Goal: Task Accomplishment & Management: Complete application form

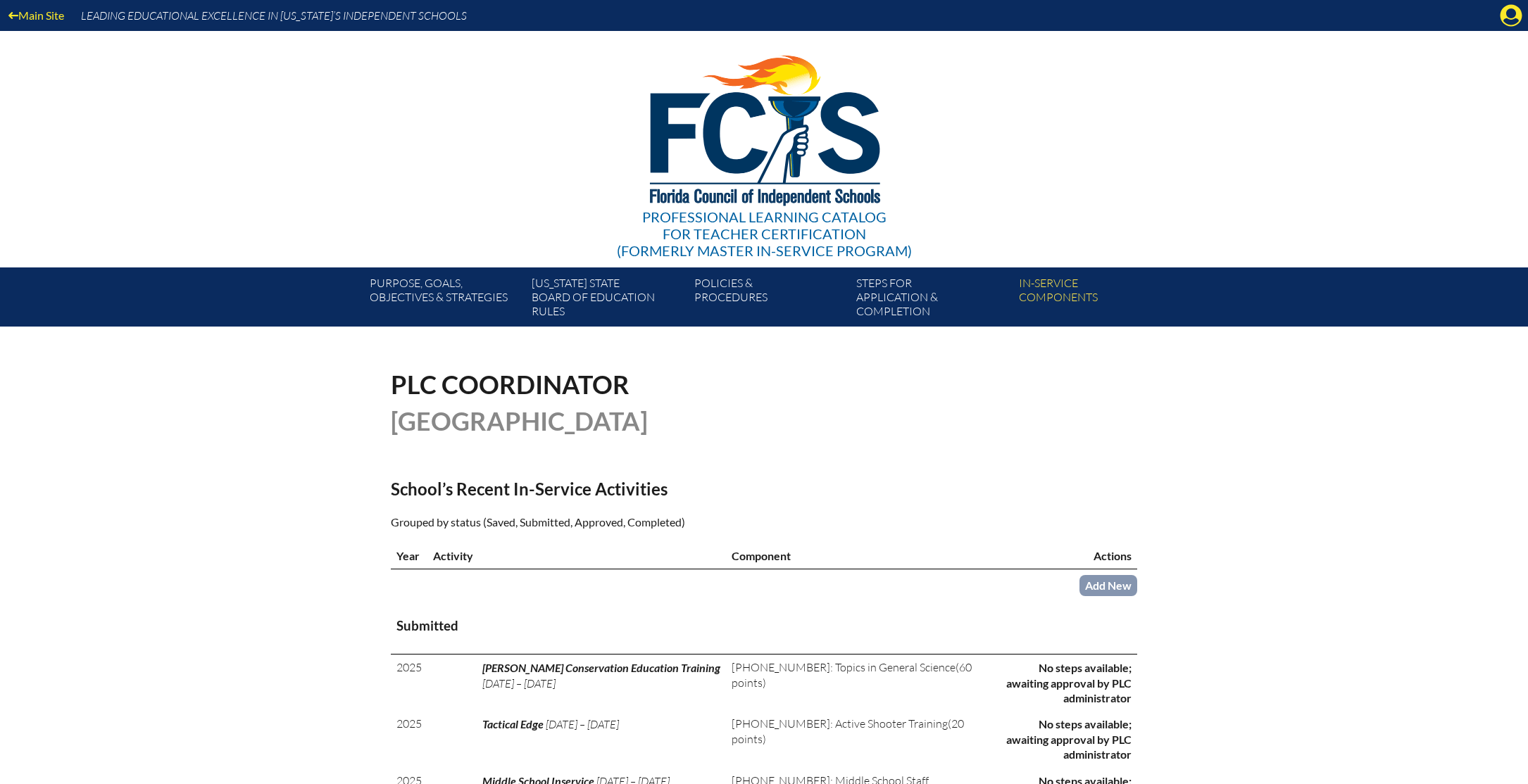
scroll to position [398, 0]
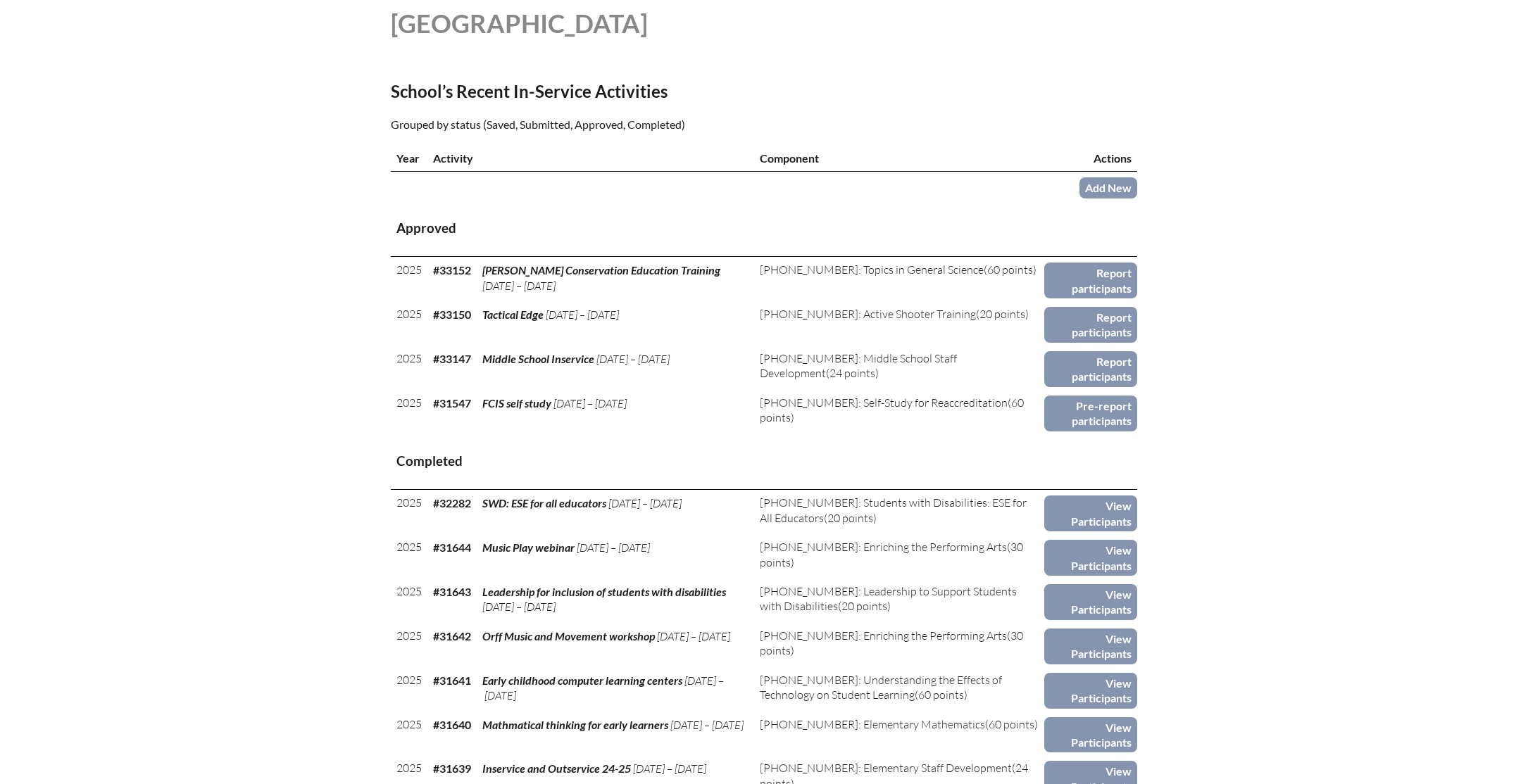
scroll to position [397, 0]
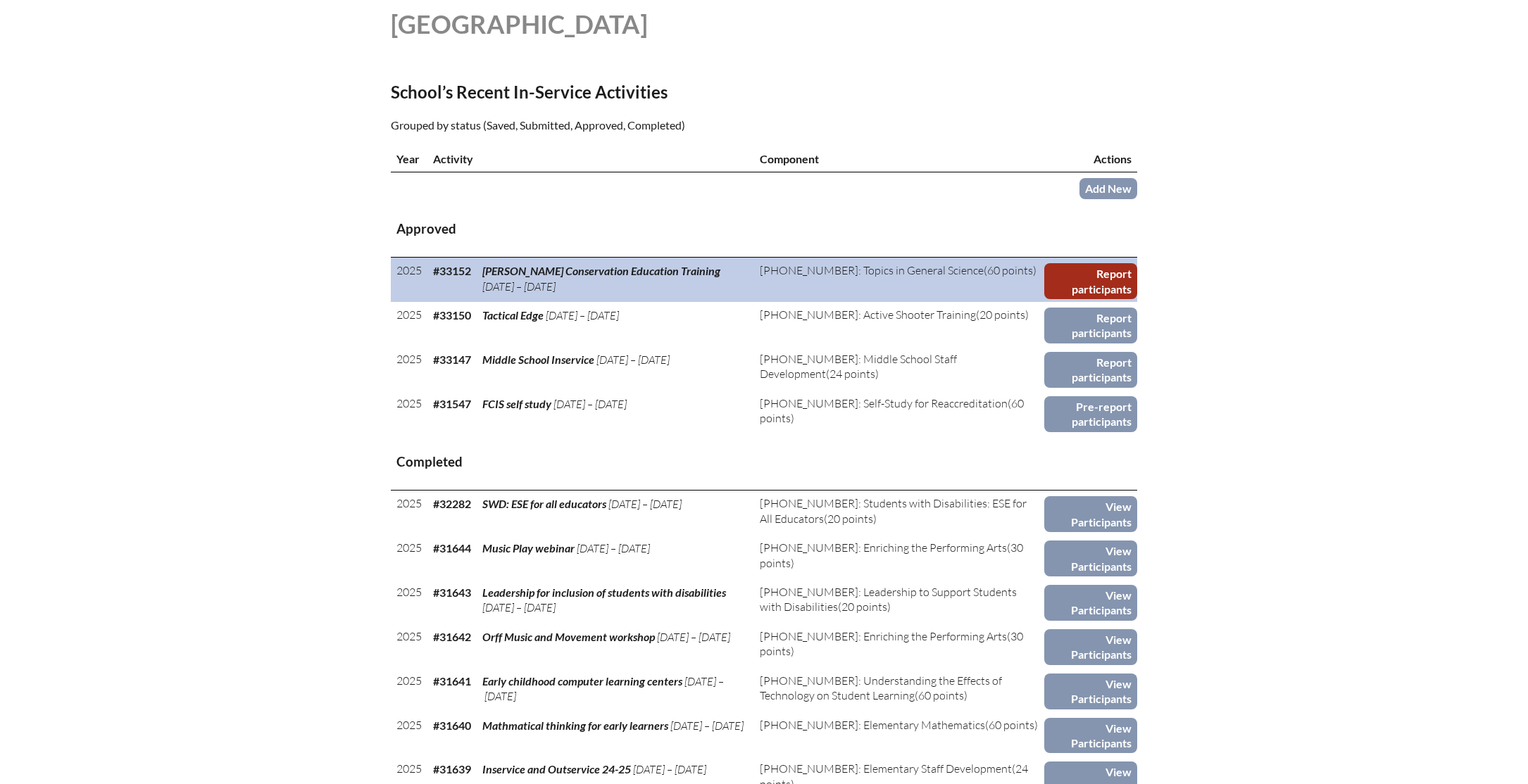
click at [1103, 284] on link "Report participants" at bounding box center [1090, 281] width 93 height 36
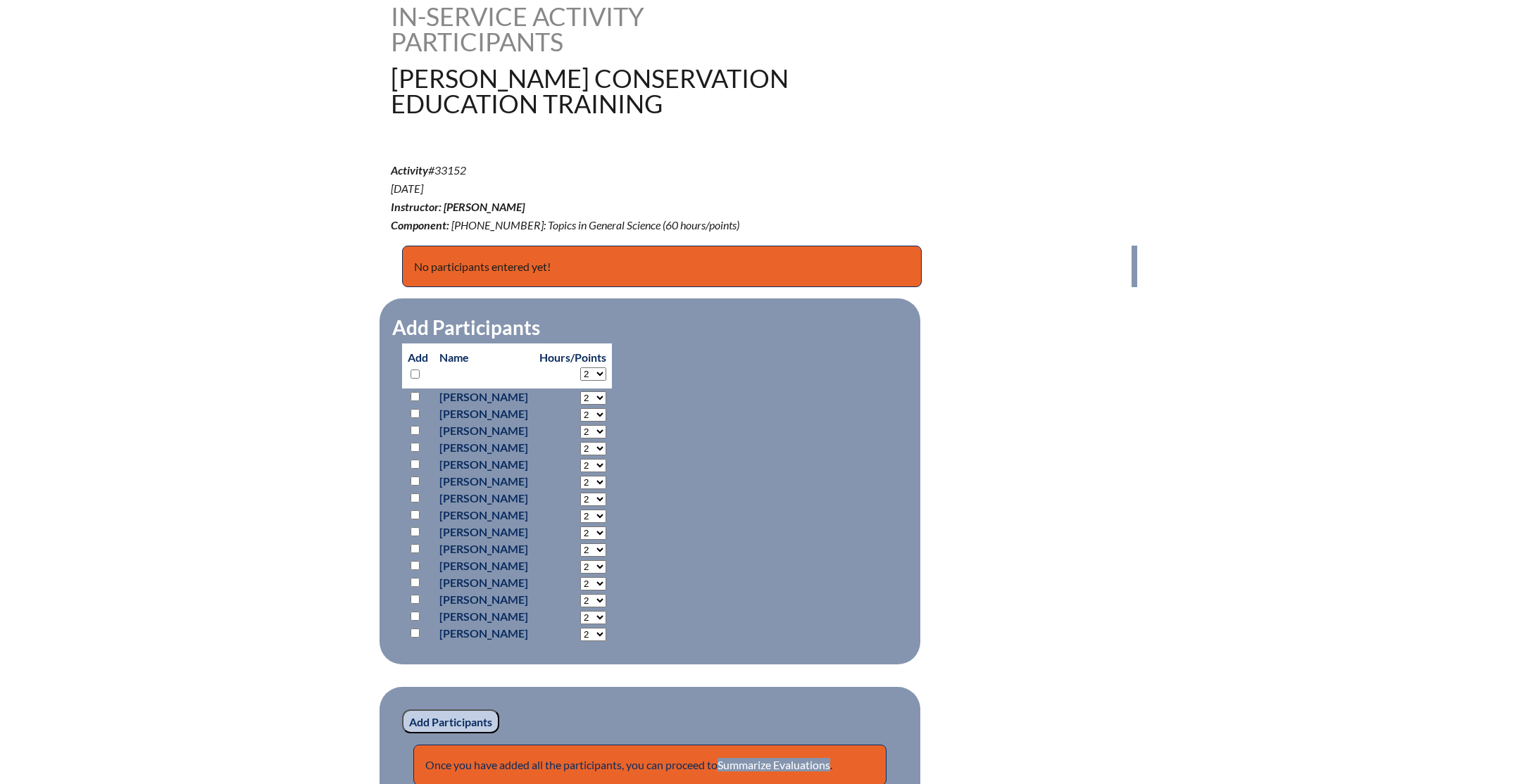
scroll to position [398, 0]
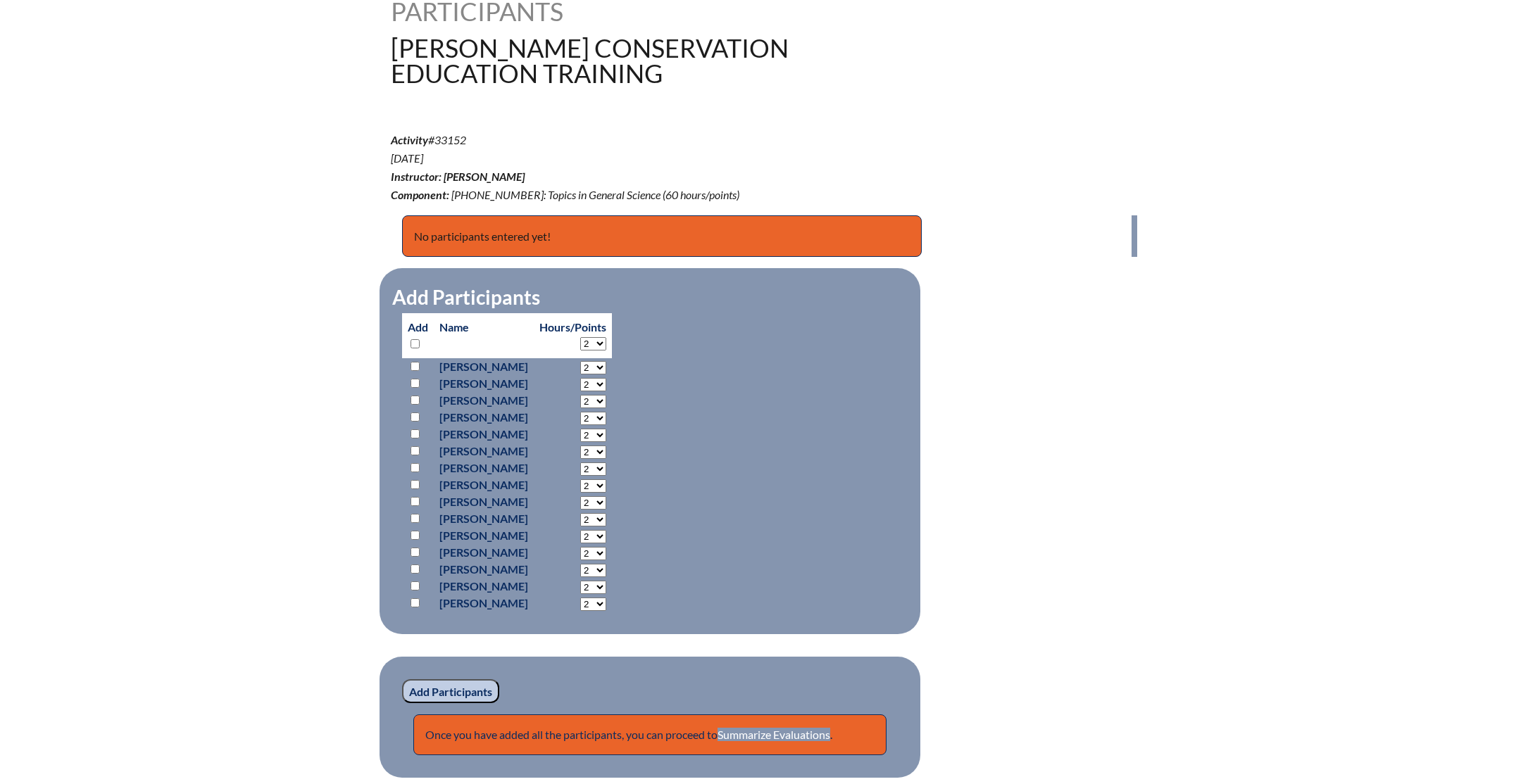
click at [415, 517] on input "checkbox" at bounding box center [415, 518] width 9 height 9
checkbox input "true"
click at [606, 374] on select "2 3 4 5 6 7 8 9 10 11 12 13 14 15 16 17 18 19 20 21 22 23" at bounding box center [593, 368] width 26 height 14
select select "8"
click at [469, 692] on input "Add Participants" at bounding box center [451, 692] width 97 height 24
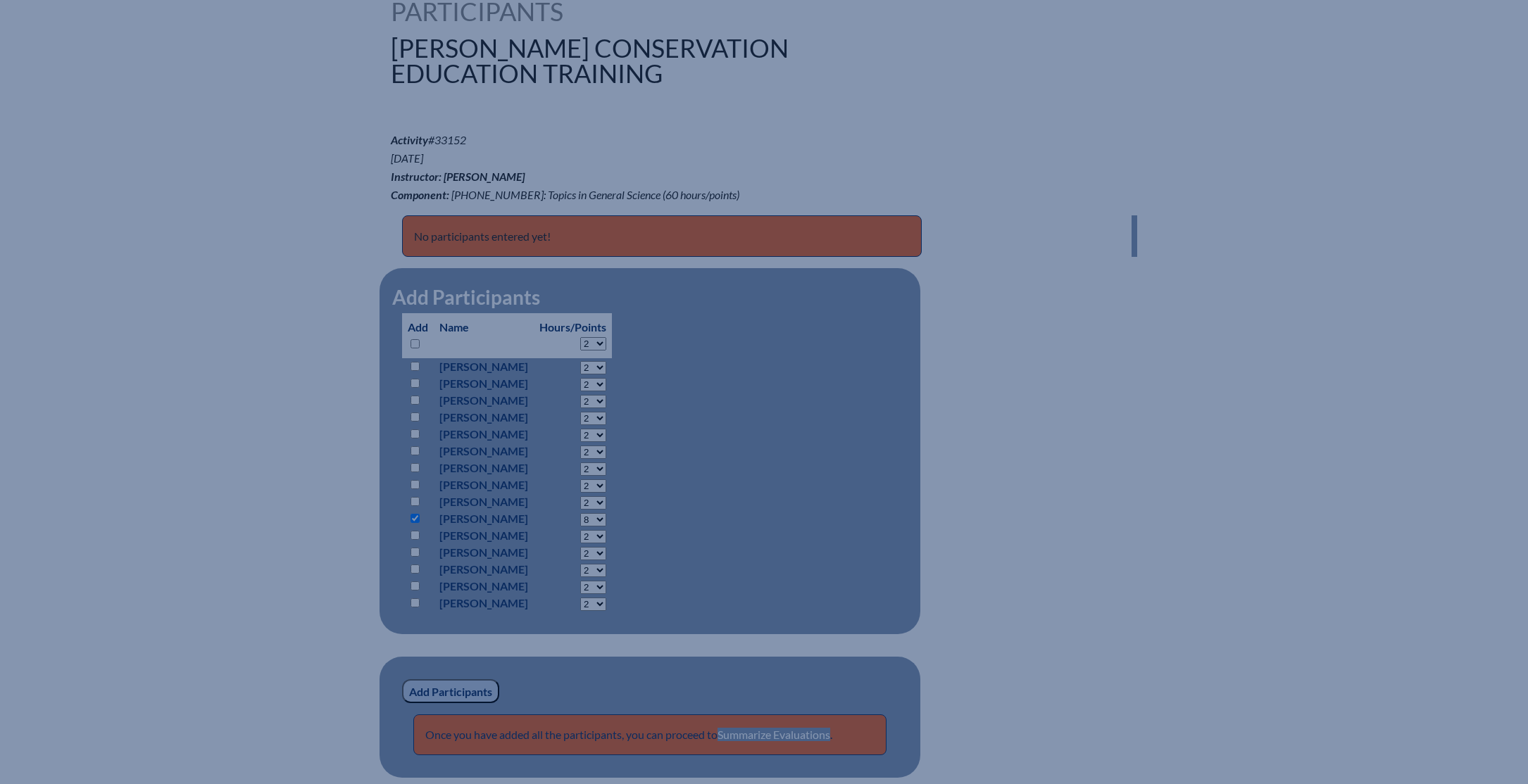
scroll to position [399, 0]
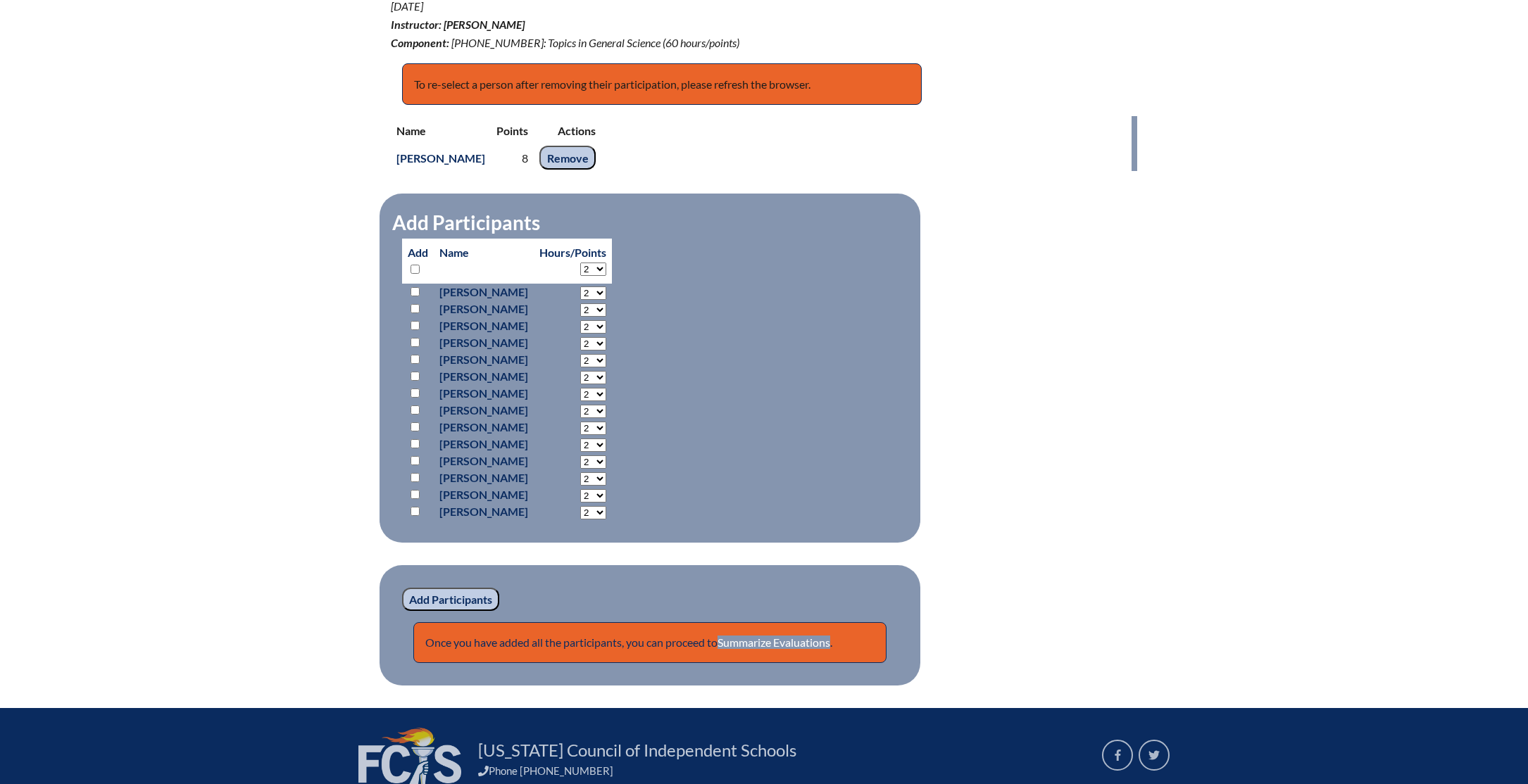
scroll to position [679, 0]
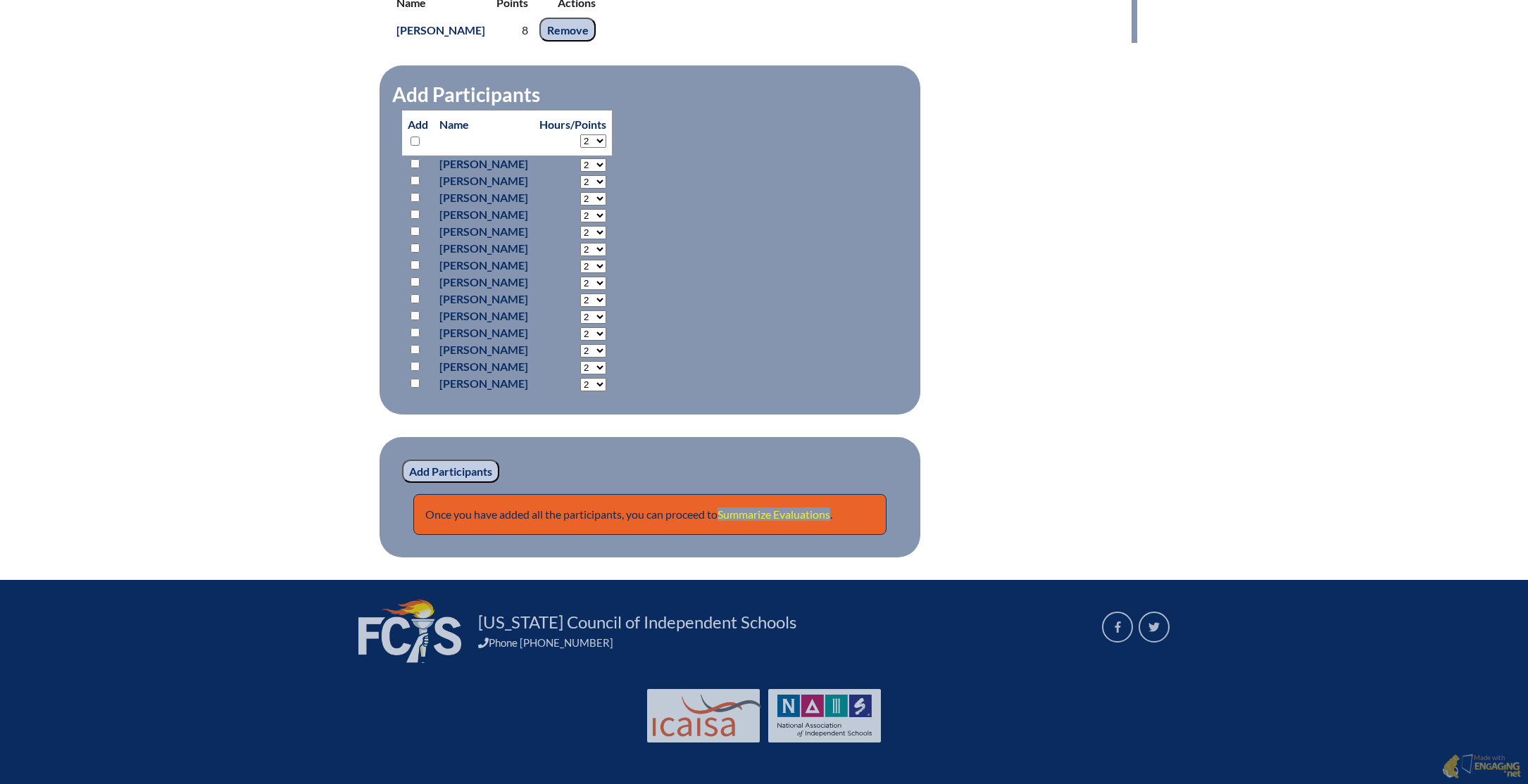
click at [777, 514] on link "Summarize Evaluations" at bounding box center [774, 515] width 113 height 14
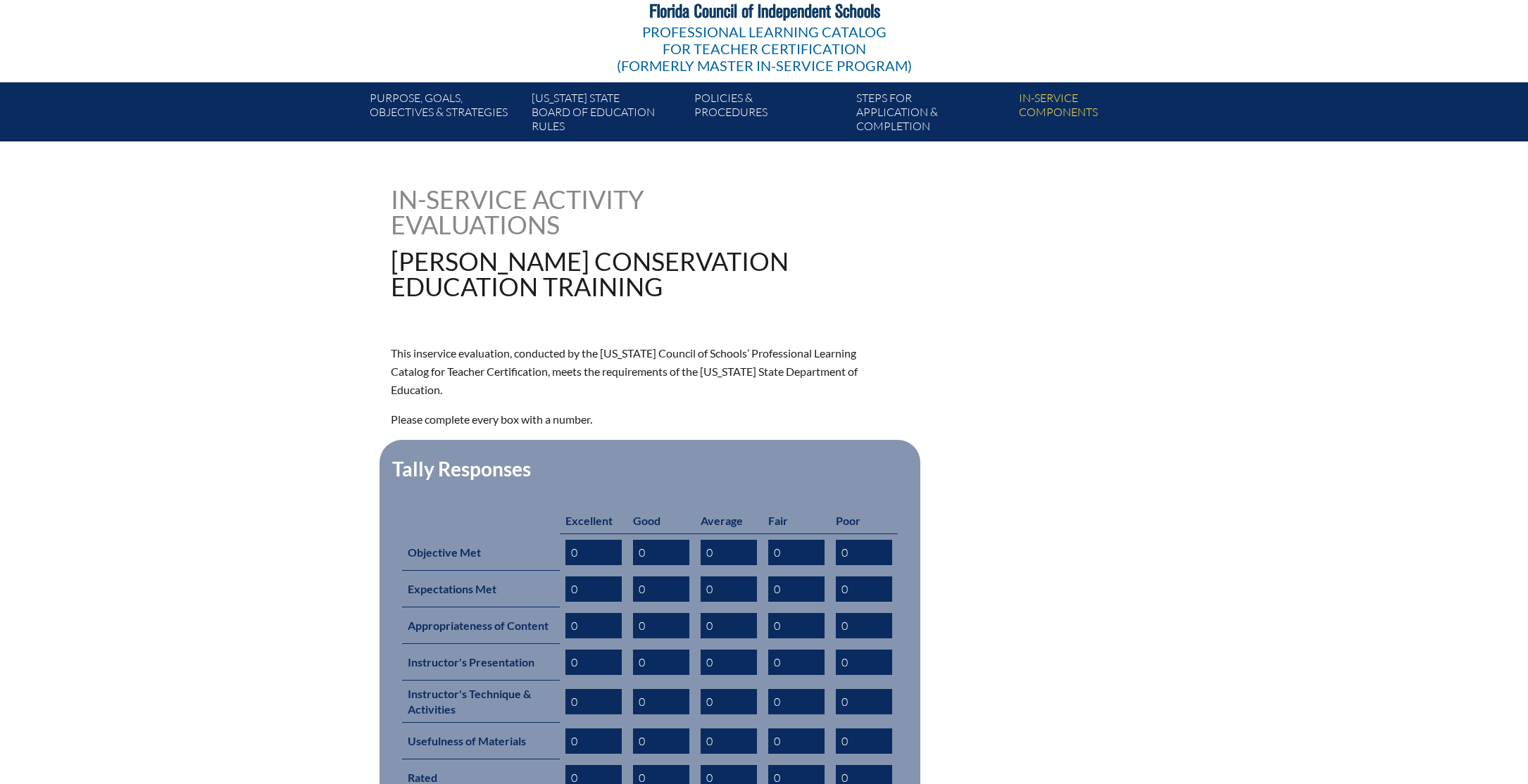
scroll to position [362, 0]
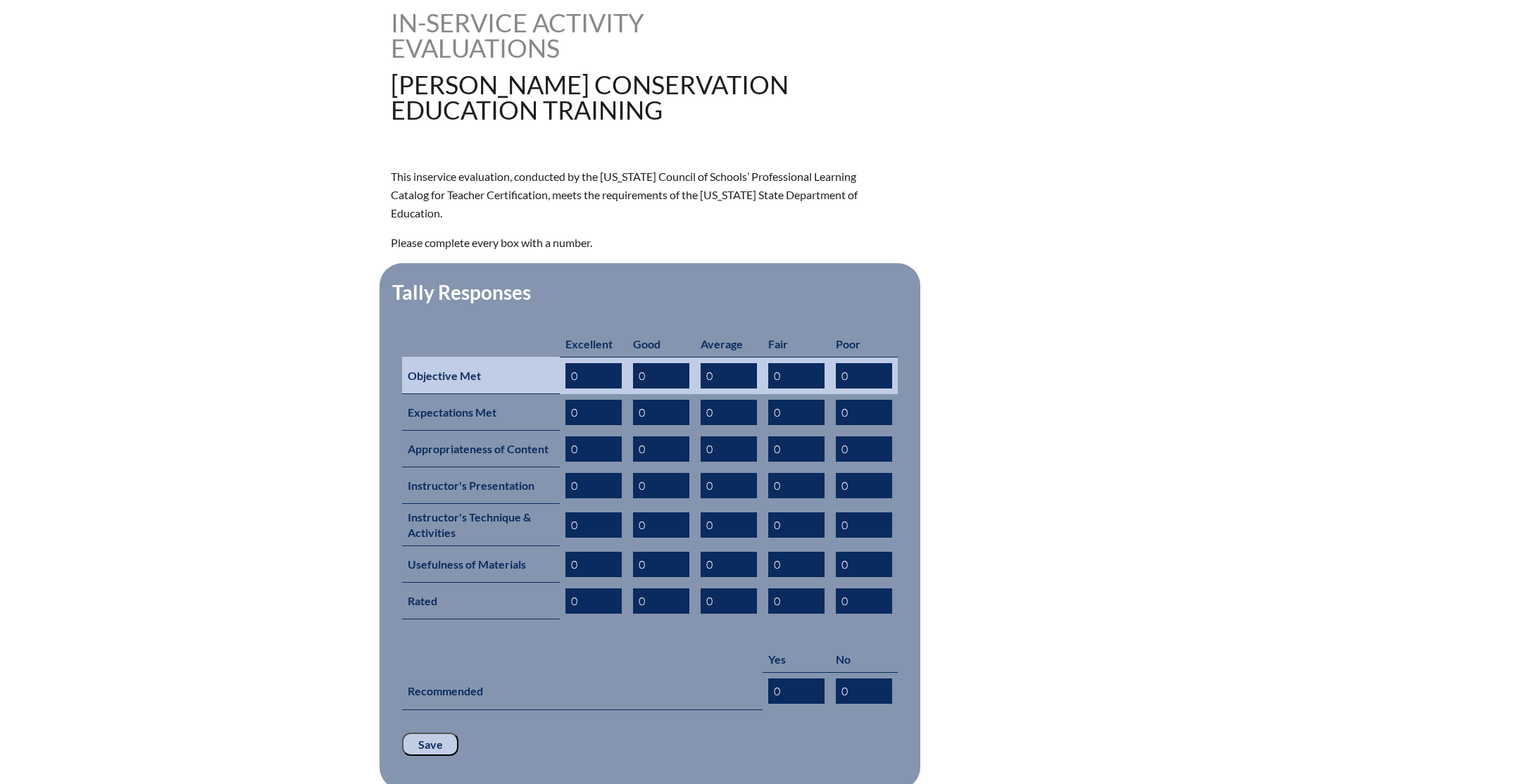
click at [593, 363] on input "0" at bounding box center [593, 376] width 56 height 26
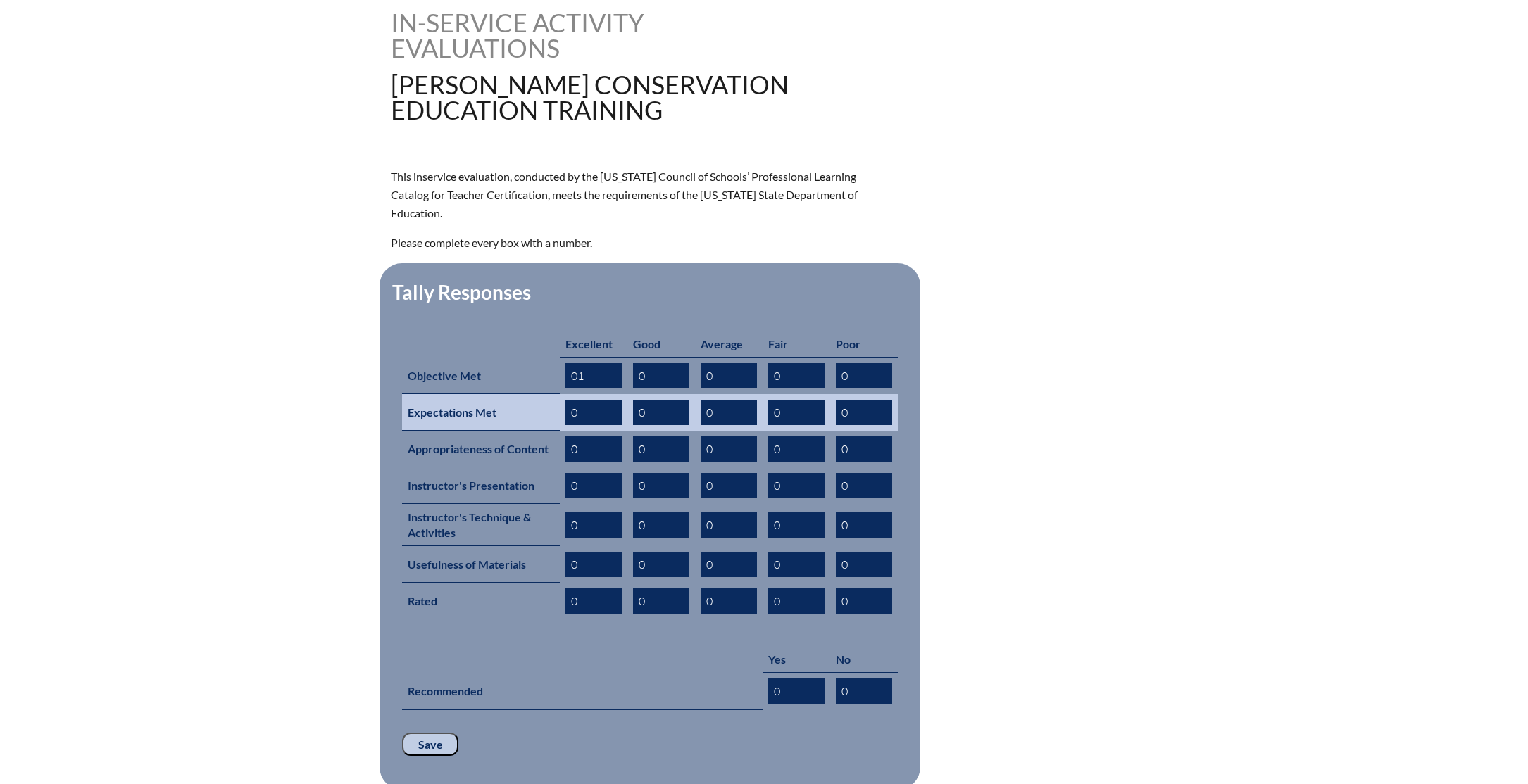
type input "01"
click at [608, 400] on input "0" at bounding box center [593, 413] width 56 height 26
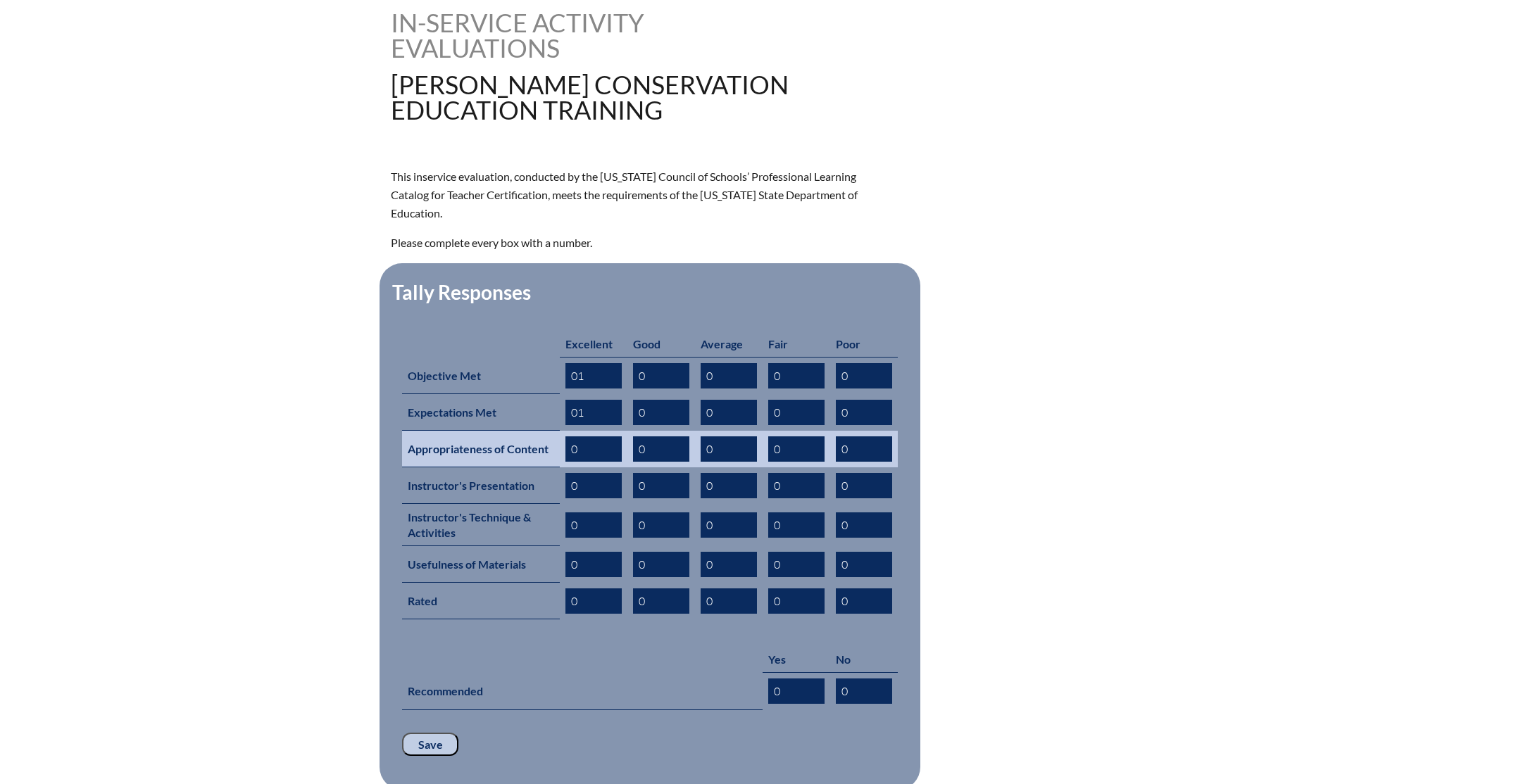
type input "01"
click at [600, 437] on input "0" at bounding box center [593, 450] width 56 height 26
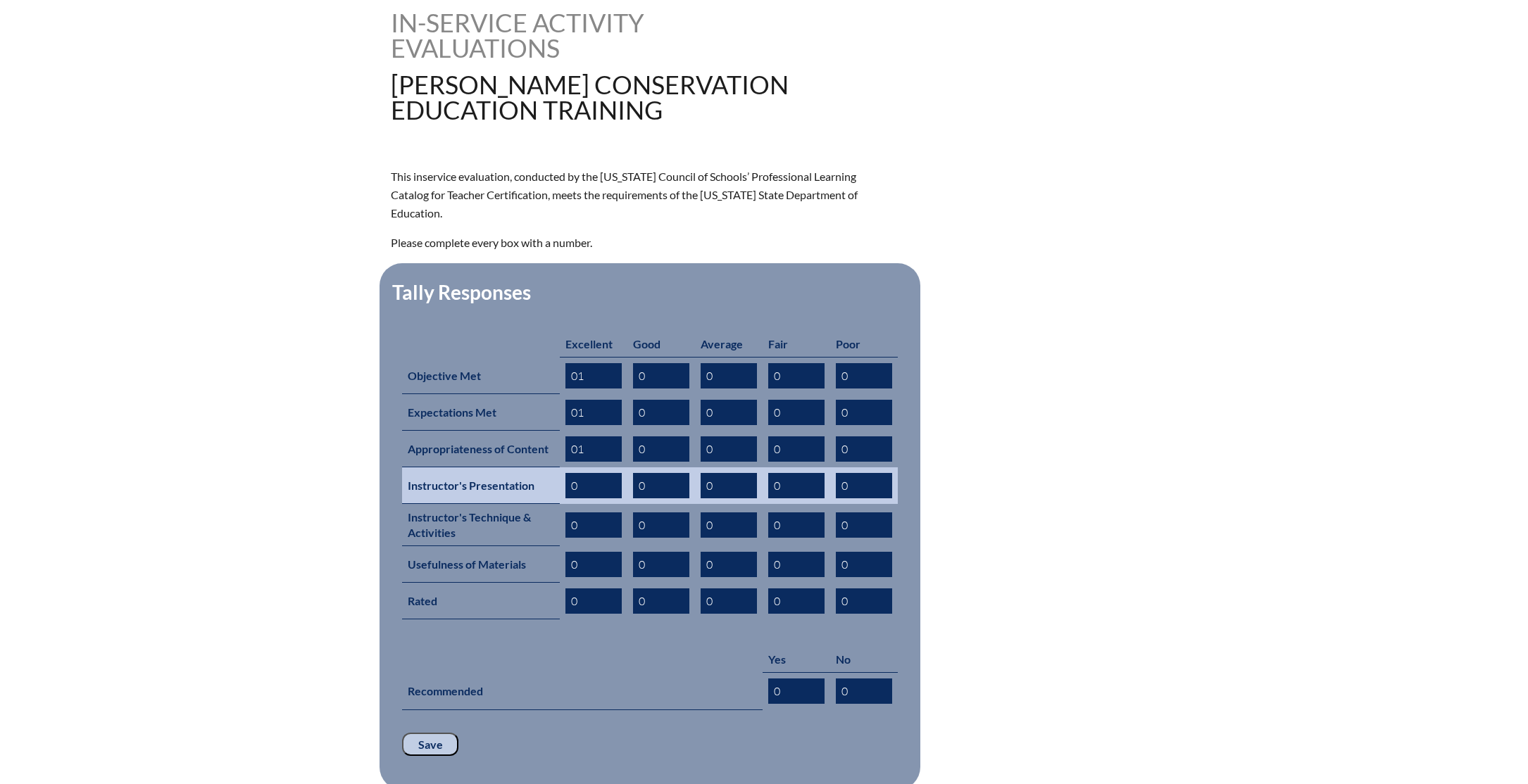
type input "01"
drag, startPoint x: 601, startPoint y: 463, endPoint x: 593, endPoint y: 477, distance: 16.1
click at [600, 473] on input "0" at bounding box center [593, 486] width 56 height 26
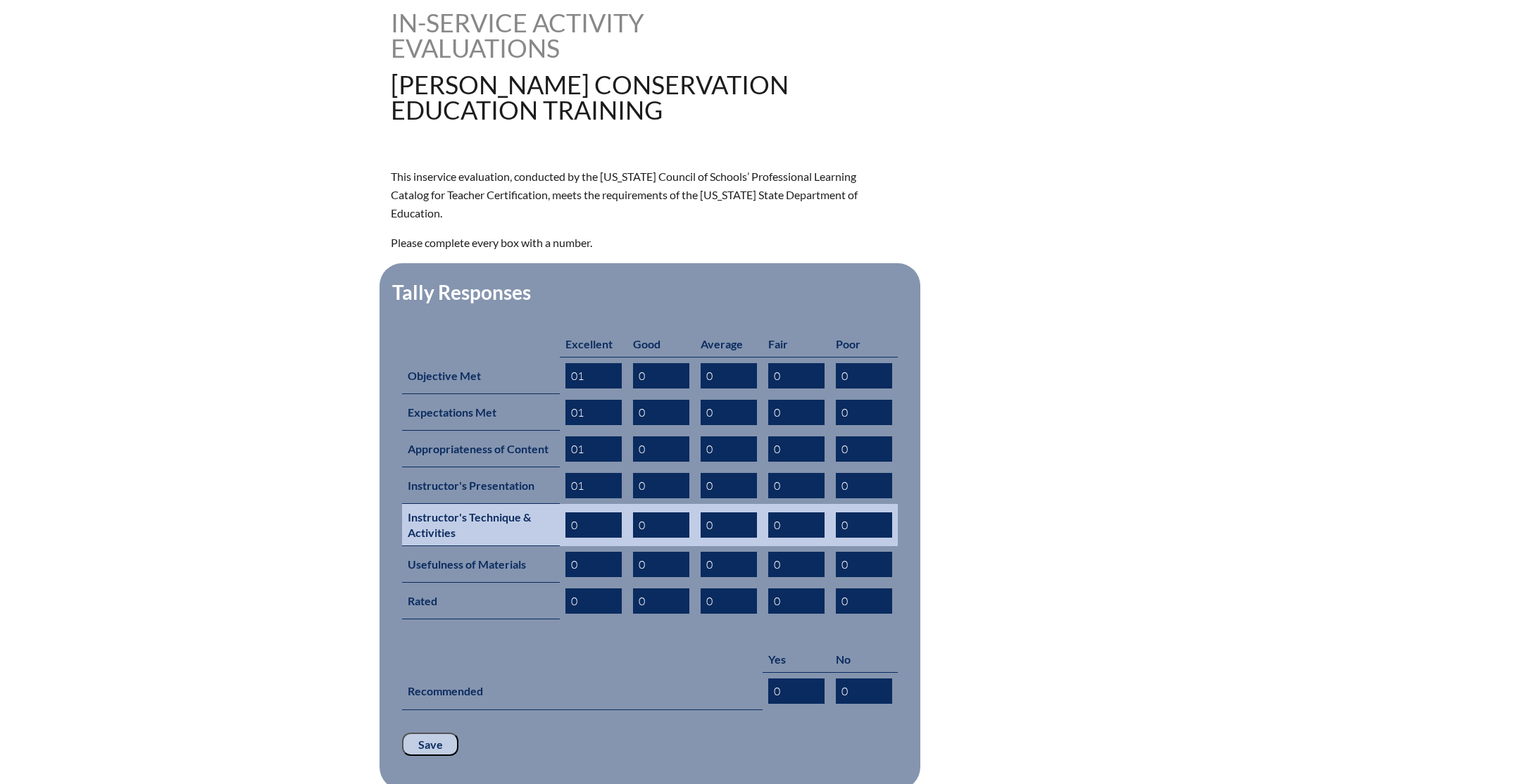
type input "01"
click at [601, 513] on input "0" at bounding box center [593, 526] width 56 height 26
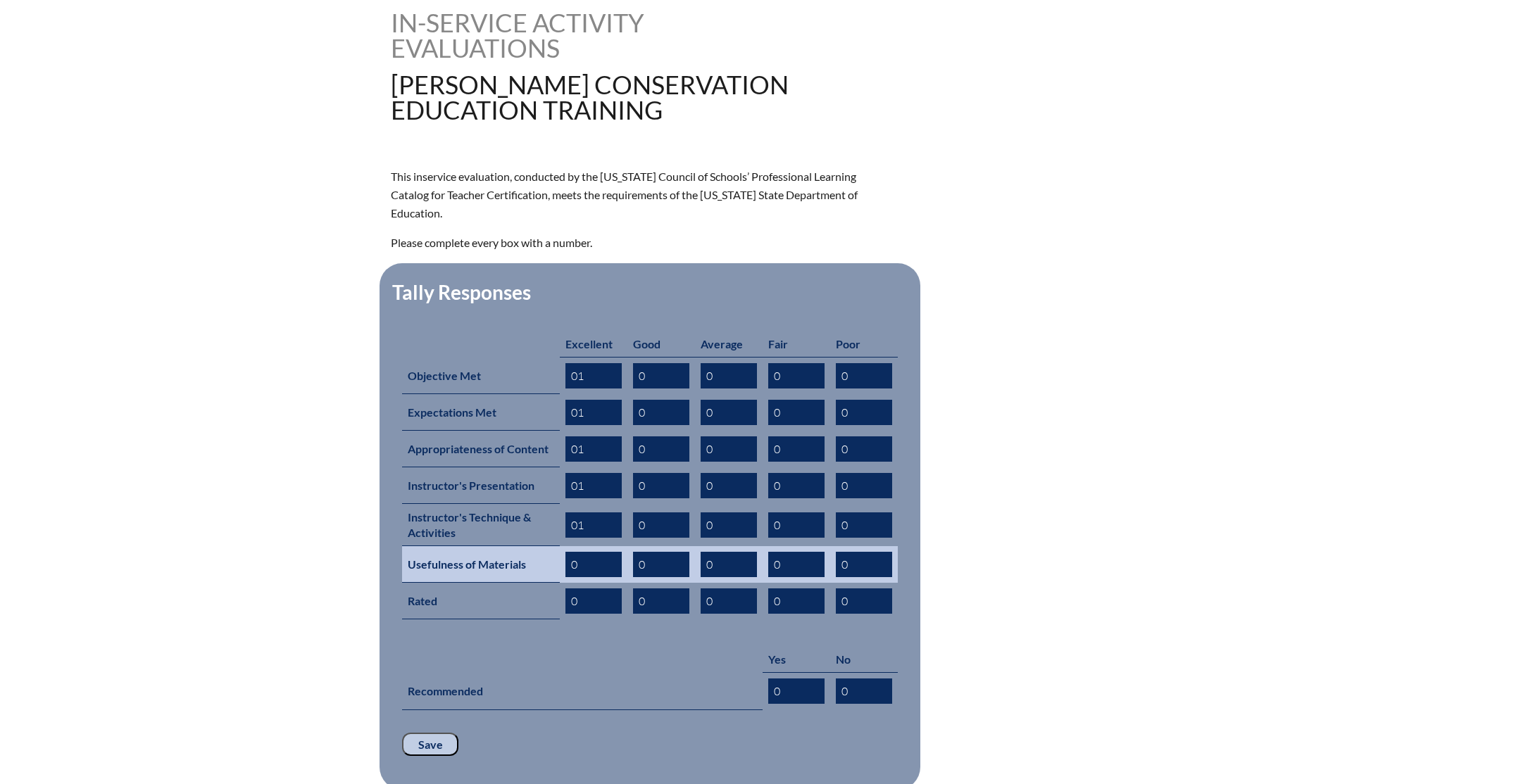
type input "01"
click at [605, 552] on input "0" at bounding box center [593, 565] width 56 height 26
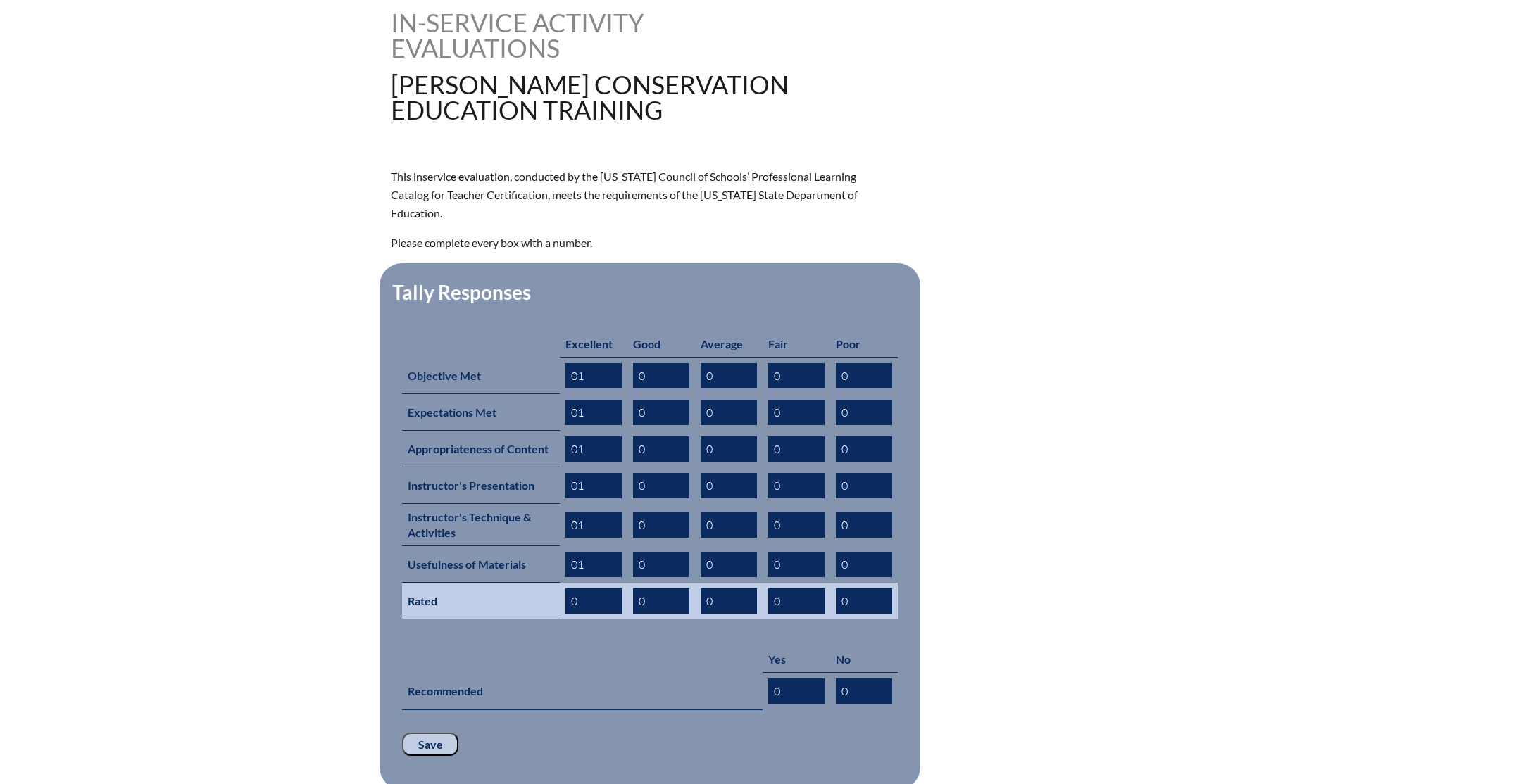
type input "01"
click at [614, 588] on input "0" at bounding box center [593, 601] width 56 height 26
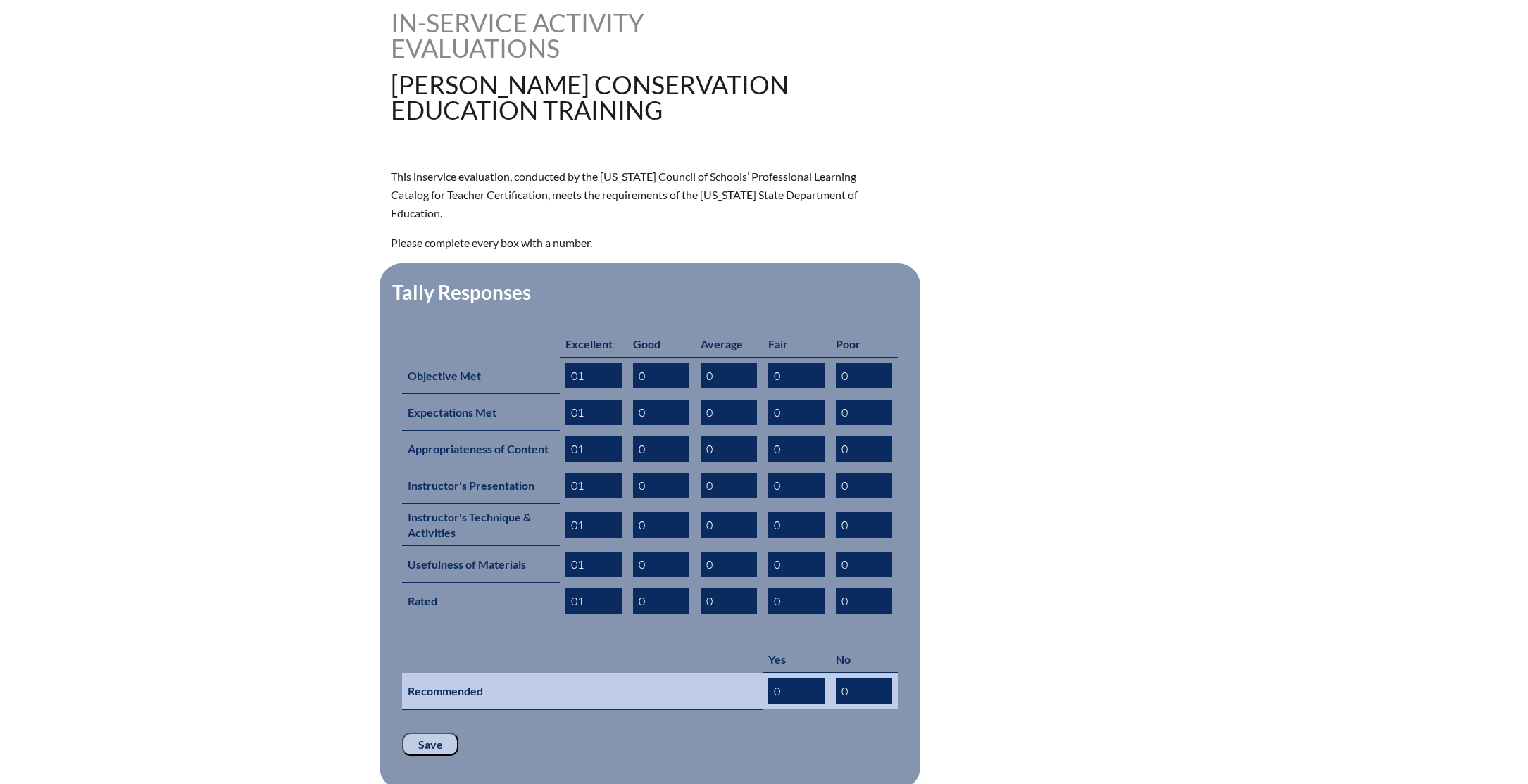
type input "01"
click at [795, 679] on input "0" at bounding box center [796, 692] width 56 height 26
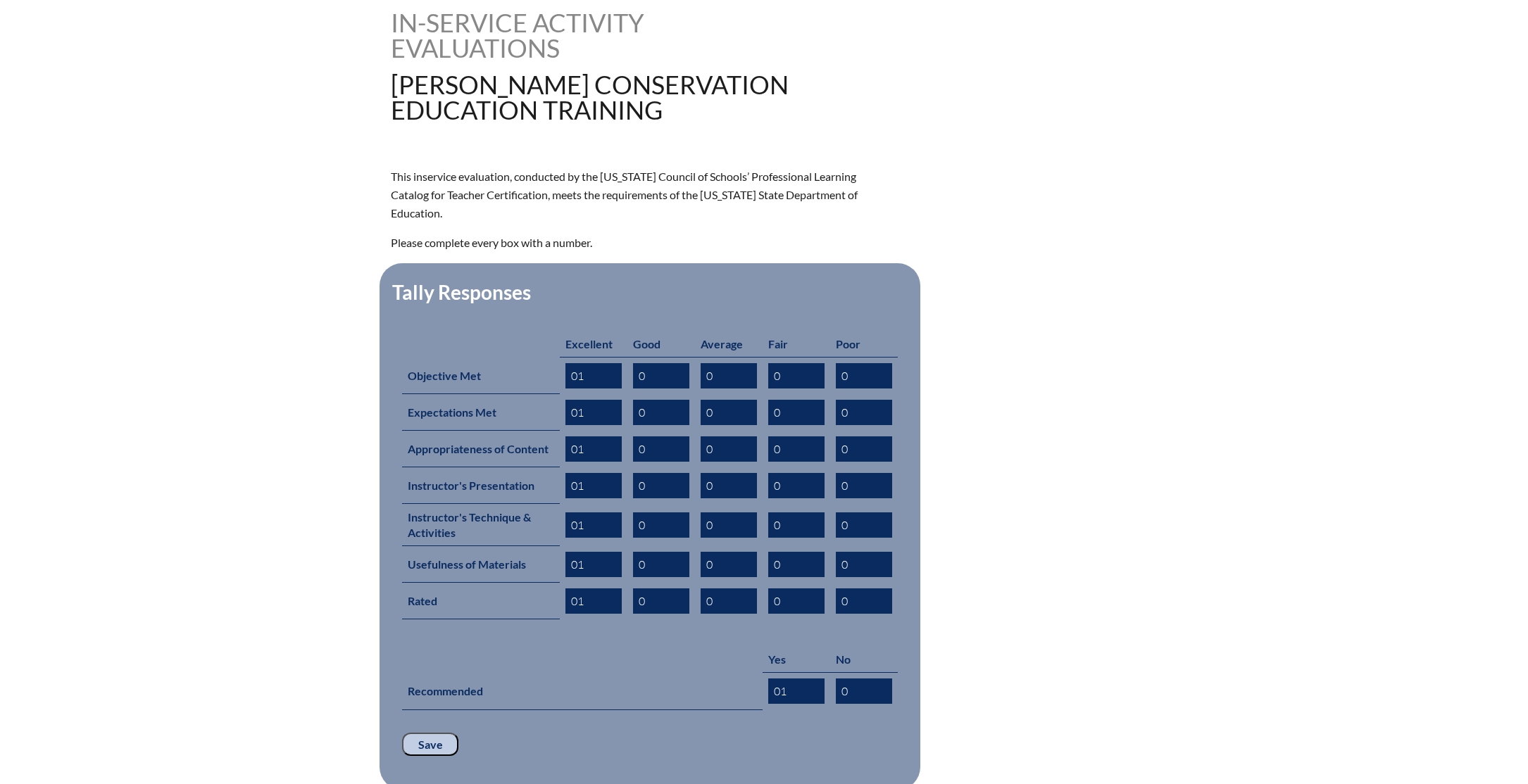
type input "01"
click at [426, 733] on input "Save" at bounding box center [430, 745] width 56 height 24
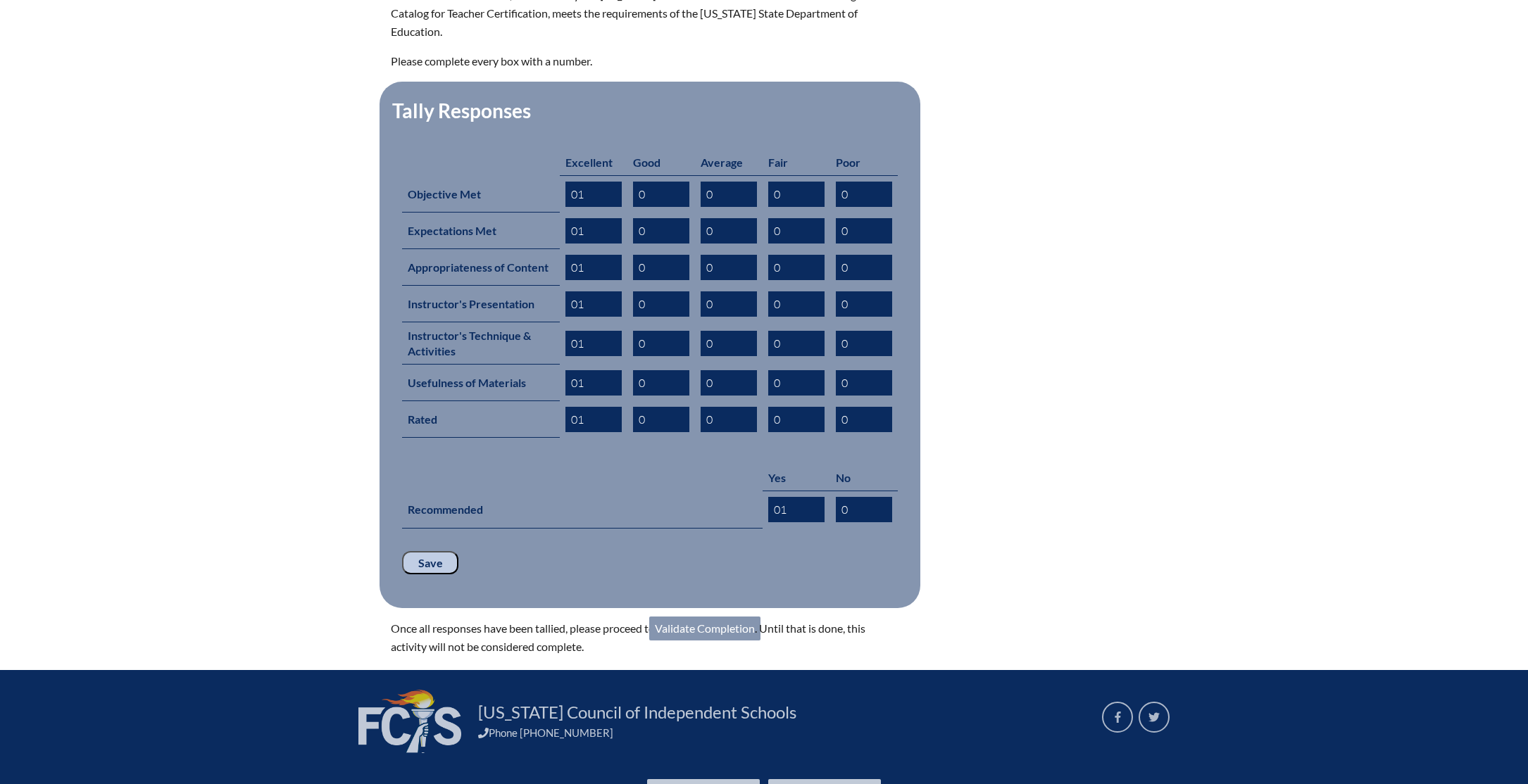
scroll to position [612, 0]
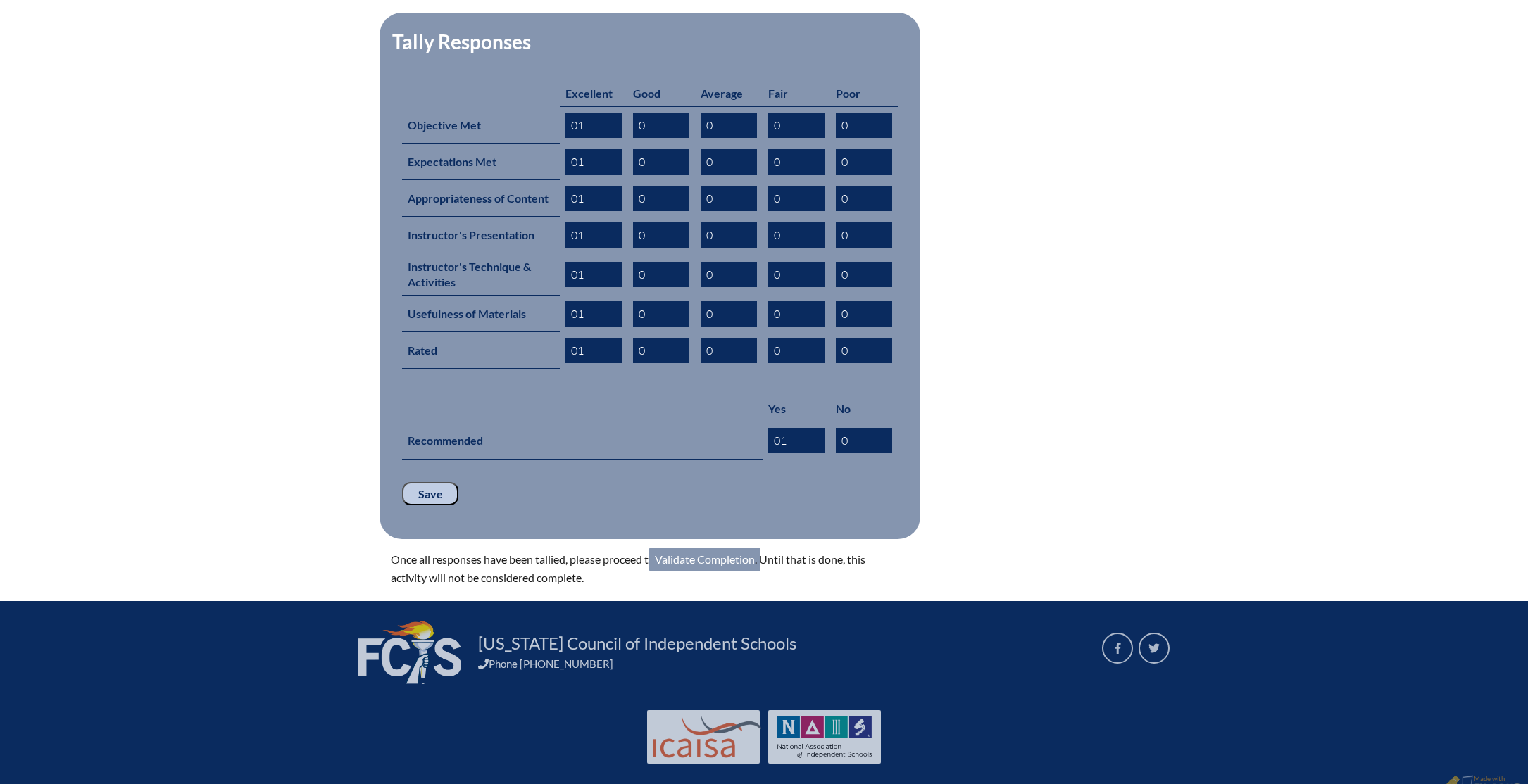
click at [699, 548] on link "Validate Completion" at bounding box center [705, 560] width 111 height 24
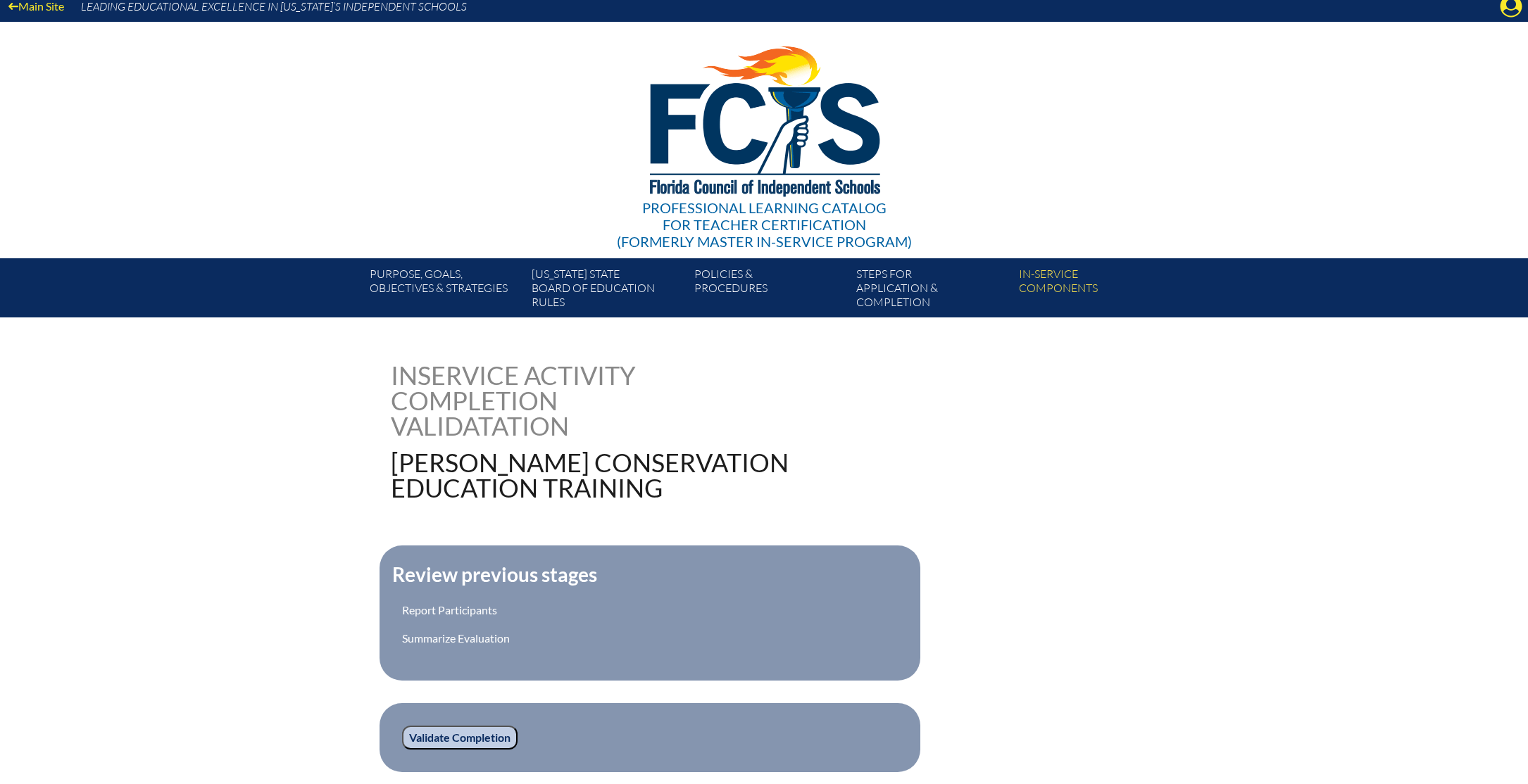
click at [484, 752] on fieldset "Validate Completion" at bounding box center [650, 738] width 540 height 69
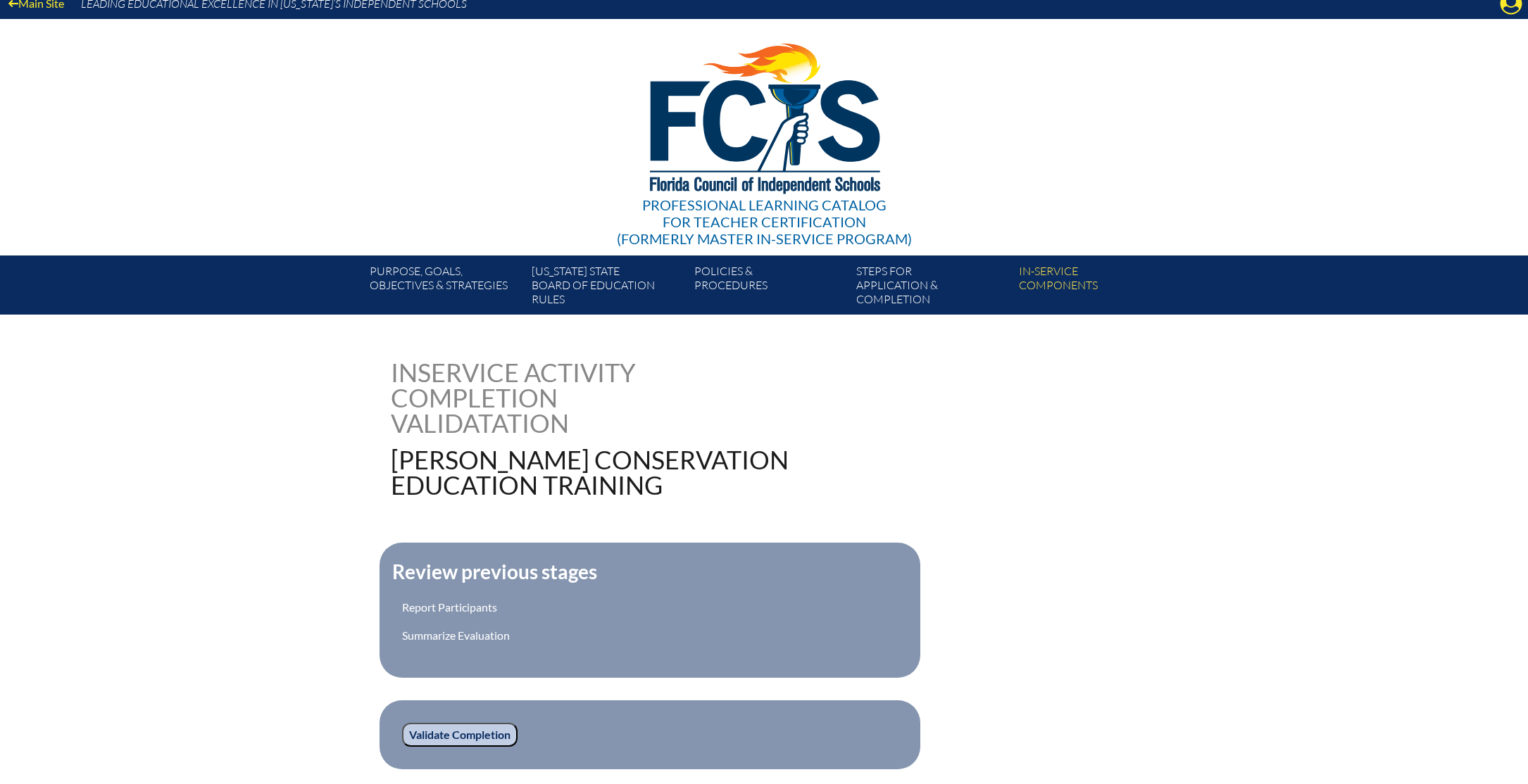
click at [493, 728] on input "Validate Completion" at bounding box center [459, 735] width 115 height 24
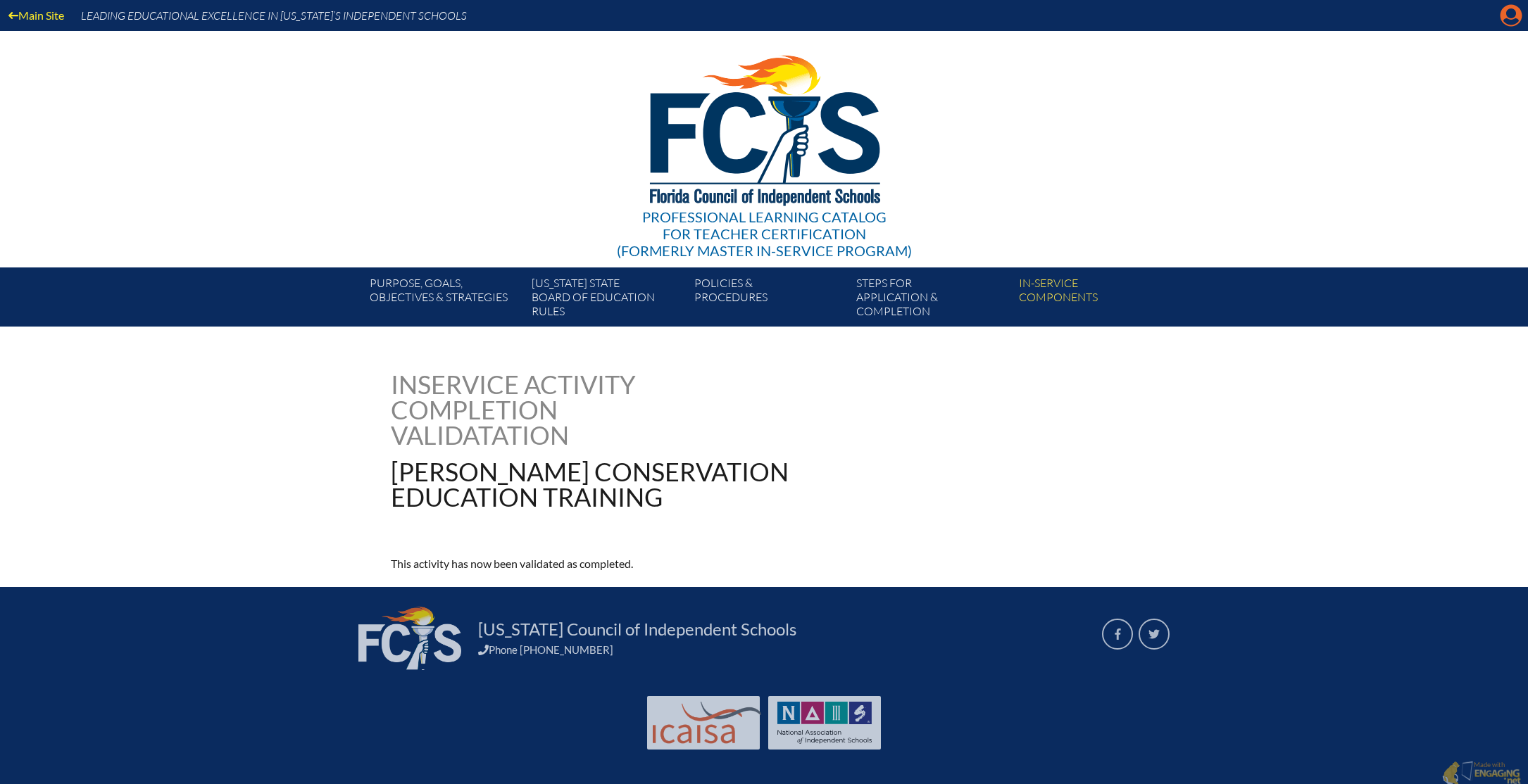
click at [1522, 15] on icon at bounding box center [1512, 16] width 22 height 22
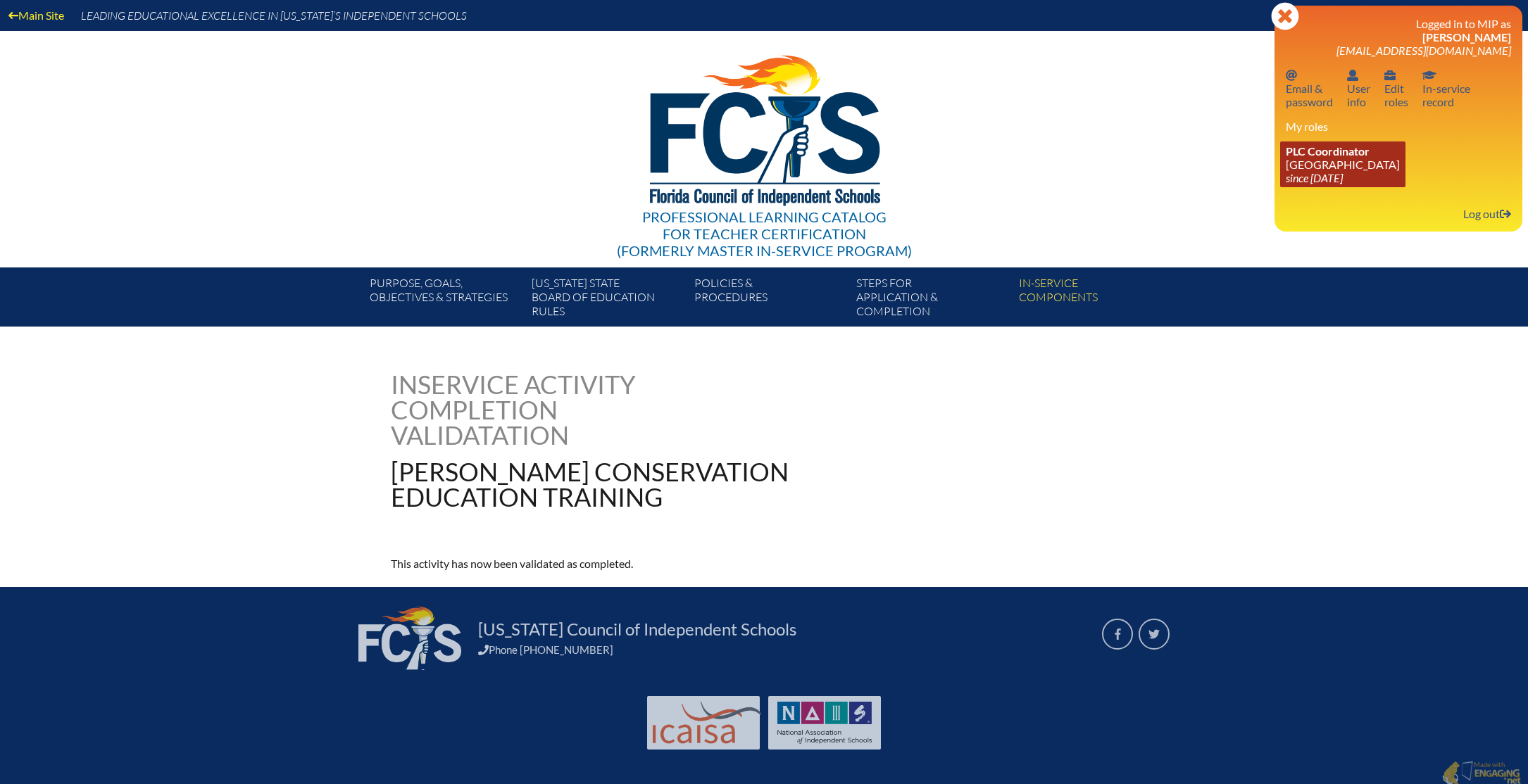
click at [1328, 167] on link "PLC Coordinator [GEOGRAPHIC_DATA] since [DATE]" at bounding box center [1342, 165] width 126 height 46
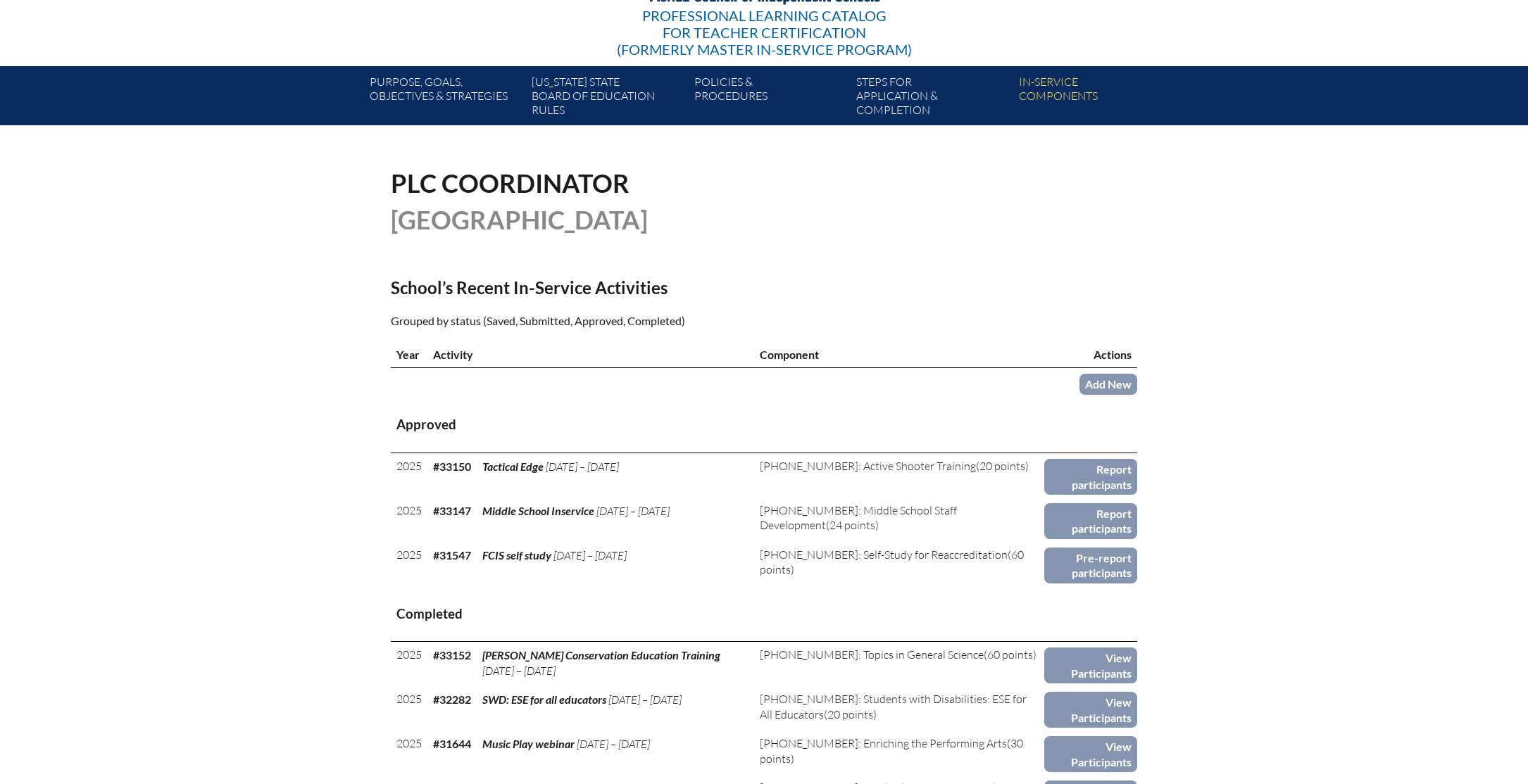
scroll to position [324, 0]
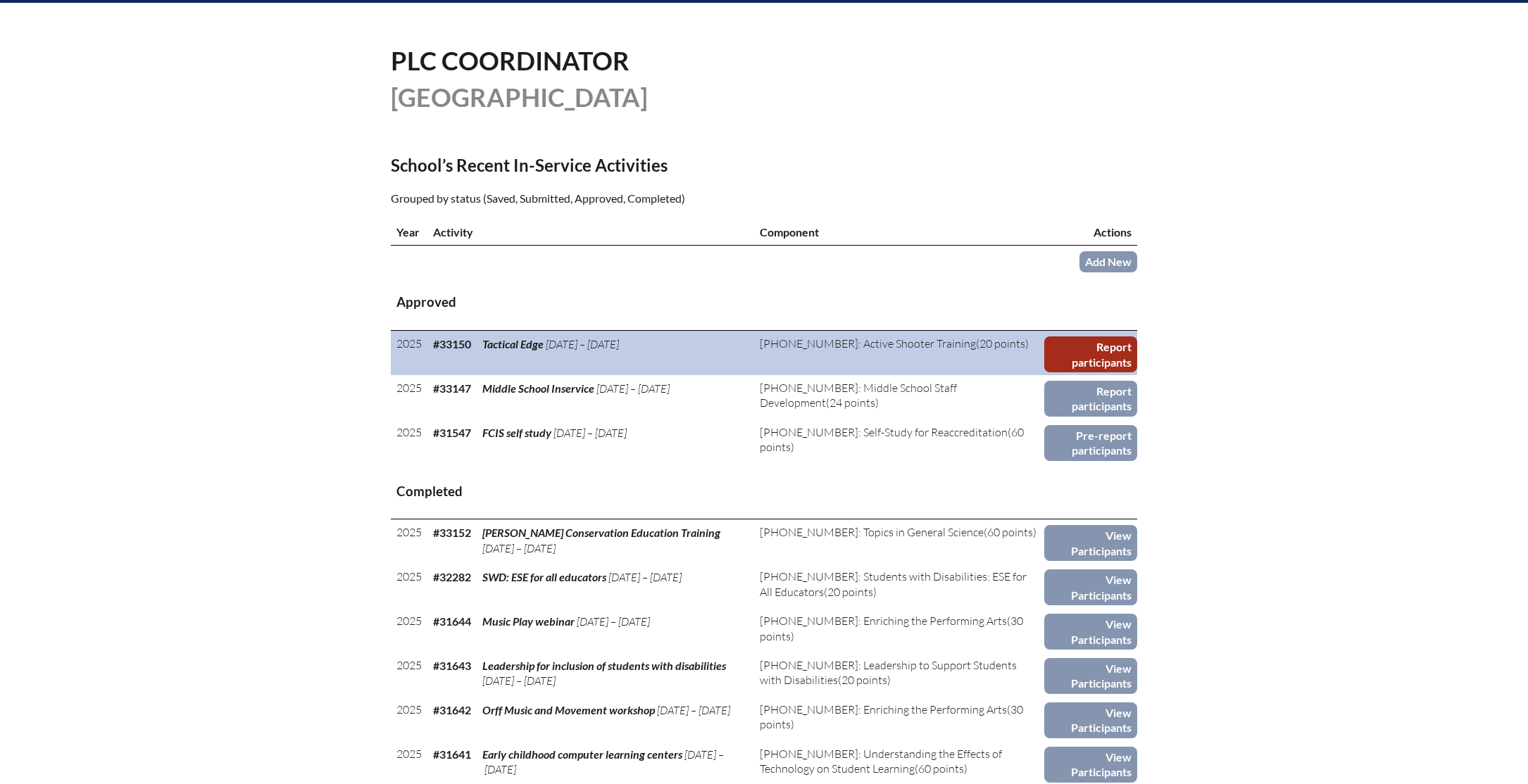
click at [1094, 353] on link "Report participants" at bounding box center [1090, 355] width 93 height 36
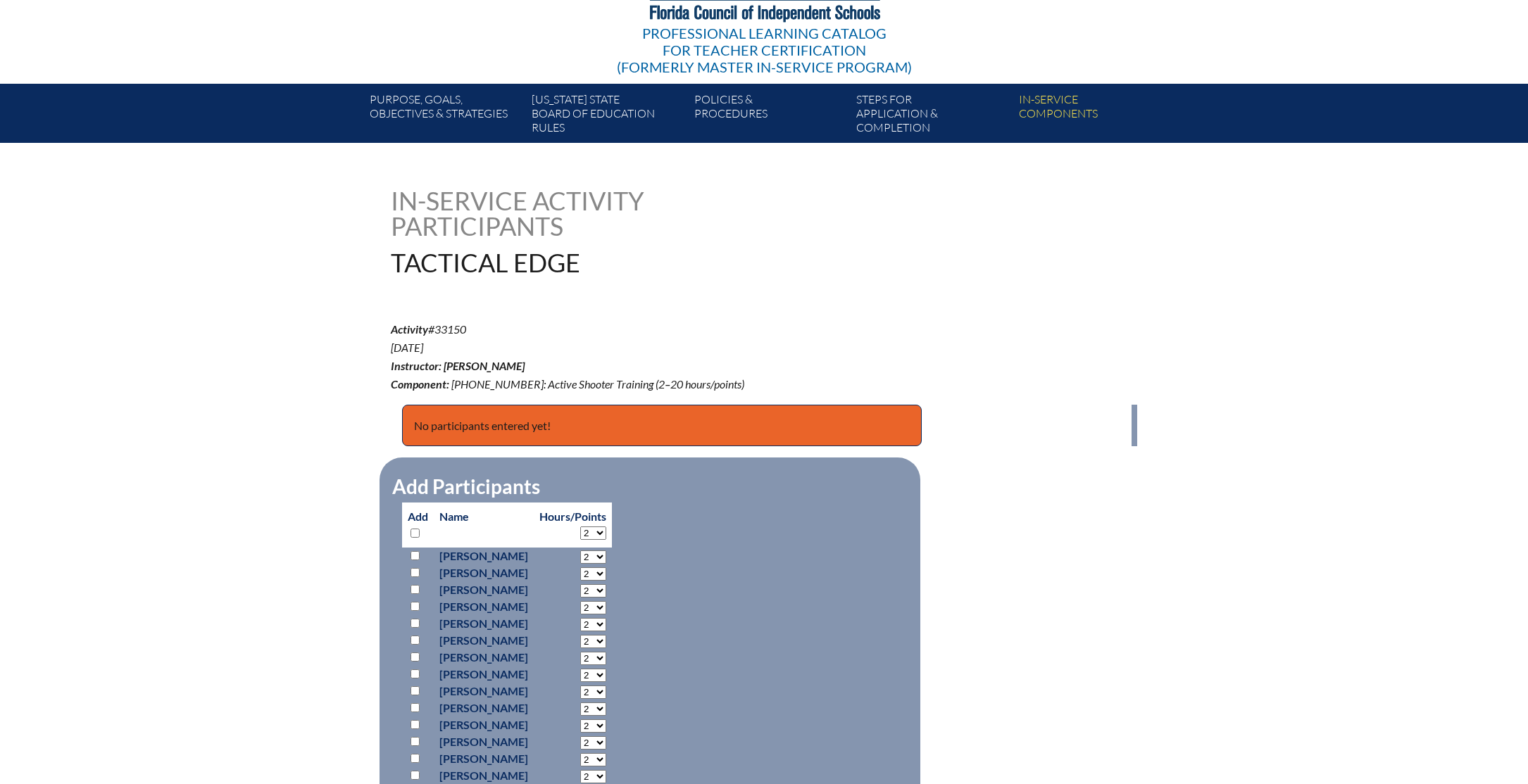
scroll to position [537, 0]
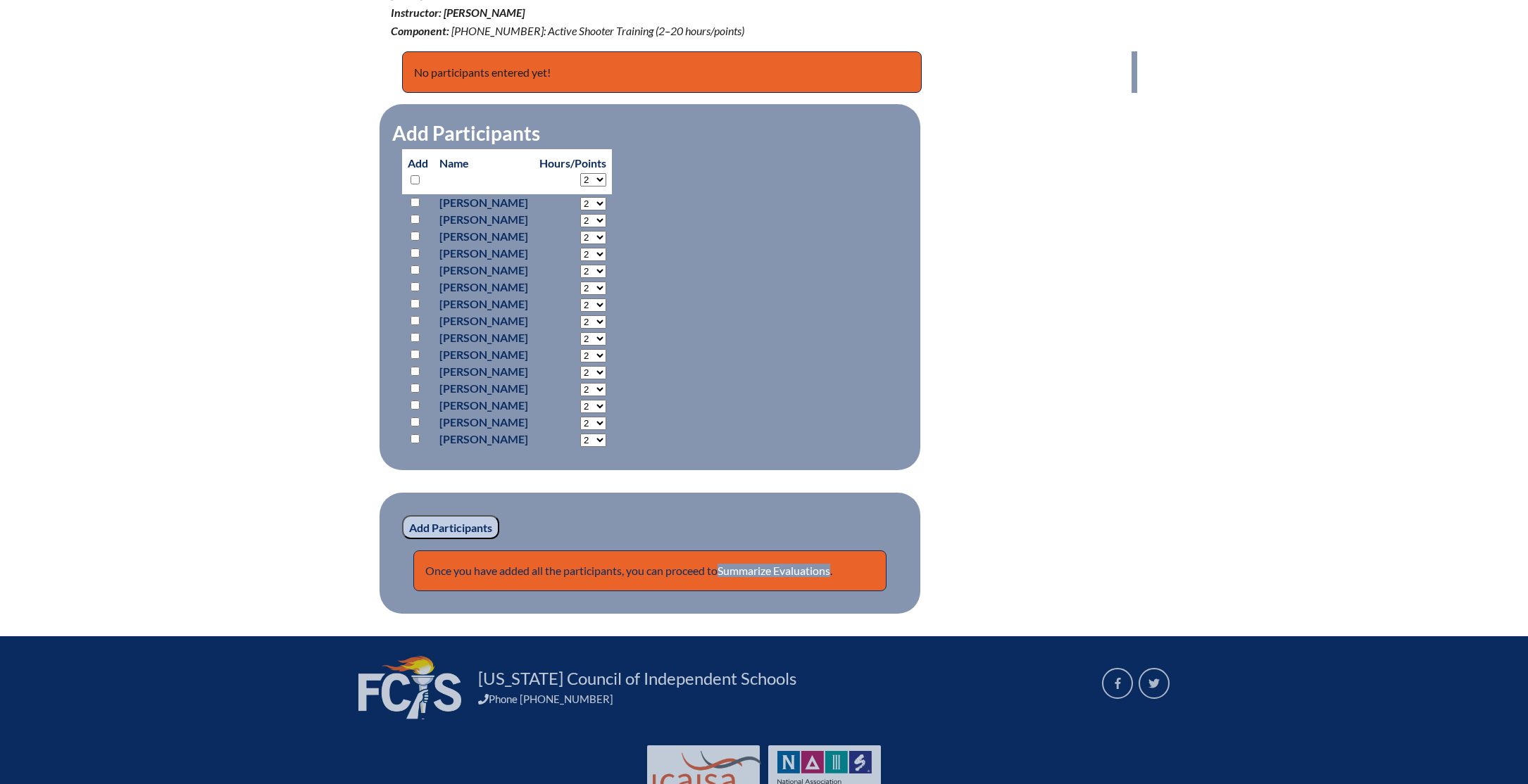
click at [606, 175] on select "2 3 4 5 6 7 8 9 10 11 12 13 14 15 16 17 18 19 20" at bounding box center [593, 180] width 26 height 14
select select "3"
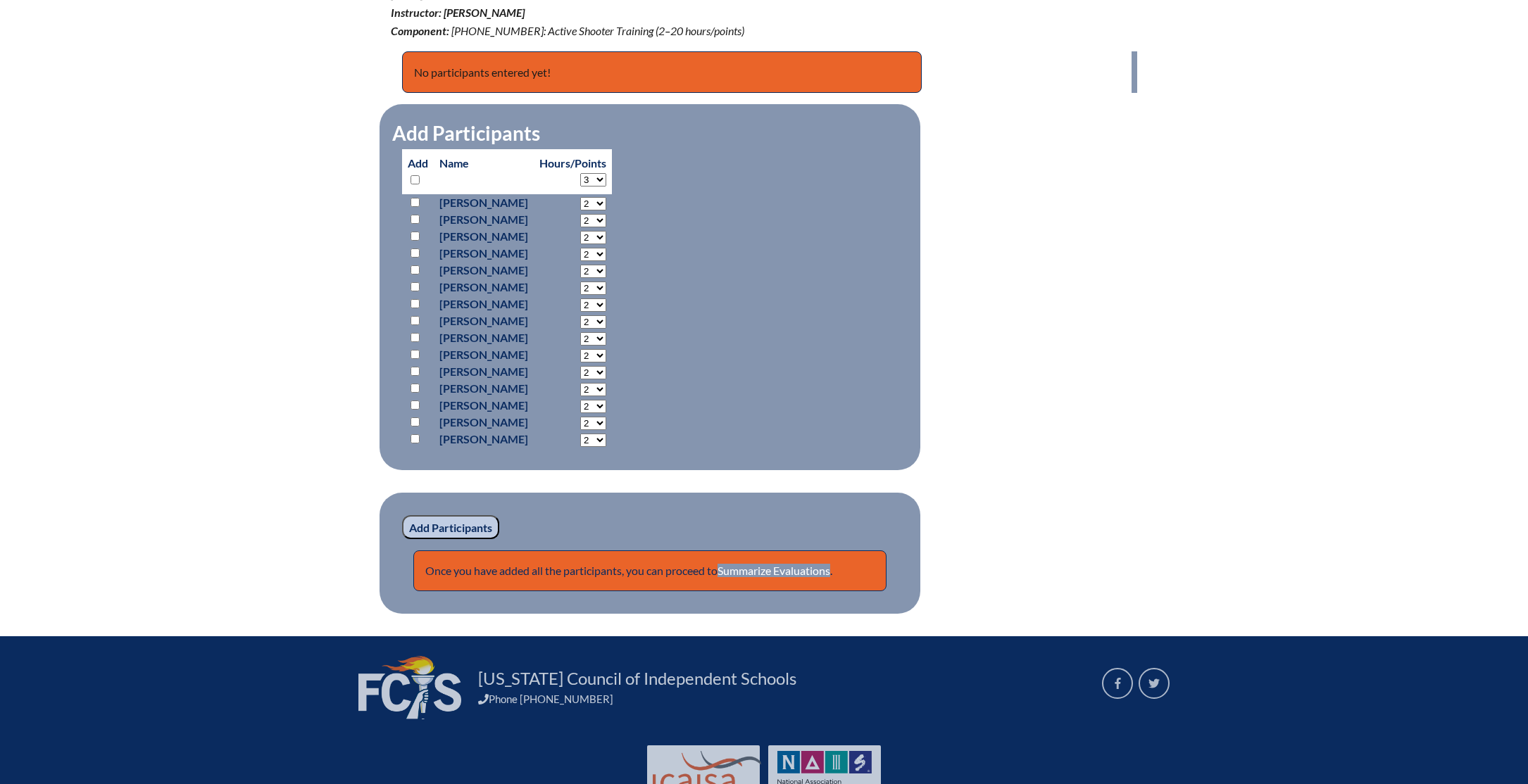
select select "3"
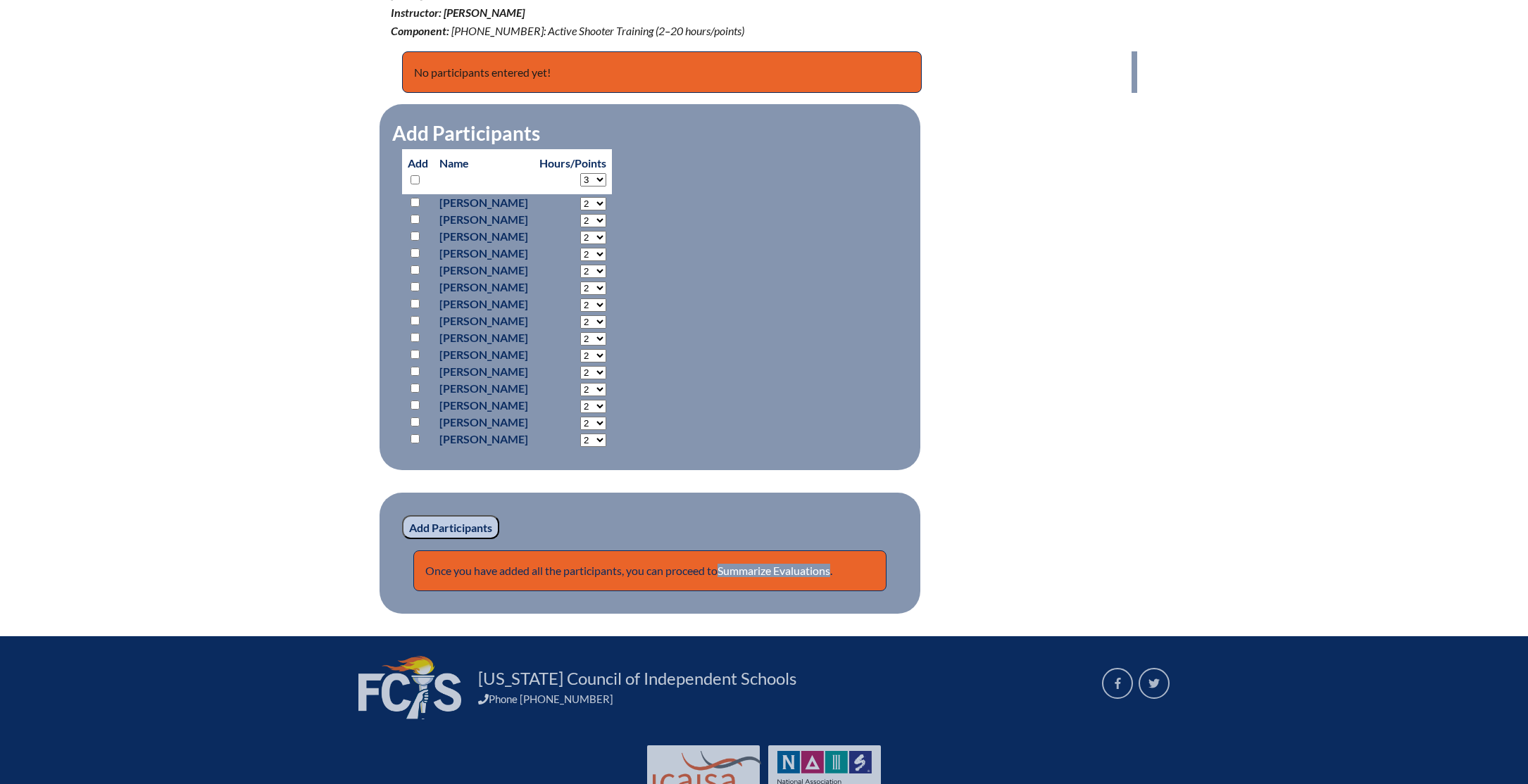
select select "3"
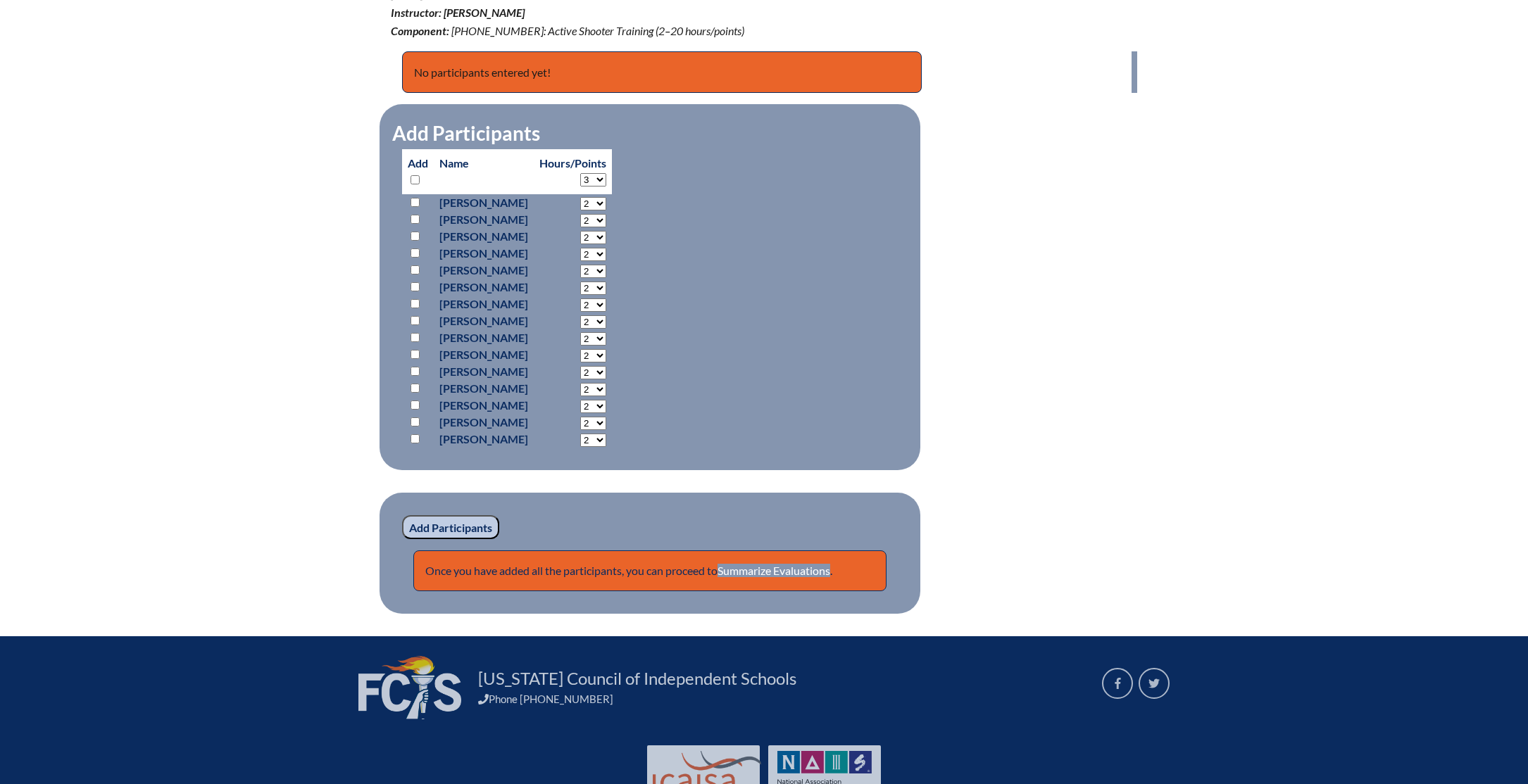
select select "3"
click at [415, 203] on input "checkbox" at bounding box center [415, 202] width 9 height 9
checkbox input "true"
click at [416, 218] on input "checkbox" at bounding box center [415, 219] width 9 height 9
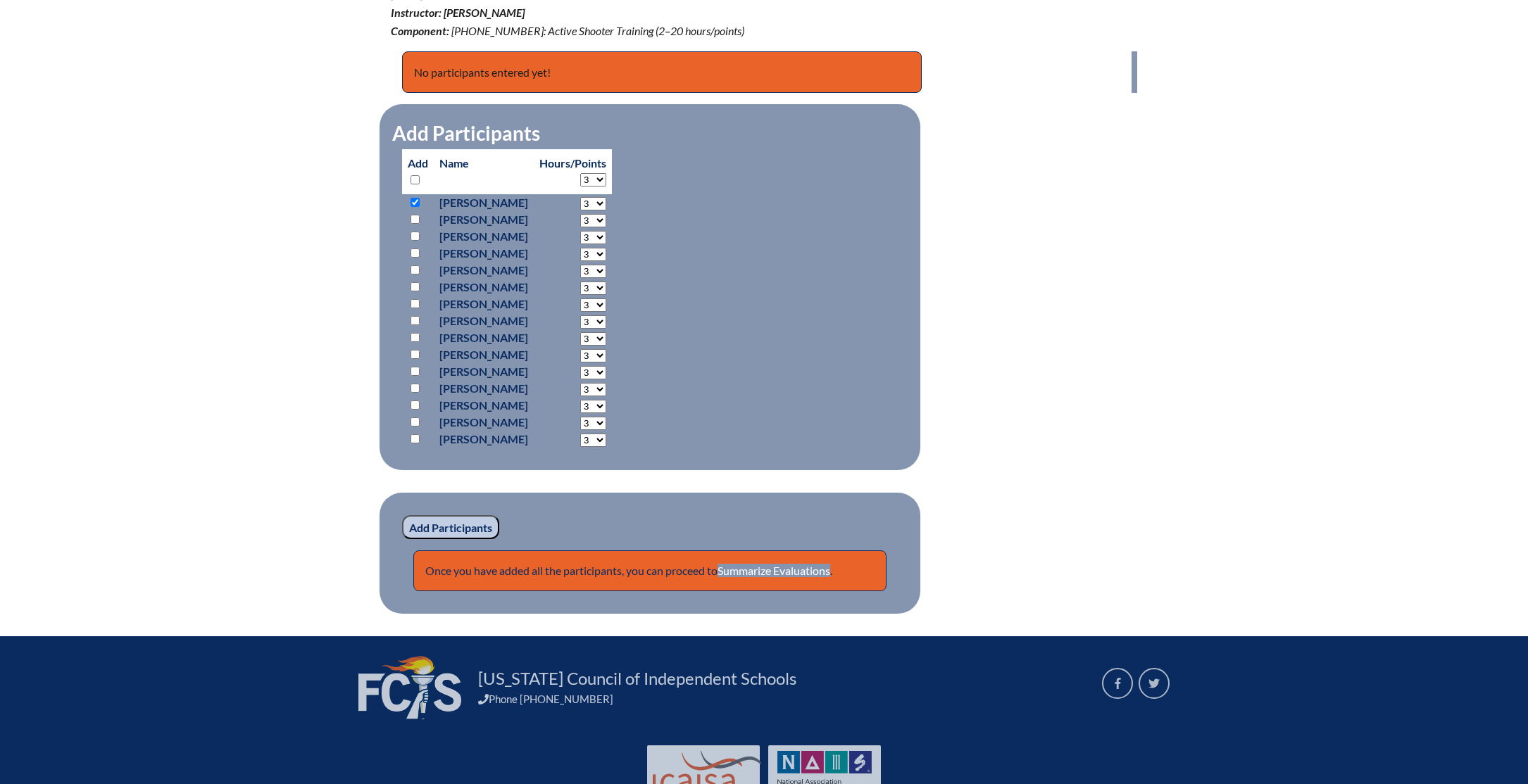
checkbox input "true"
click at [414, 237] on input "checkbox" at bounding box center [415, 236] width 9 height 9
checkbox input "true"
click at [416, 251] on input "checkbox" at bounding box center [415, 253] width 9 height 9
checkbox input "true"
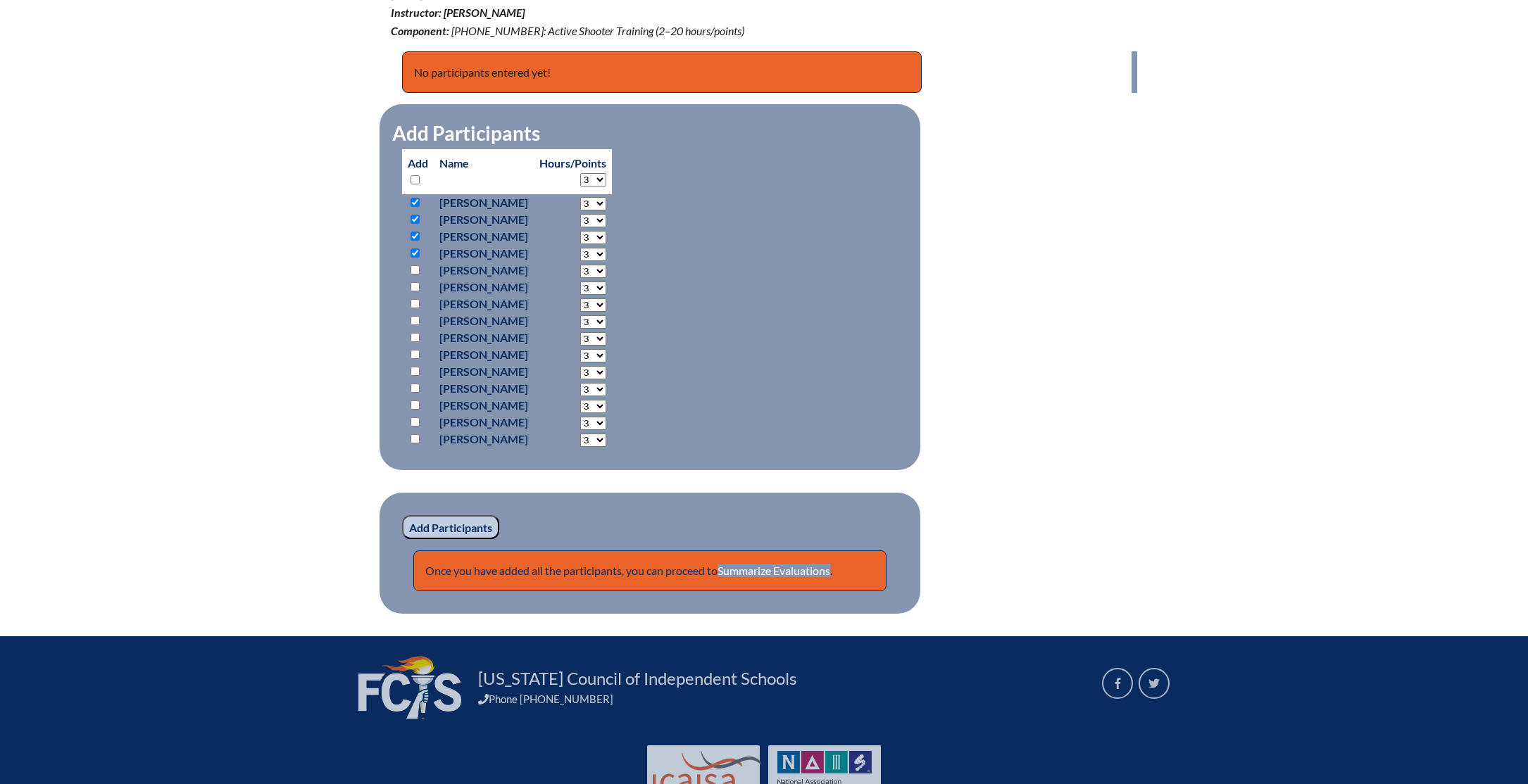
drag, startPoint x: 416, startPoint y: 268, endPoint x: 416, endPoint y: 276, distance: 8.0
click at [416, 268] on input "checkbox" at bounding box center [415, 269] width 9 height 9
checkbox input "true"
click at [416, 286] on input "checkbox" at bounding box center [415, 286] width 9 height 9
checkbox input "true"
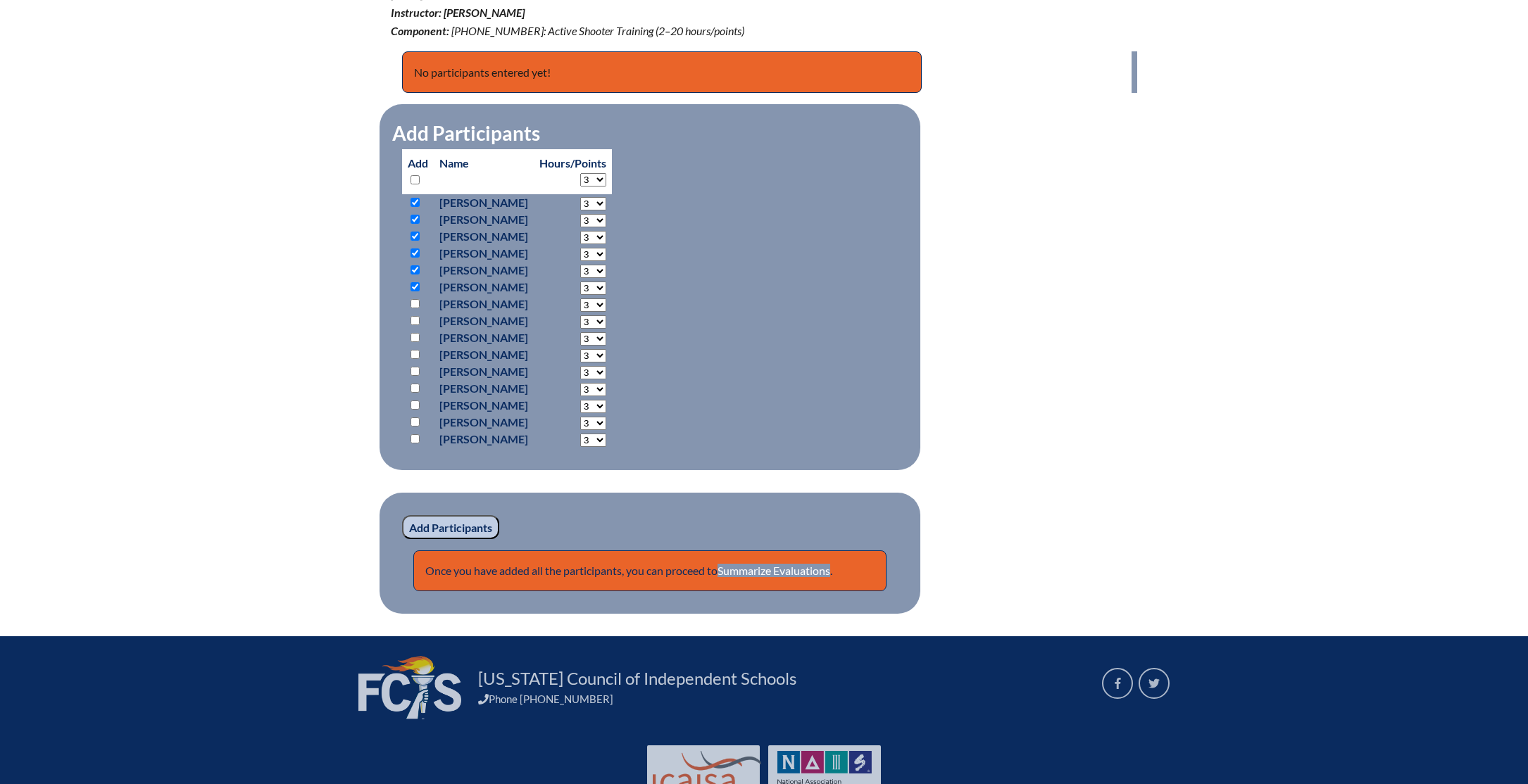
click at [415, 304] on input "checkbox" at bounding box center [415, 304] width 9 height 9
checkbox input "true"
click at [414, 324] on input "checkbox" at bounding box center [415, 321] width 9 height 9
checkbox input "true"
click at [416, 339] on input "checkbox" at bounding box center [415, 338] width 9 height 9
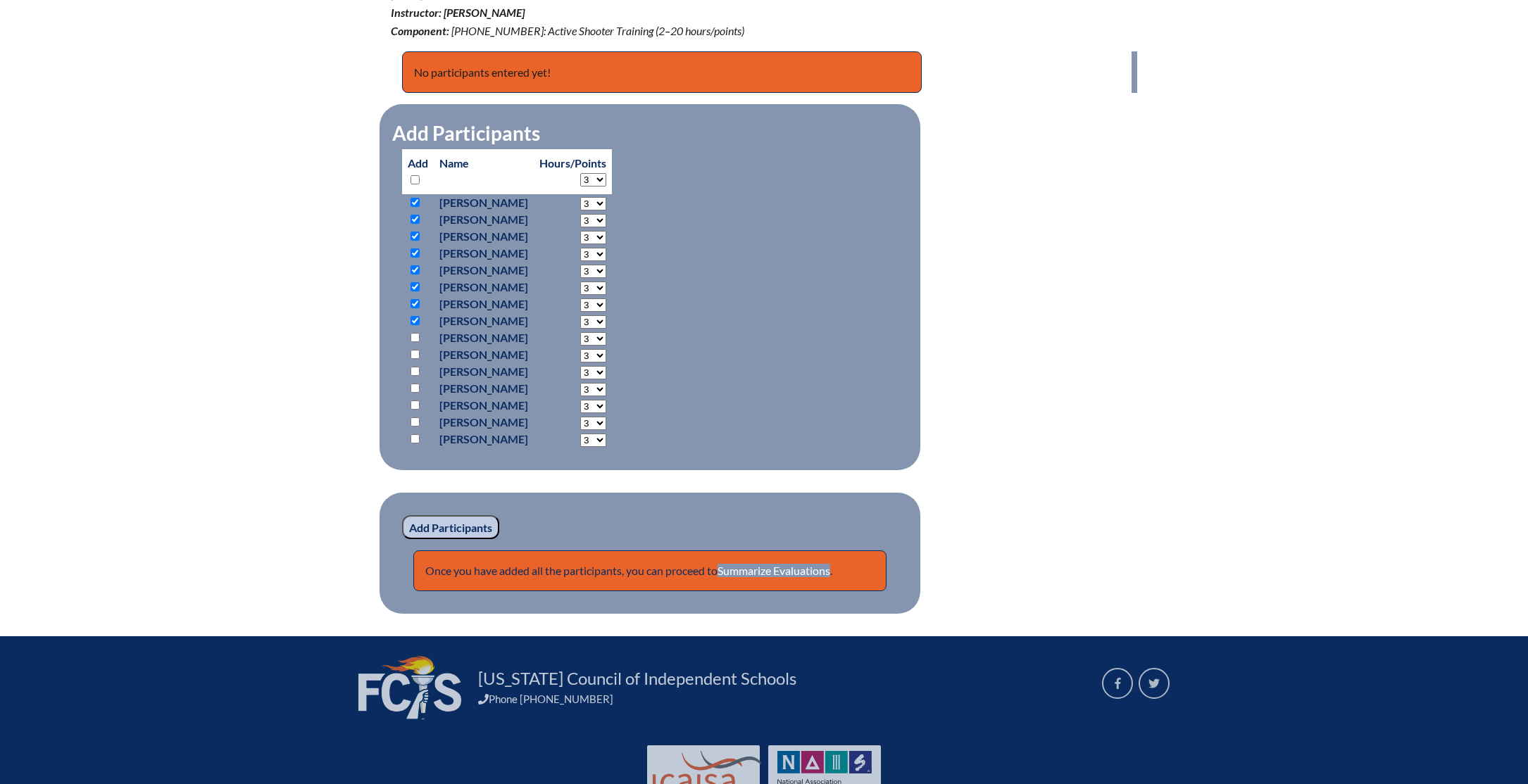
checkbox input "true"
click at [414, 353] on input "checkbox" at bounding box center [415, 354] width 9 height 9
checkbox input "true"
click at [415, 369] on input "checkbox" at bounding box center [415, 371] width 9 height 9
checkbox input "true"
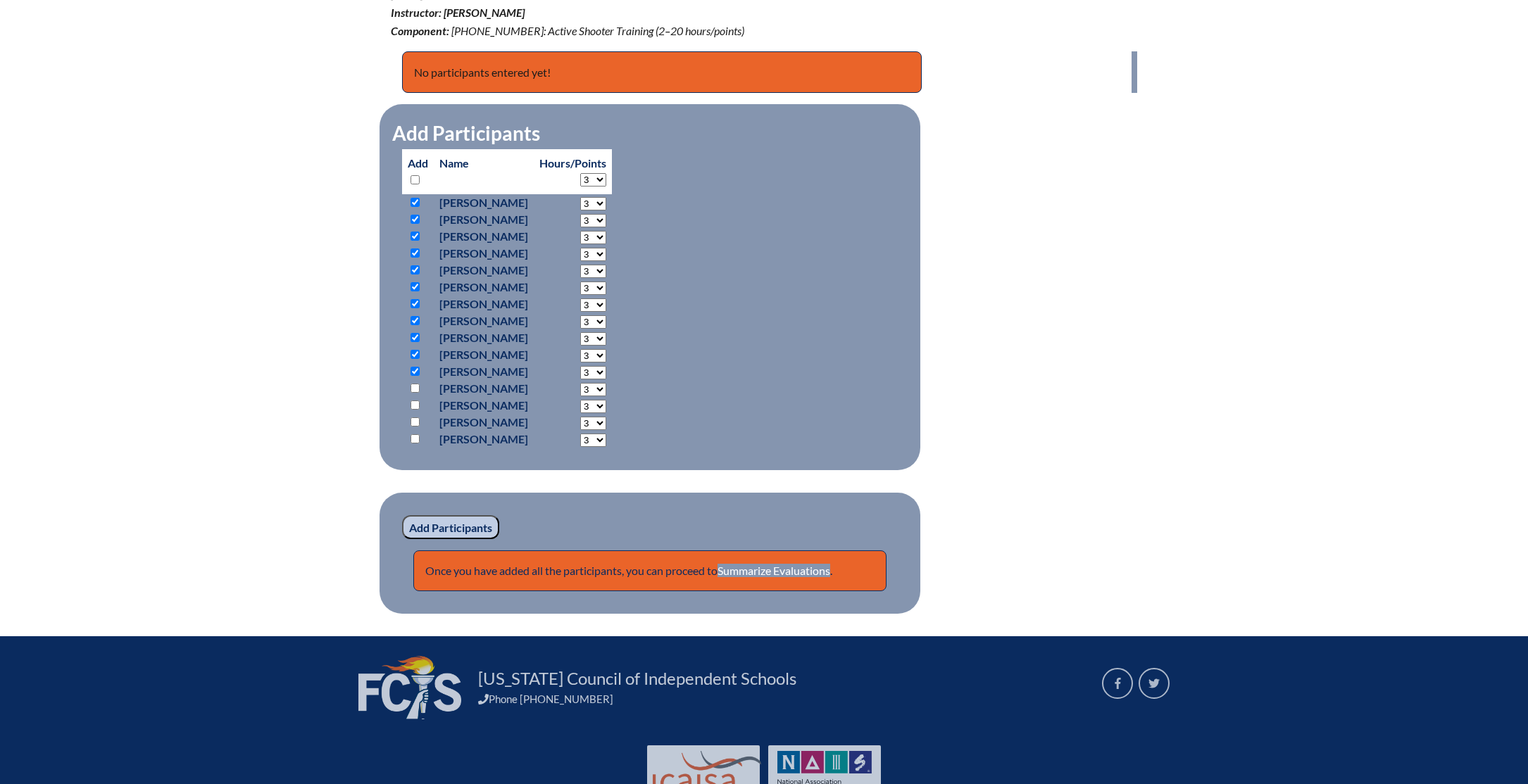
click at [414, 385] on input "checkbox" at bounding box center [415, 388] width 9 height 9
checkbox input "true"
drag, startPoint x: 413, startPoint y: 406, endPoint x: 414, endPoint y: 413, distance: 7.1
click at [413, 406] on input "checkbox" at bounding box center [415, 405] width 9 height 9
checkbox input "true"
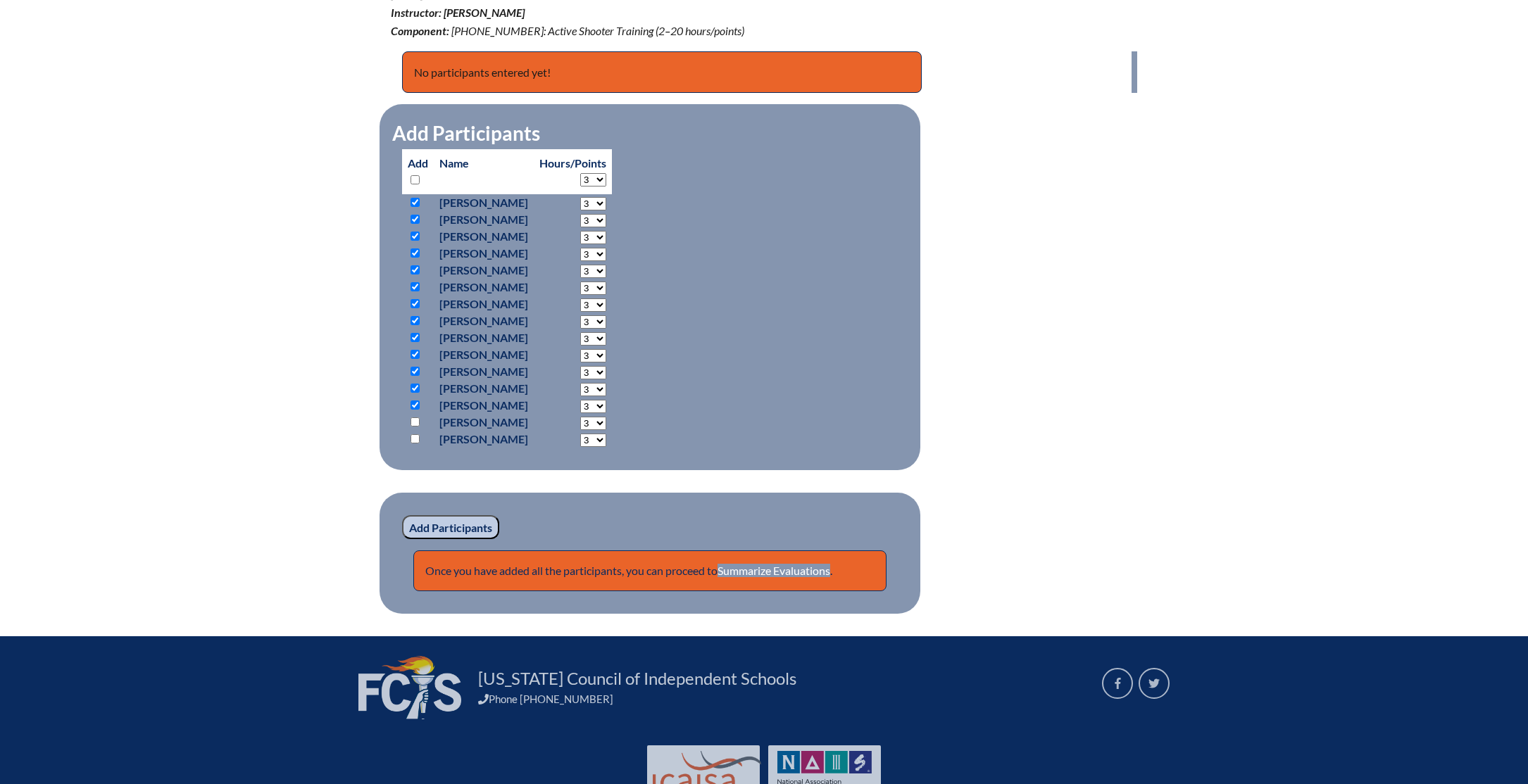
drag, startPoint x: 414, startPoint y: 420, endPoint x: 417, endPoint y: 432, distance: 12.4
click at [414, 421] on input "checkbox" at bounding box center [415, 421] width 9 height 9
checkbox input "true"
click at [417, 439] on input "checkbox" at bounding box center [415, 439] width 9 height 9
checkbox input "true"
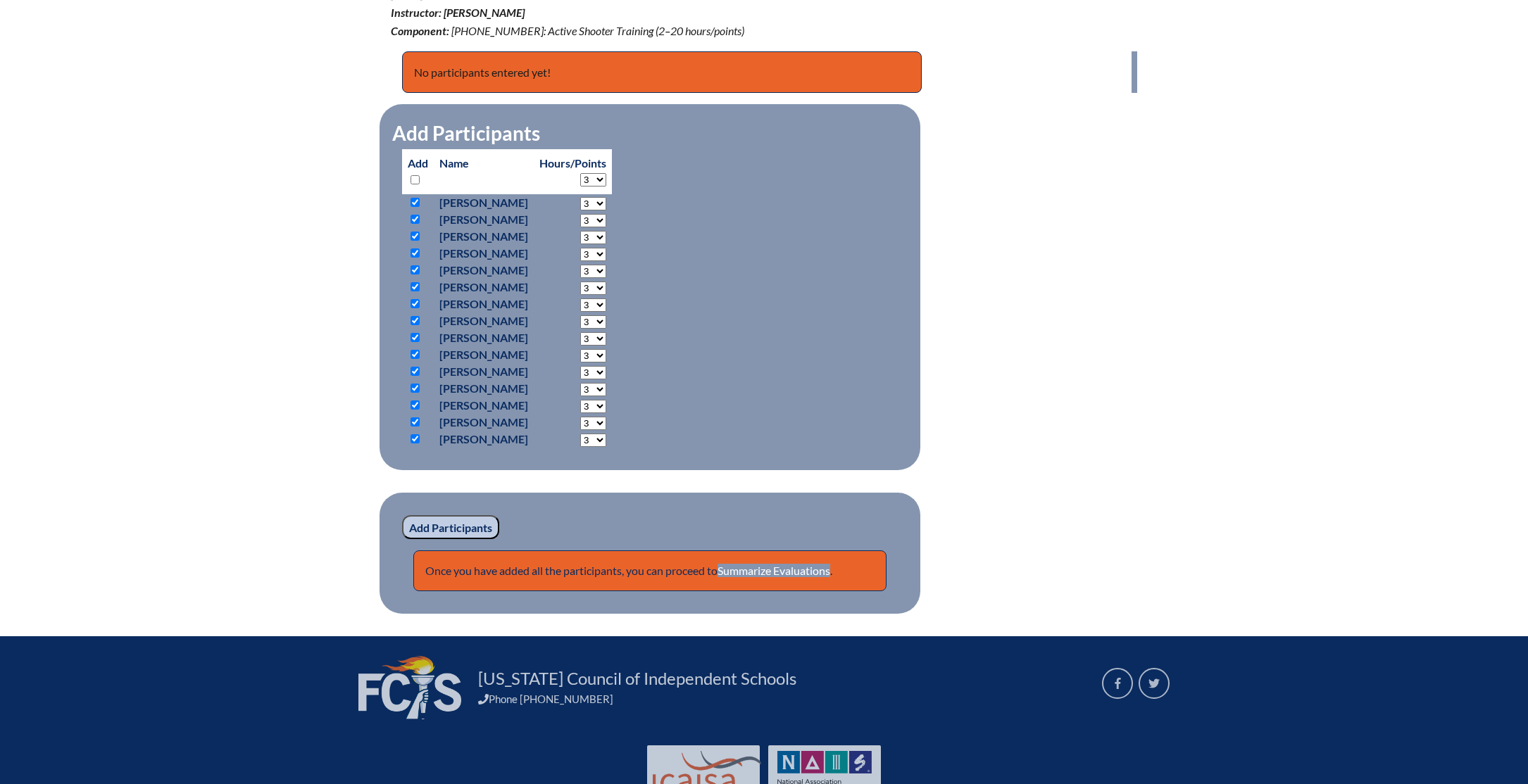
click at [453, 527] on input "Add Participants" at bounding box center [451, 528] width 97 height 24
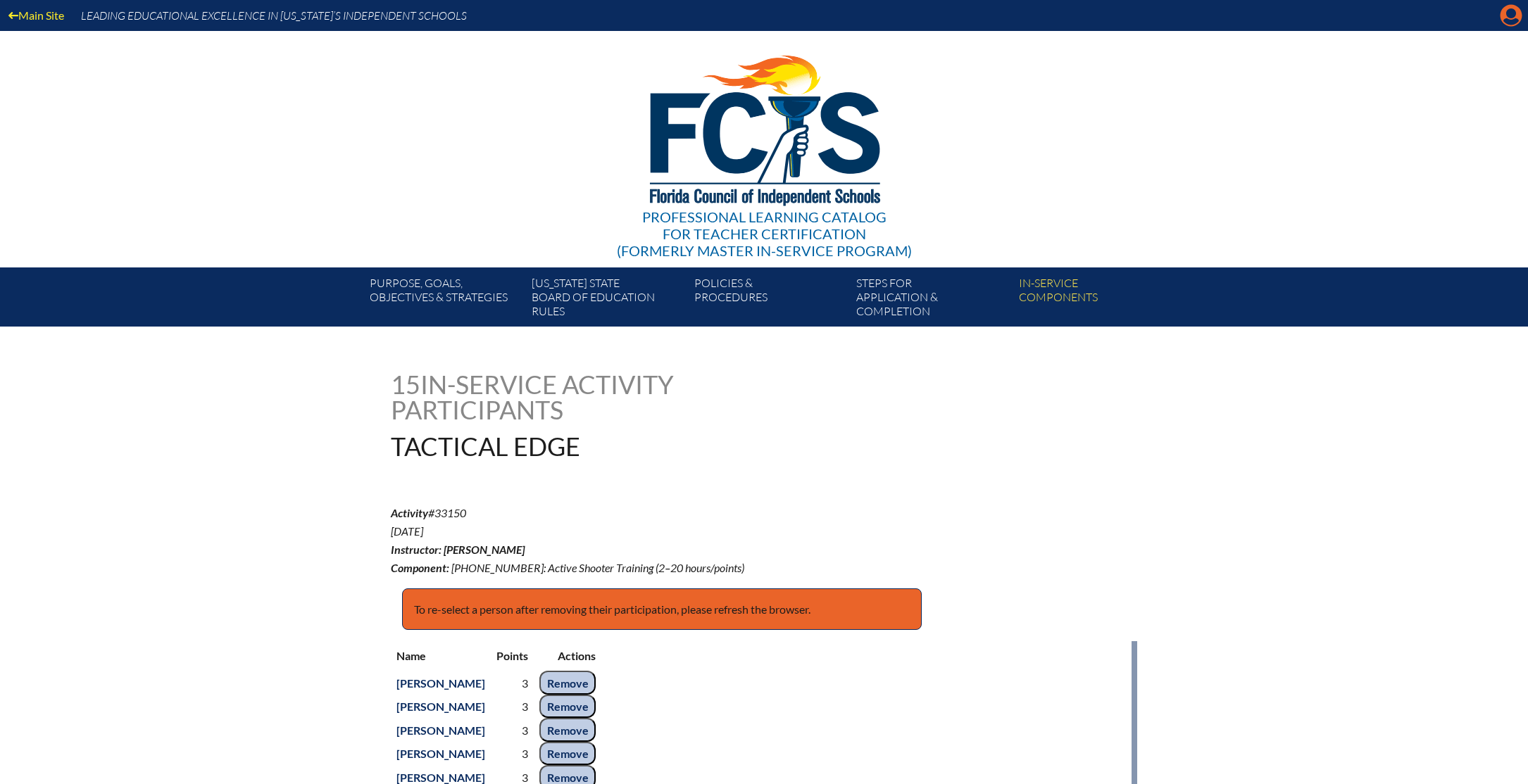
click at [1511, 18] on icon "Manage account" at bounding box center [1511, 15] width 22 height 22
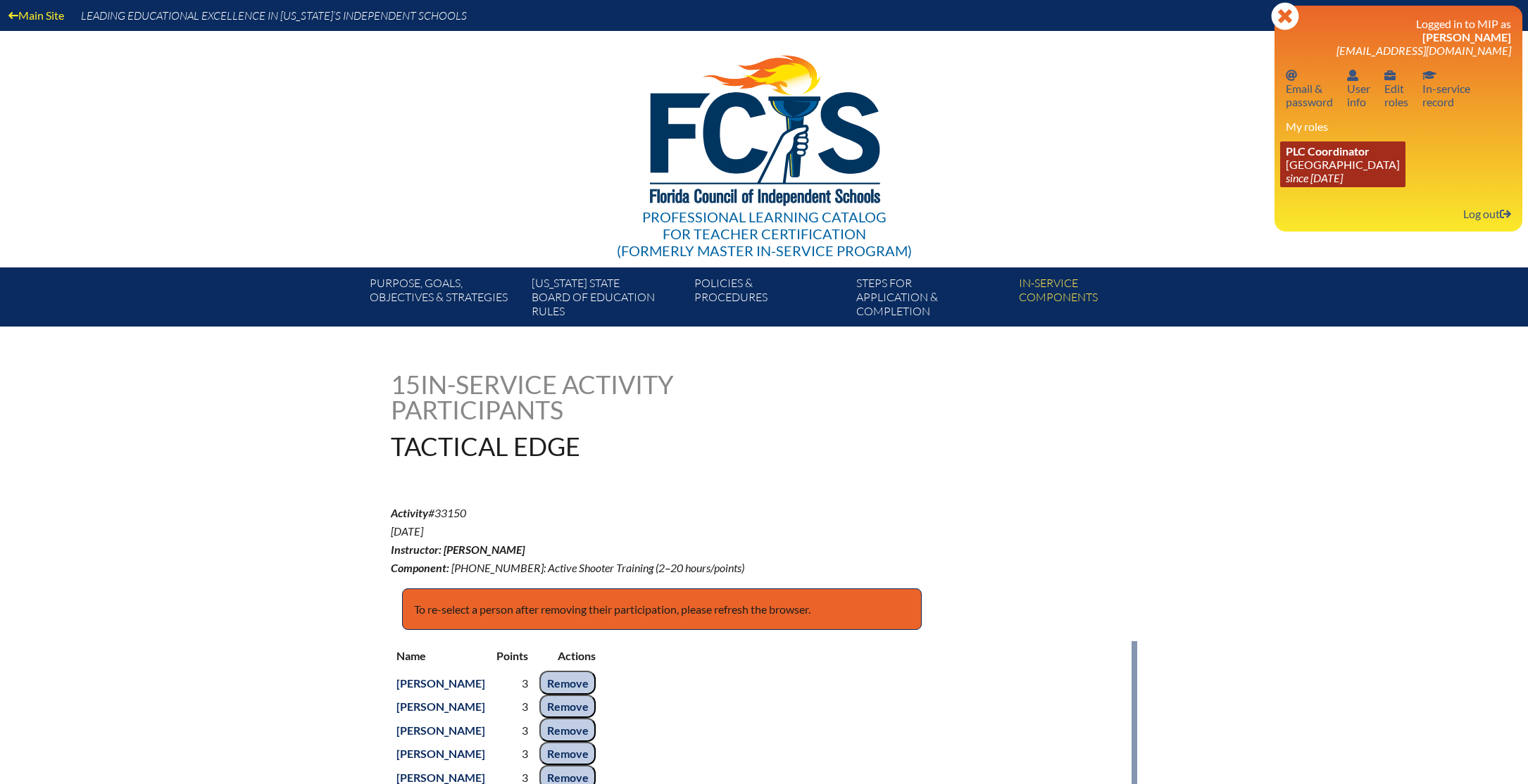
click at [1324, 157] on span "PLC Coordinator" at bounding box center [1328, 151] width 84 height 14
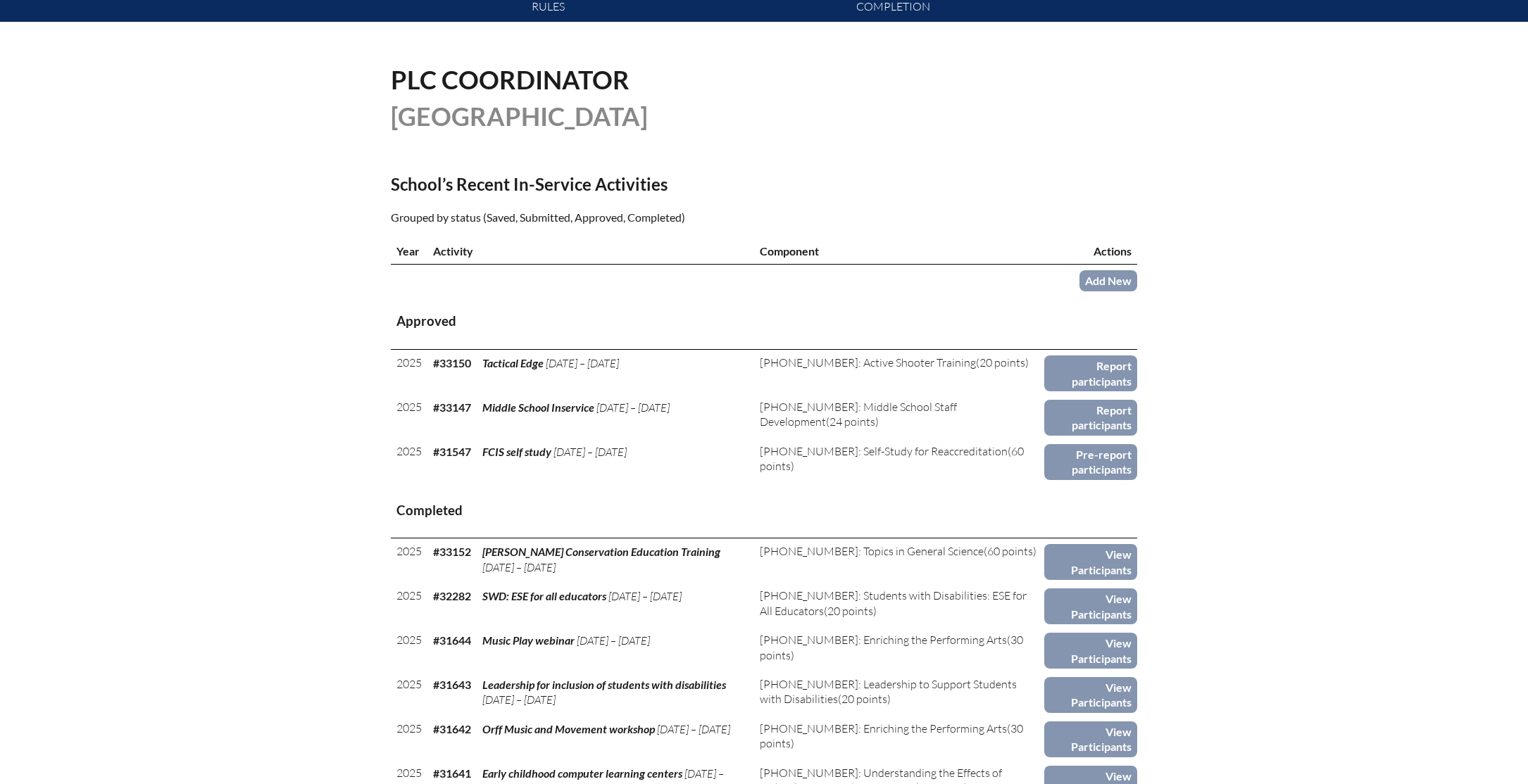
scroll to position [401, 0]
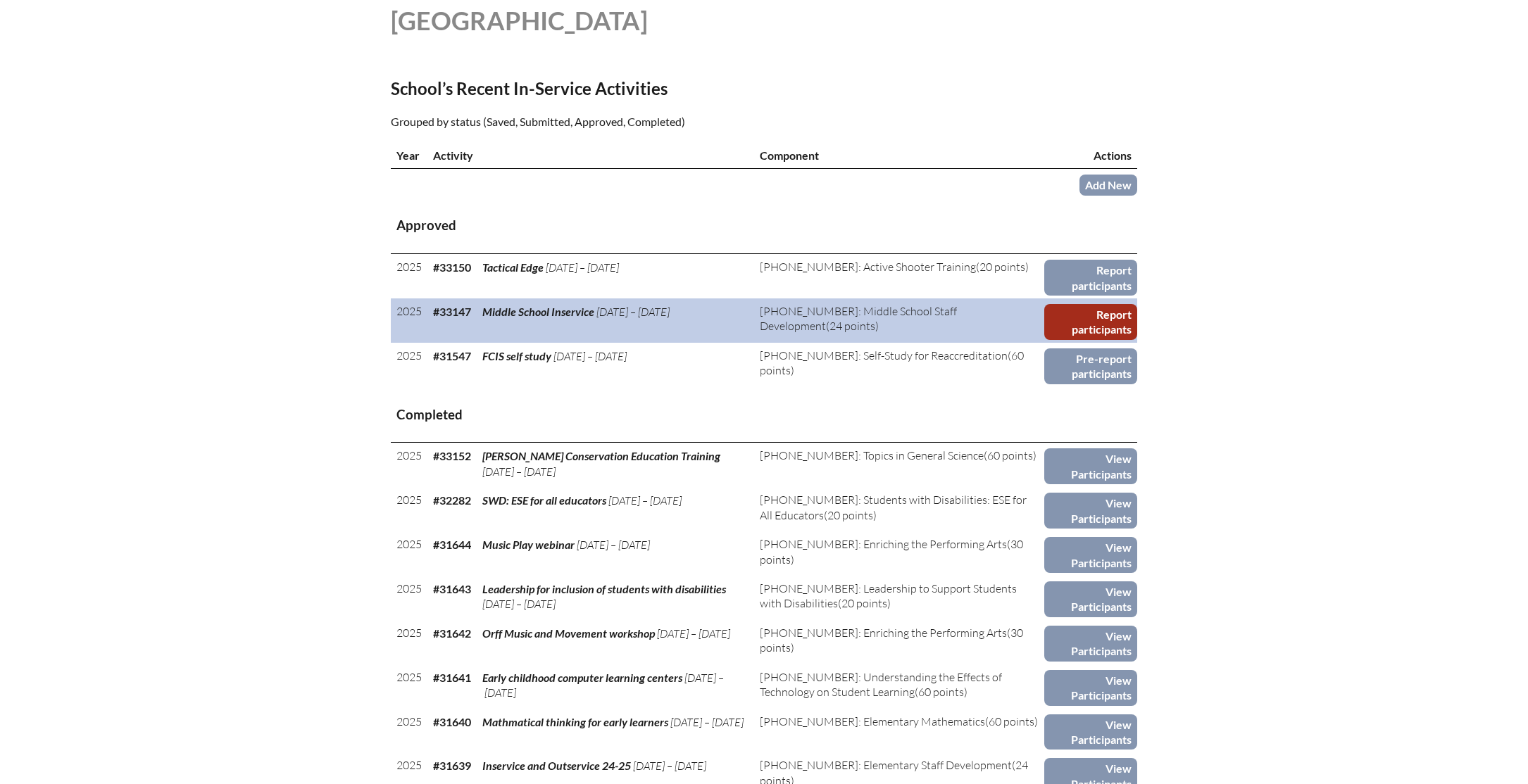
click at [1103, 321] on link "Report participants" at bounding box center [1090, 322] width 93 height 36
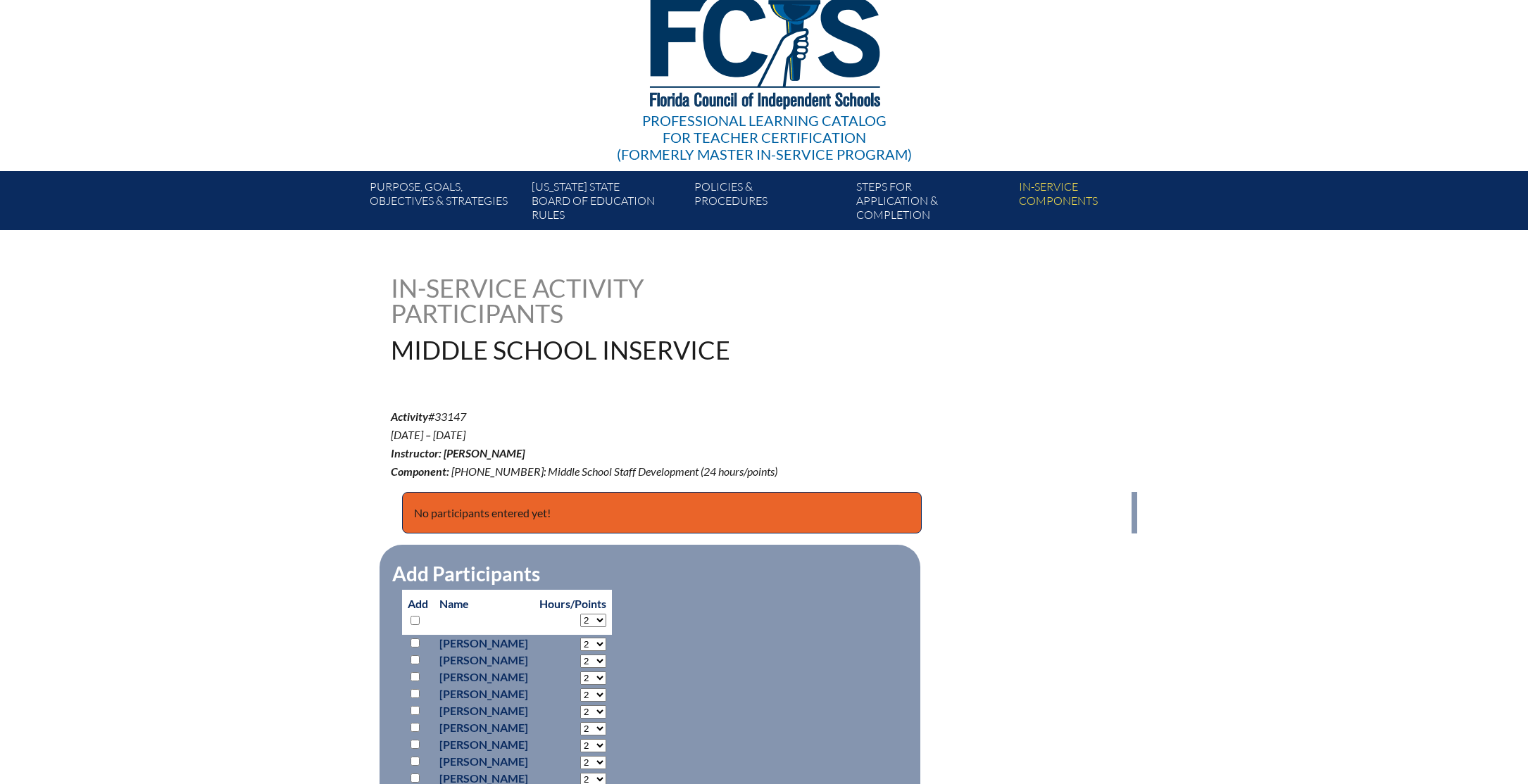
scroll to position [280, 0]
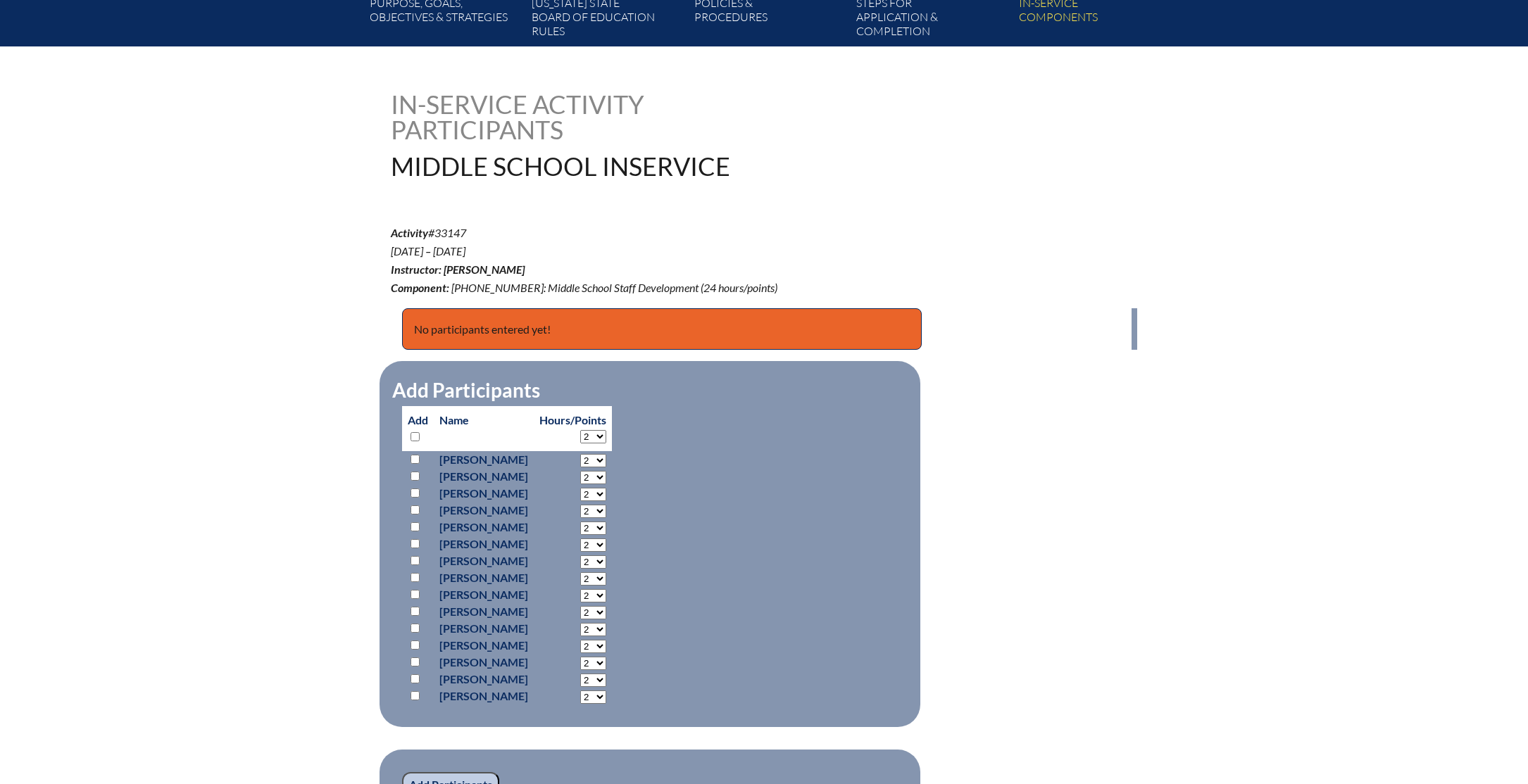
click at [606, 433] on select "2 3 4 5 6 7 8 9 10 11 12 13 14 15 16 17 18 19 20 21 22 23 24" at bounding box center [593, 437] width 26 height 14
select select "10"
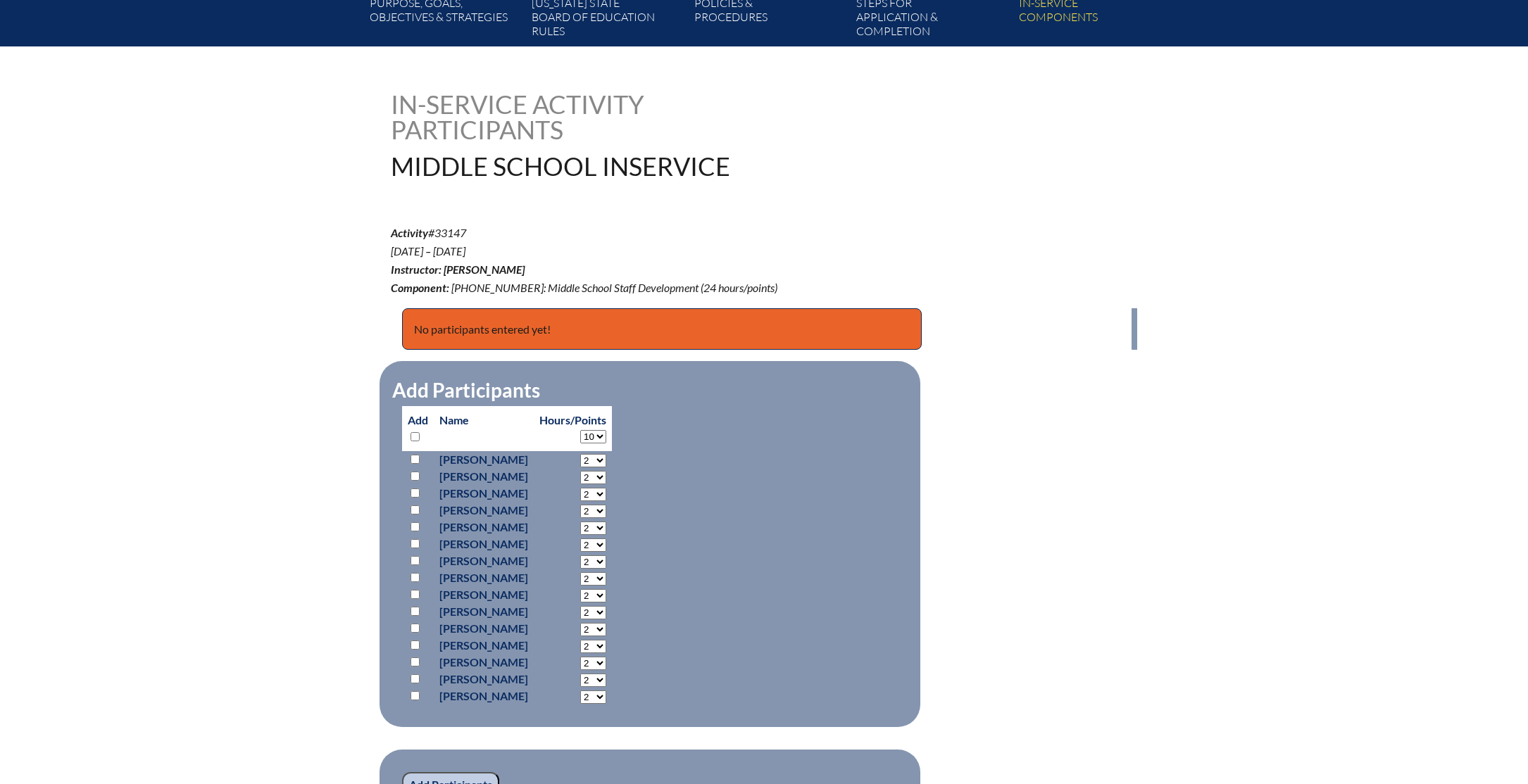
select select "10"
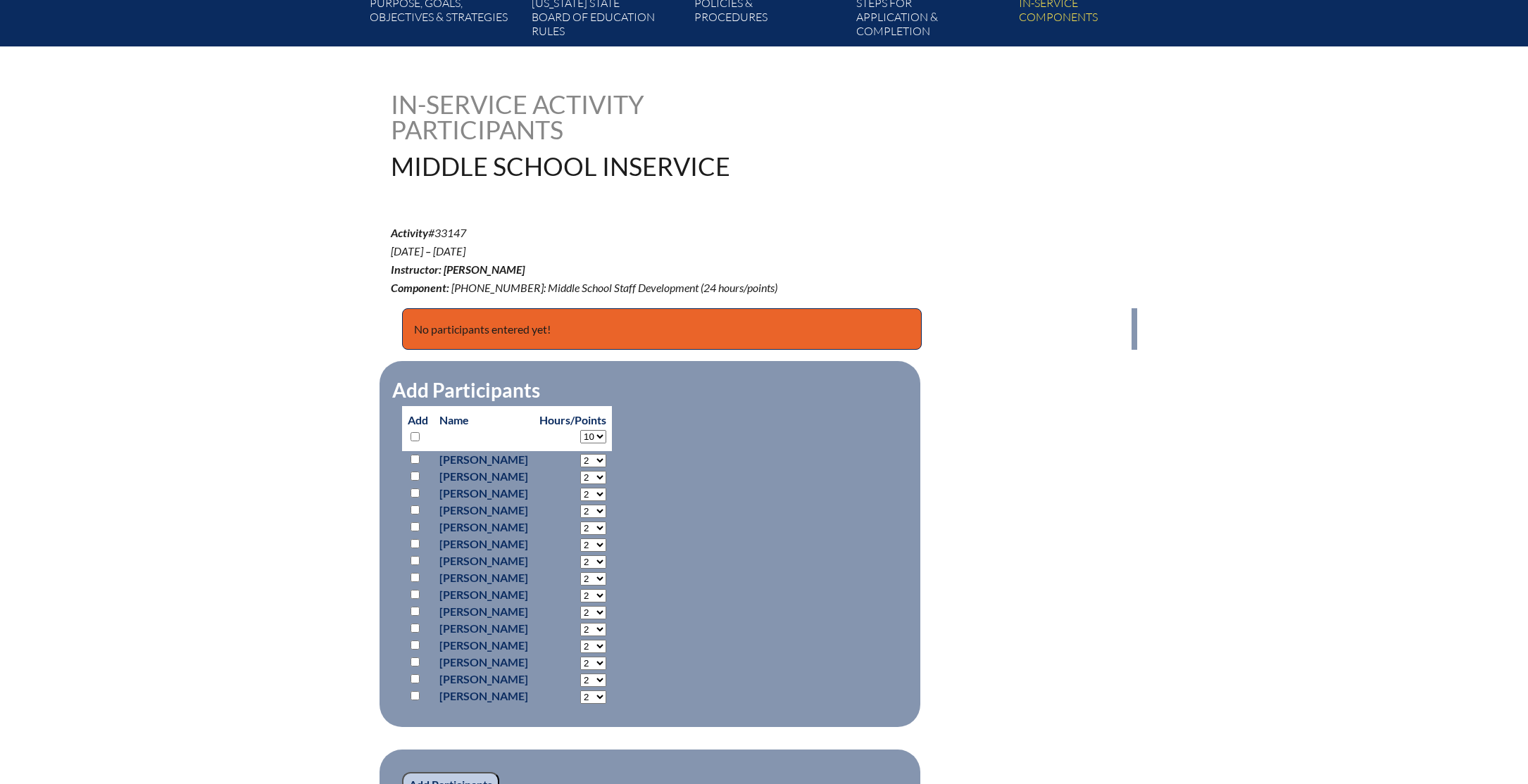
select select "10"
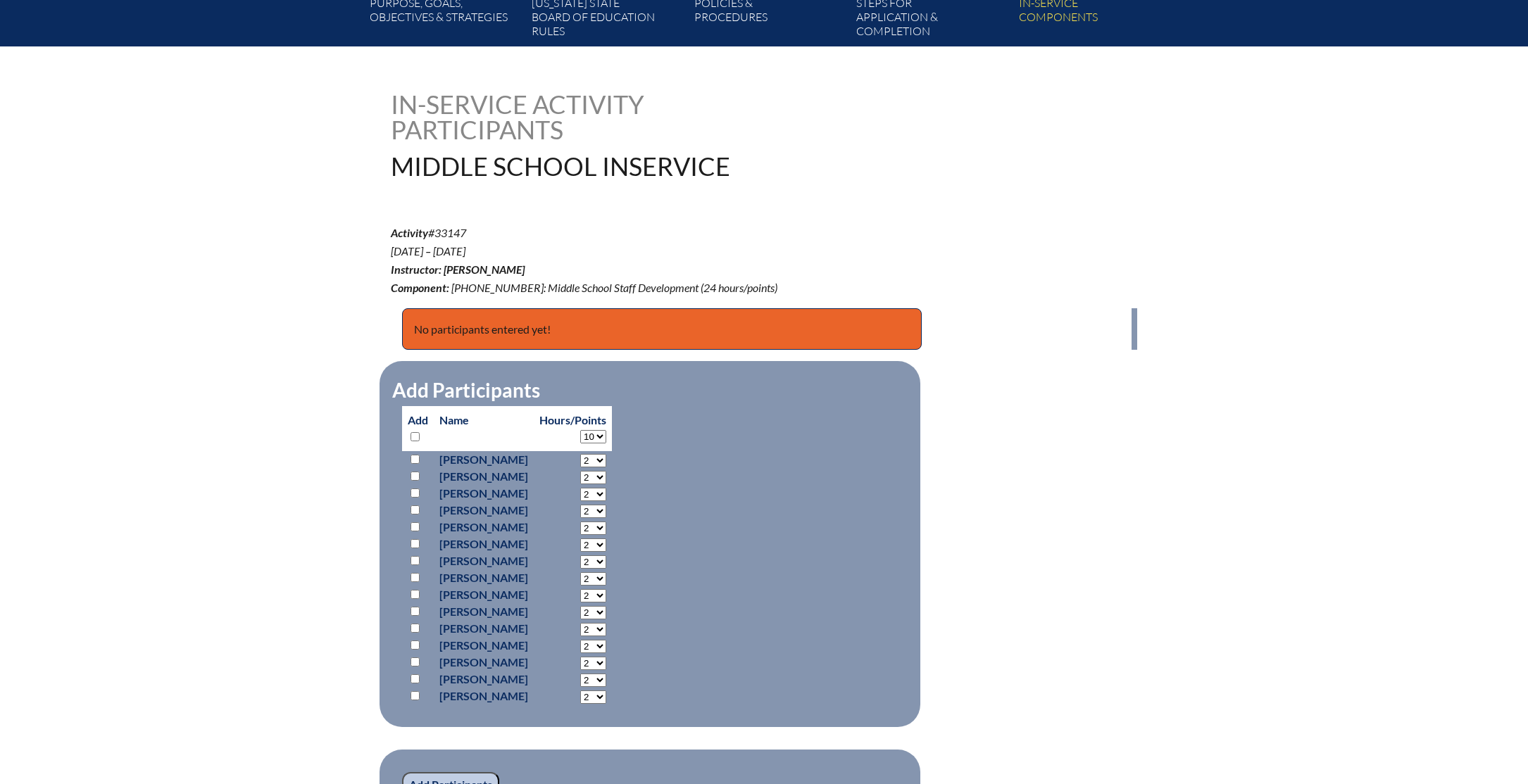
select select "10"
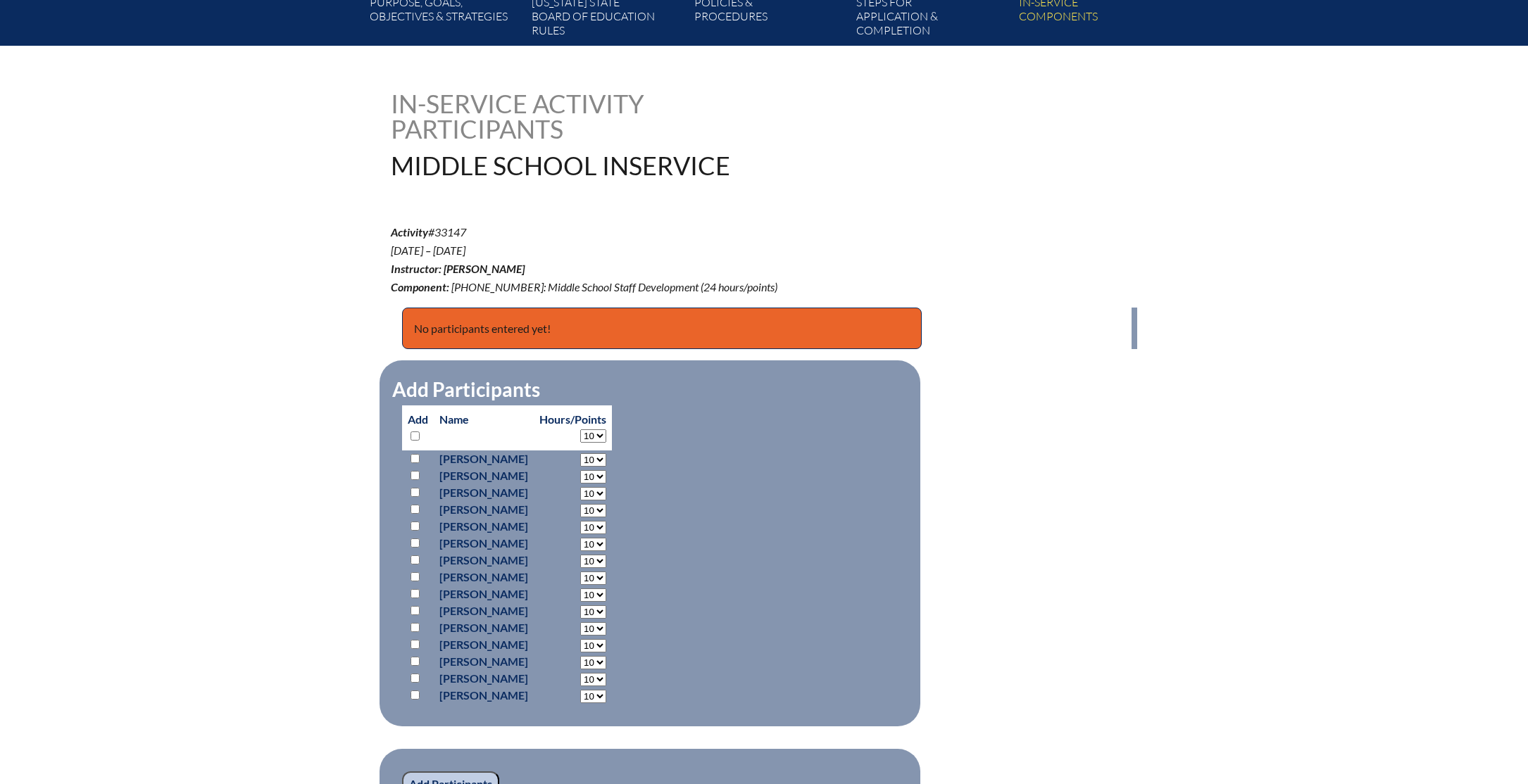
click at [415, 528] on input "checkbox" at bounding box center [415, 526] width 9 height 9
checkbox input "true"
click at [414, 574] on input "checkbox" at bounding box center [415, 577] width 9 height 9
checkbox input "true"
click at [416, 645] on input "checkbox" at bounding box center [415, 645] width 9 height 9
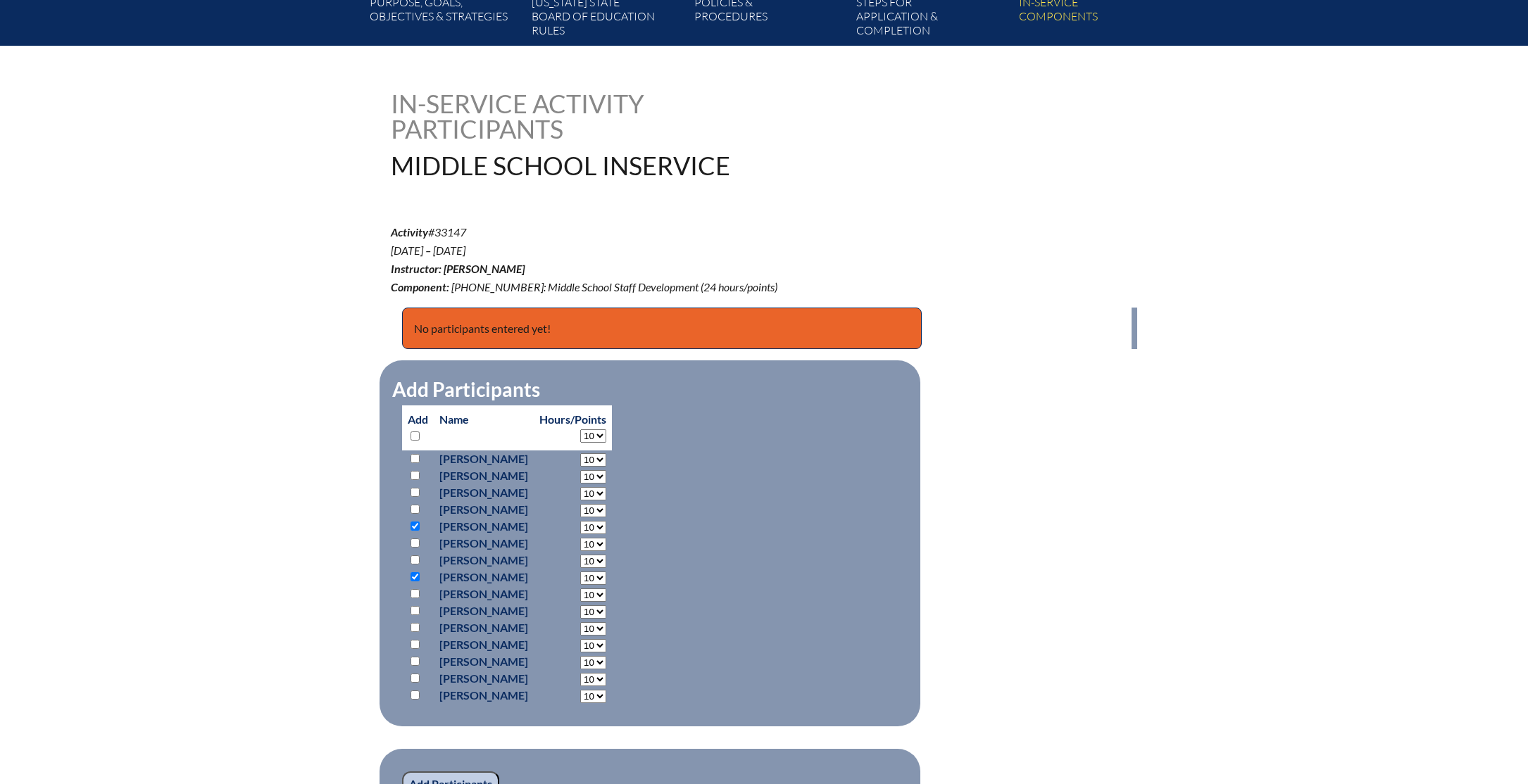
checkbox input "true"
click at [413, 660] on input "checkbox" at bounding box center [415, 661] width 9 height 9
checkbox input "true"
click at [416, 693] on input "checkbox" at bounding box center [415, 695] width 9 height 9
checkbox input "true"
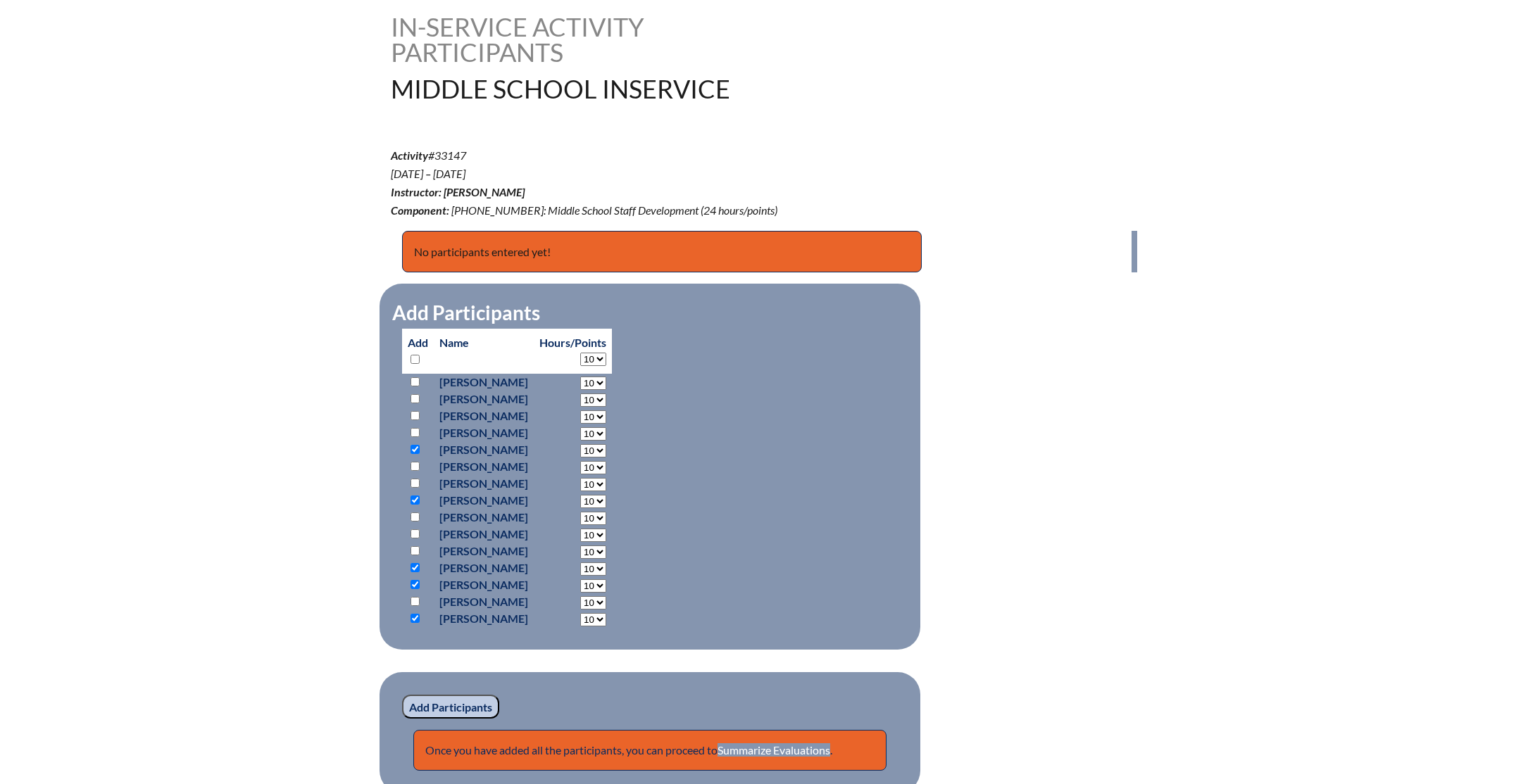
scroll to position [592, 0]
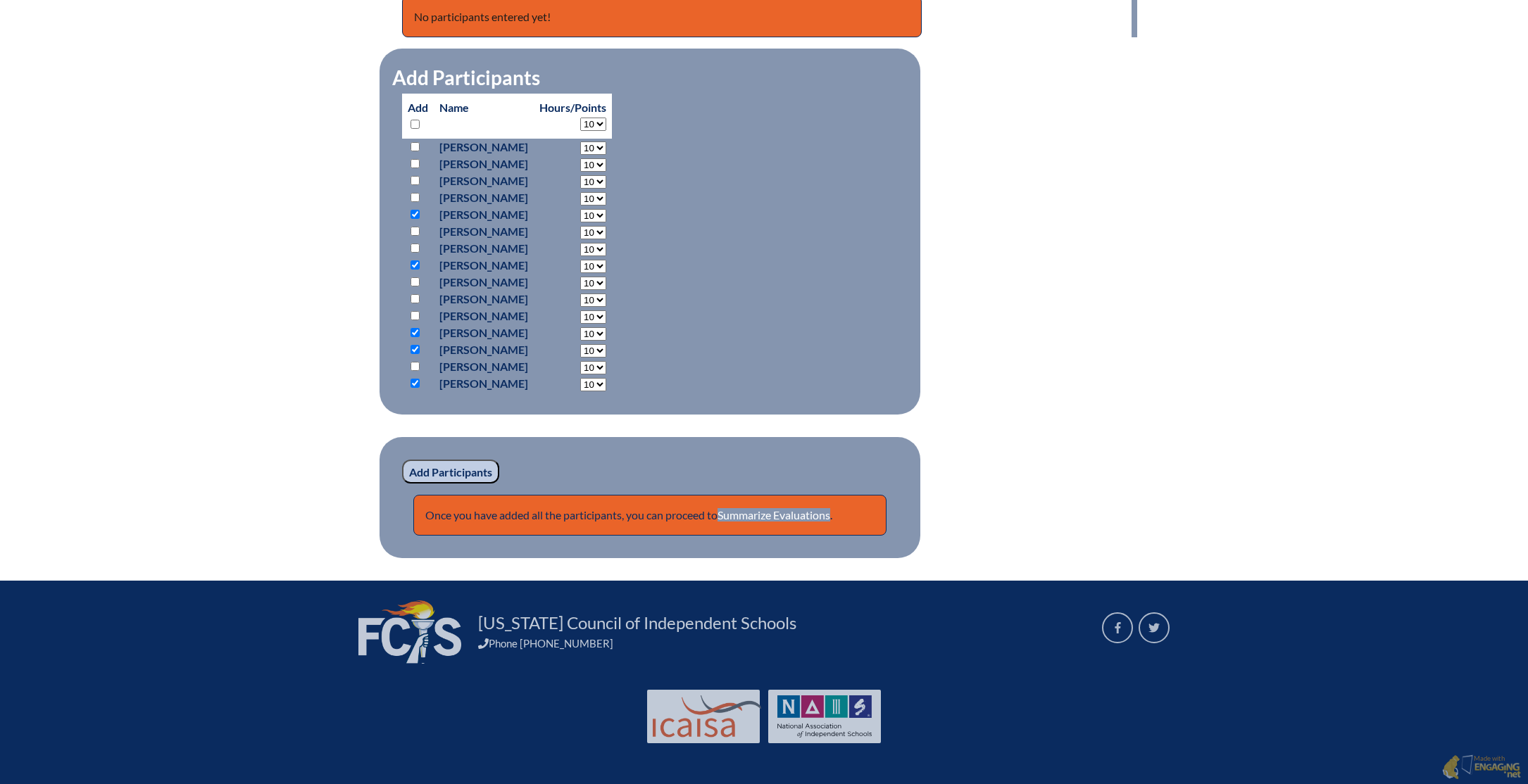
click at [459, 470] on input "Add Participants" at bounding box center [451, 472] width 97 height 24
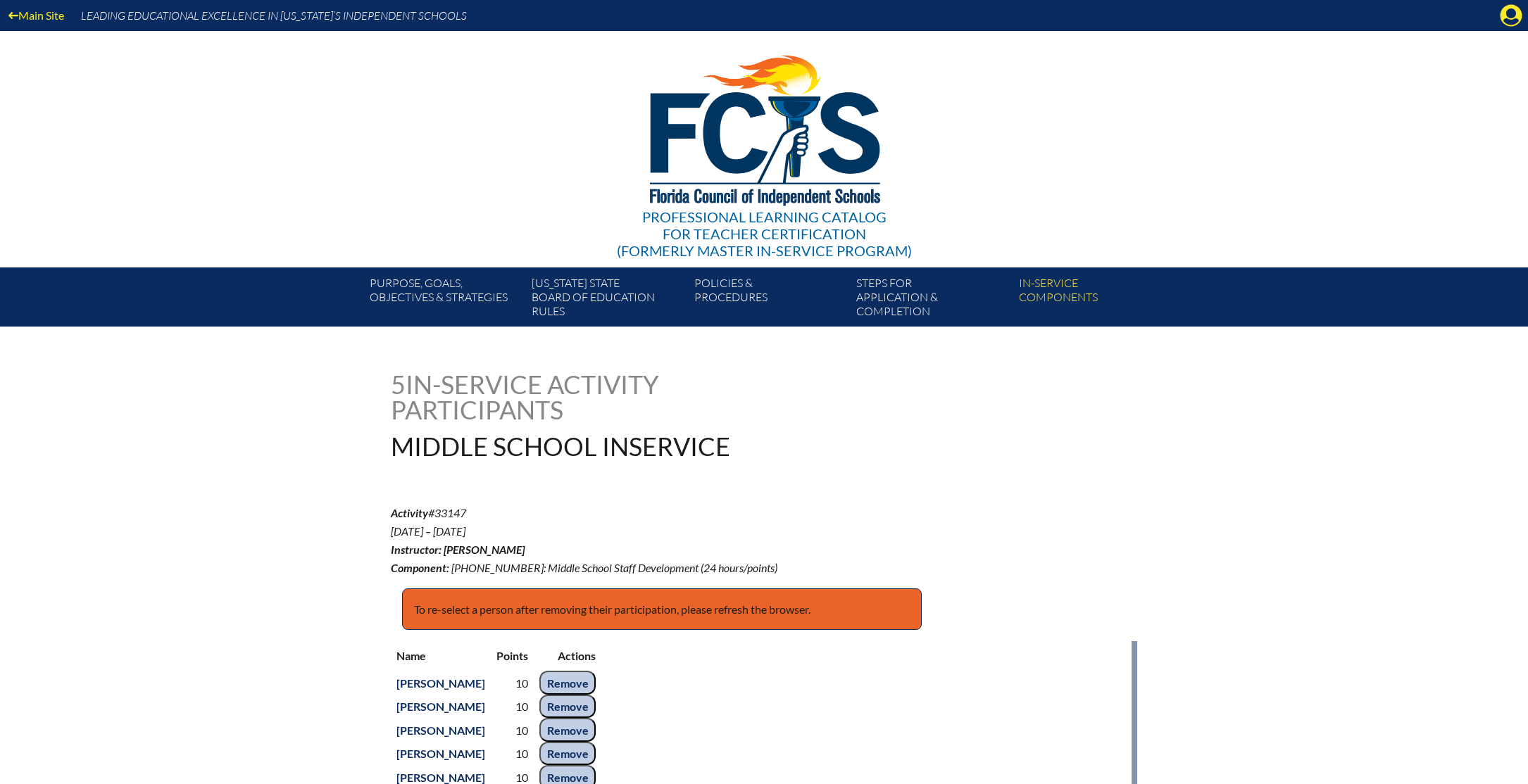
scroll to position [592, 0]
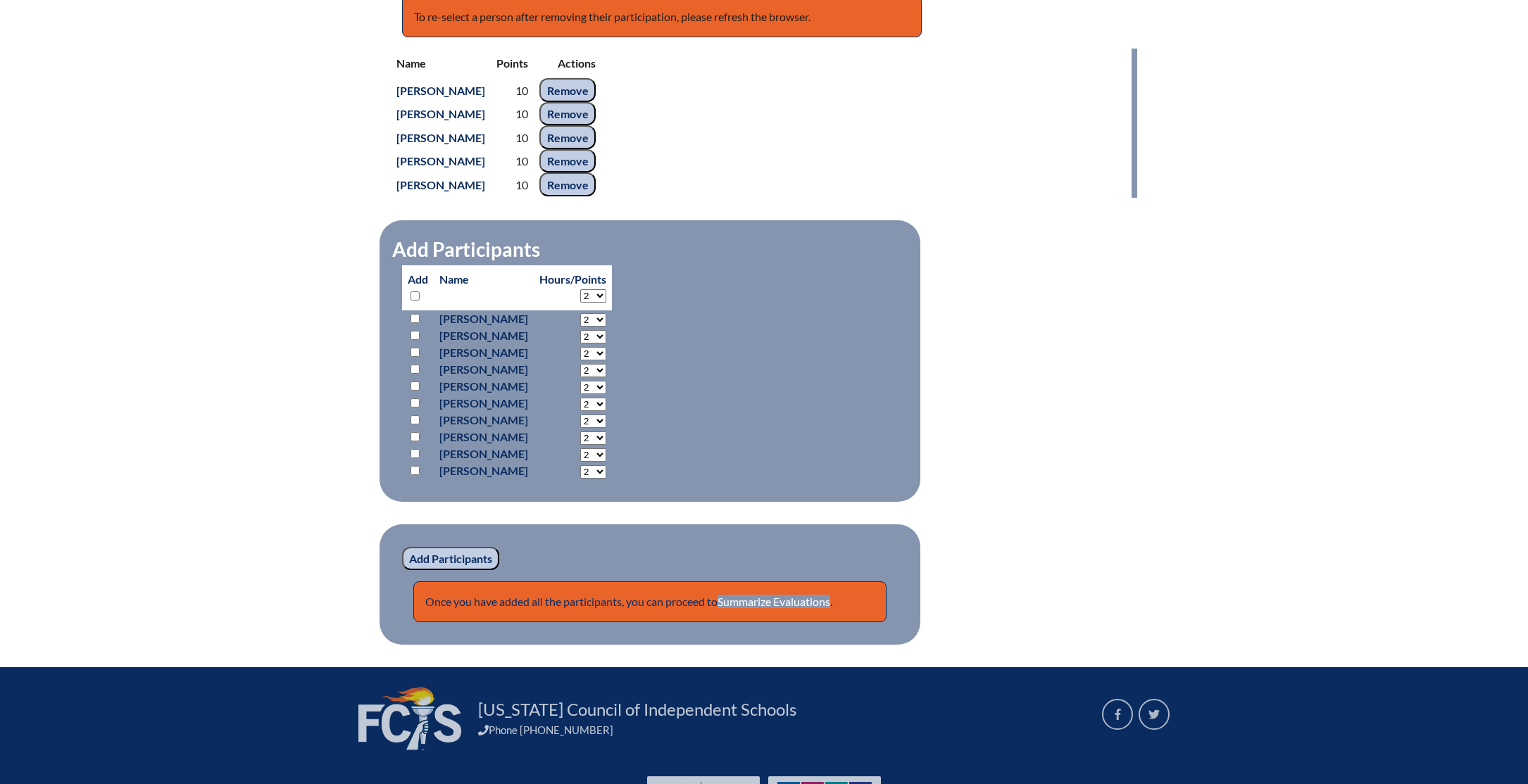
click at [596, 92] on input "Remove" at bounding box center [568, 90] width 56 height 24
click at [596, 126] on input "Remove" at bounding box center [568, 138] width 56 height 24
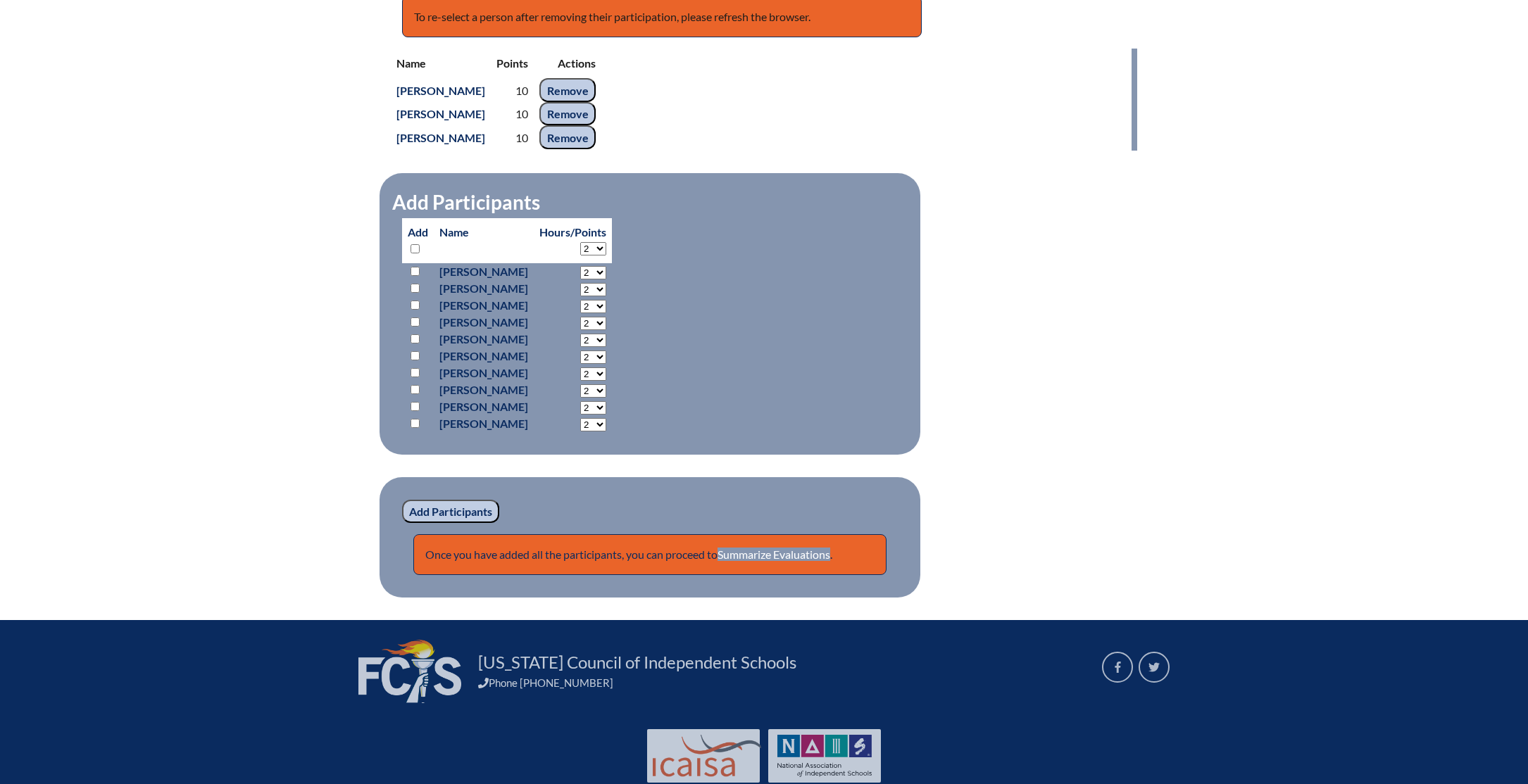
click at [596, 121] on input "Remove" at bounding box center [568, 114] width 56 height 24
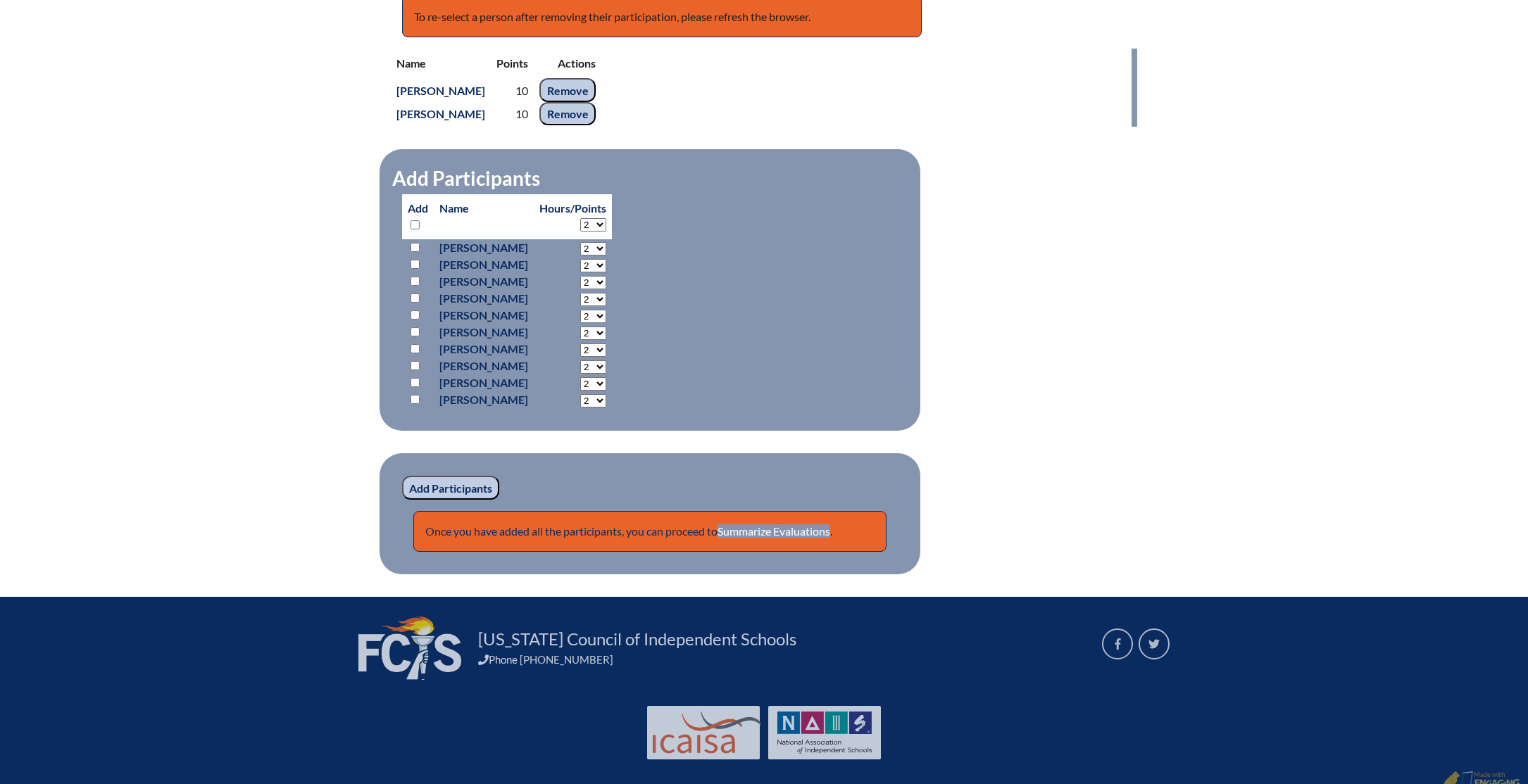
click at [601, 87] on td "Remove" at bounding box center [567, 90] width 68 height 24
click at [586, 88] on input "Remove" at bounding box center [568, 90] width 56 height 24
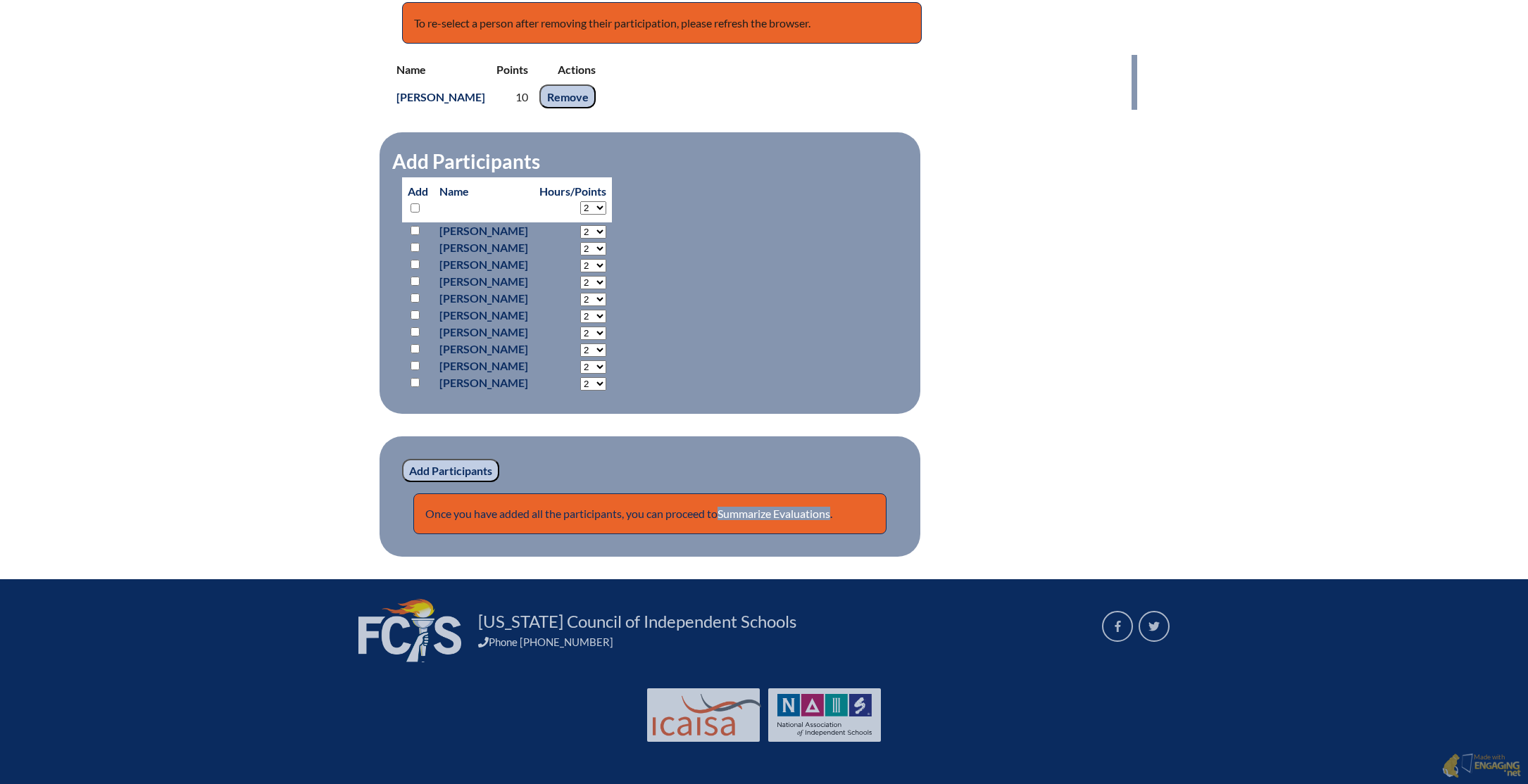
scroll to position [586, 0]
click at [581, 92] on input "Remove" at bounding box center [568, 97] width 56 height 24
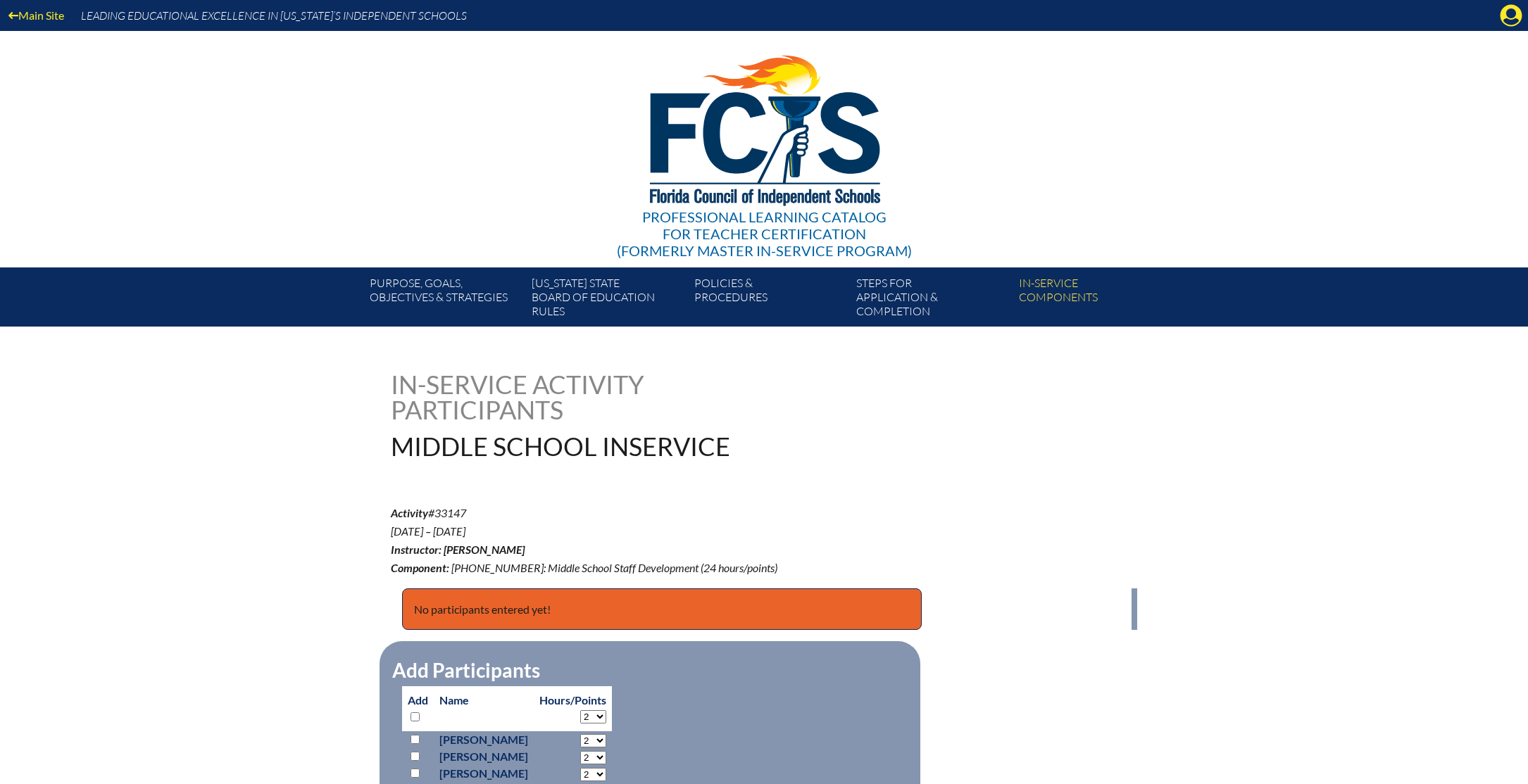
scroll to position [562, 0]
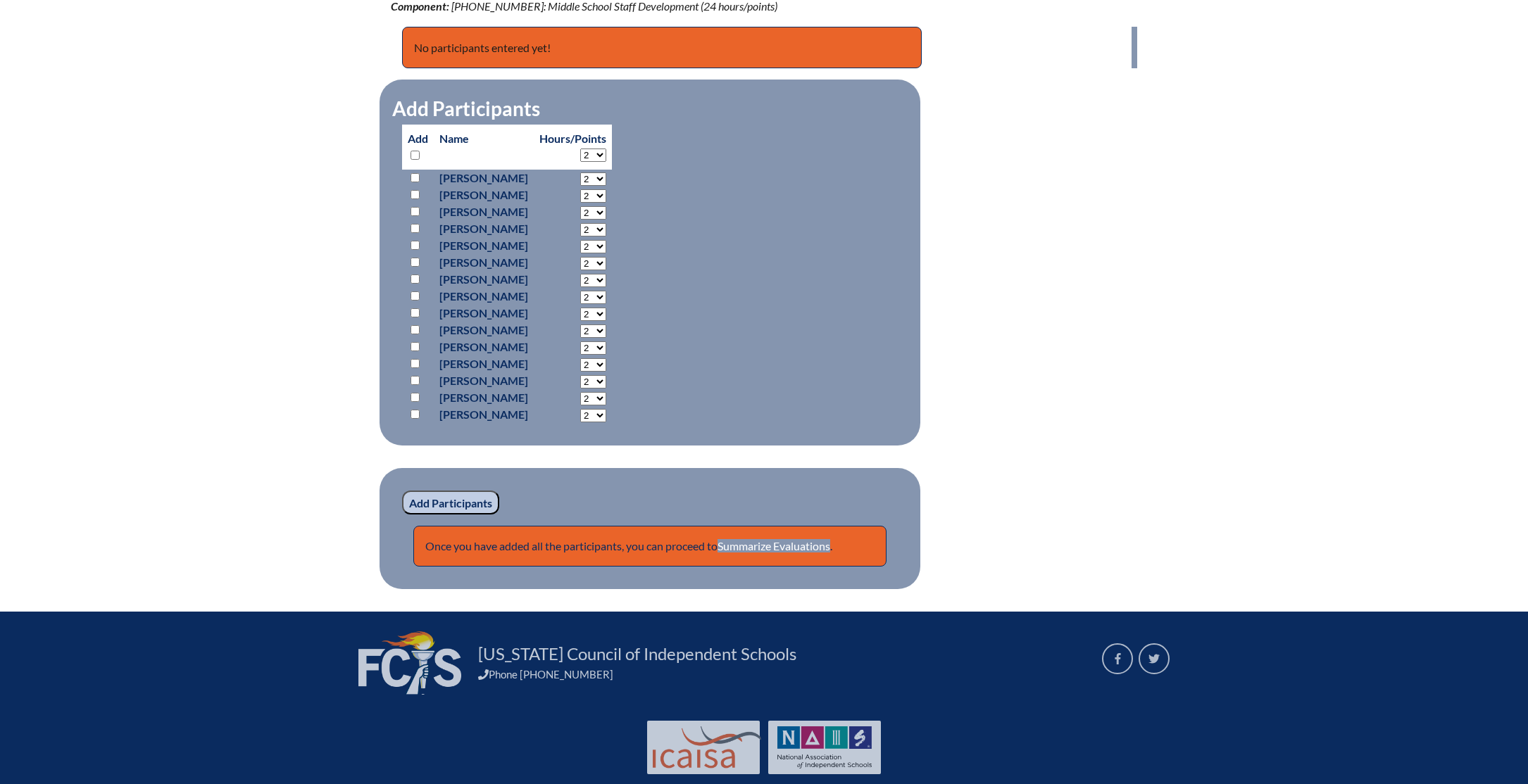
click at [606, 155] on select "2 3 4 5 6 7 8 9 10 11 12 13 14 15 16 17 18 19 20 21 22 23 24" at bounding box center [593, 156] width 26 height 14
select select "15"
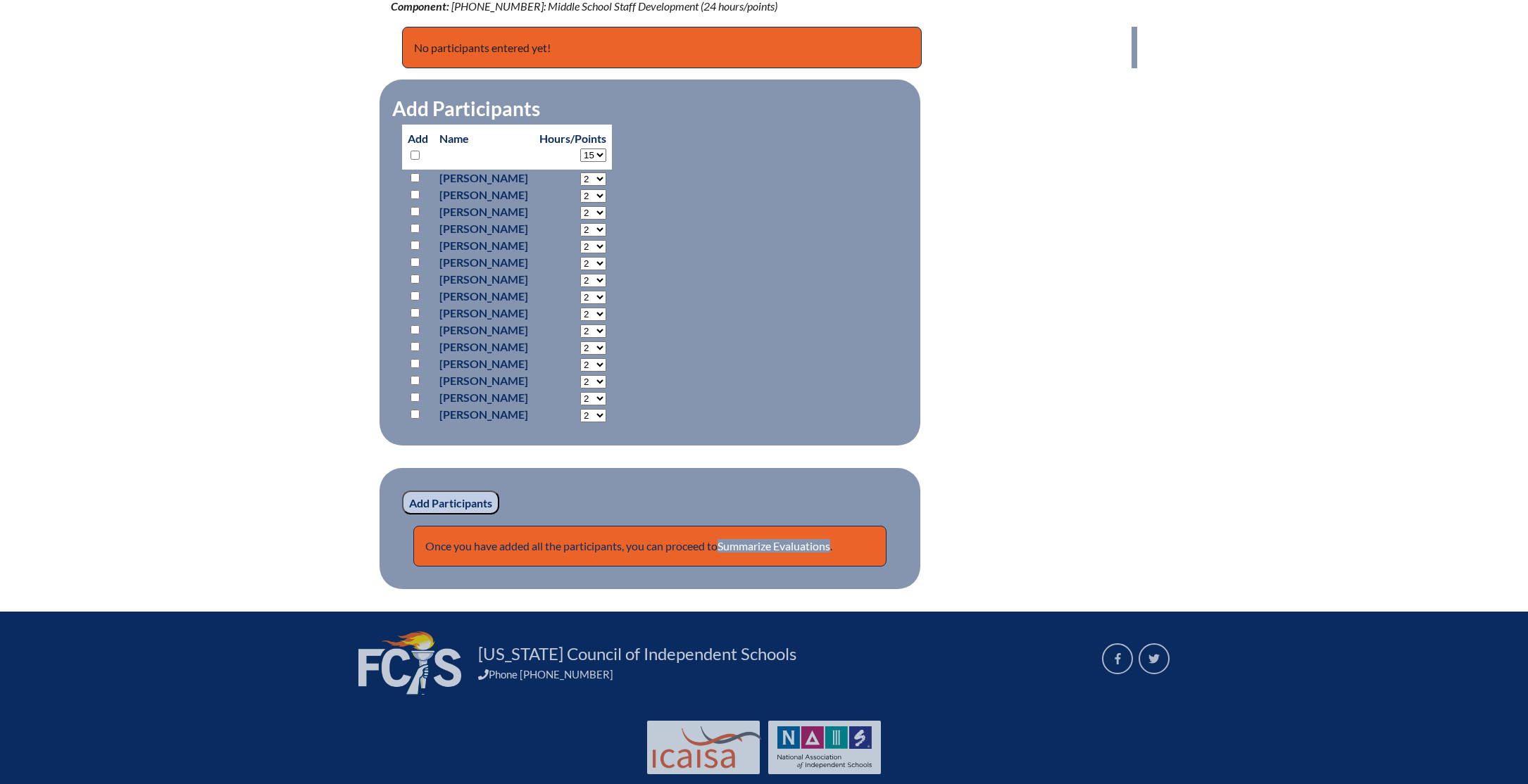
select select "15"
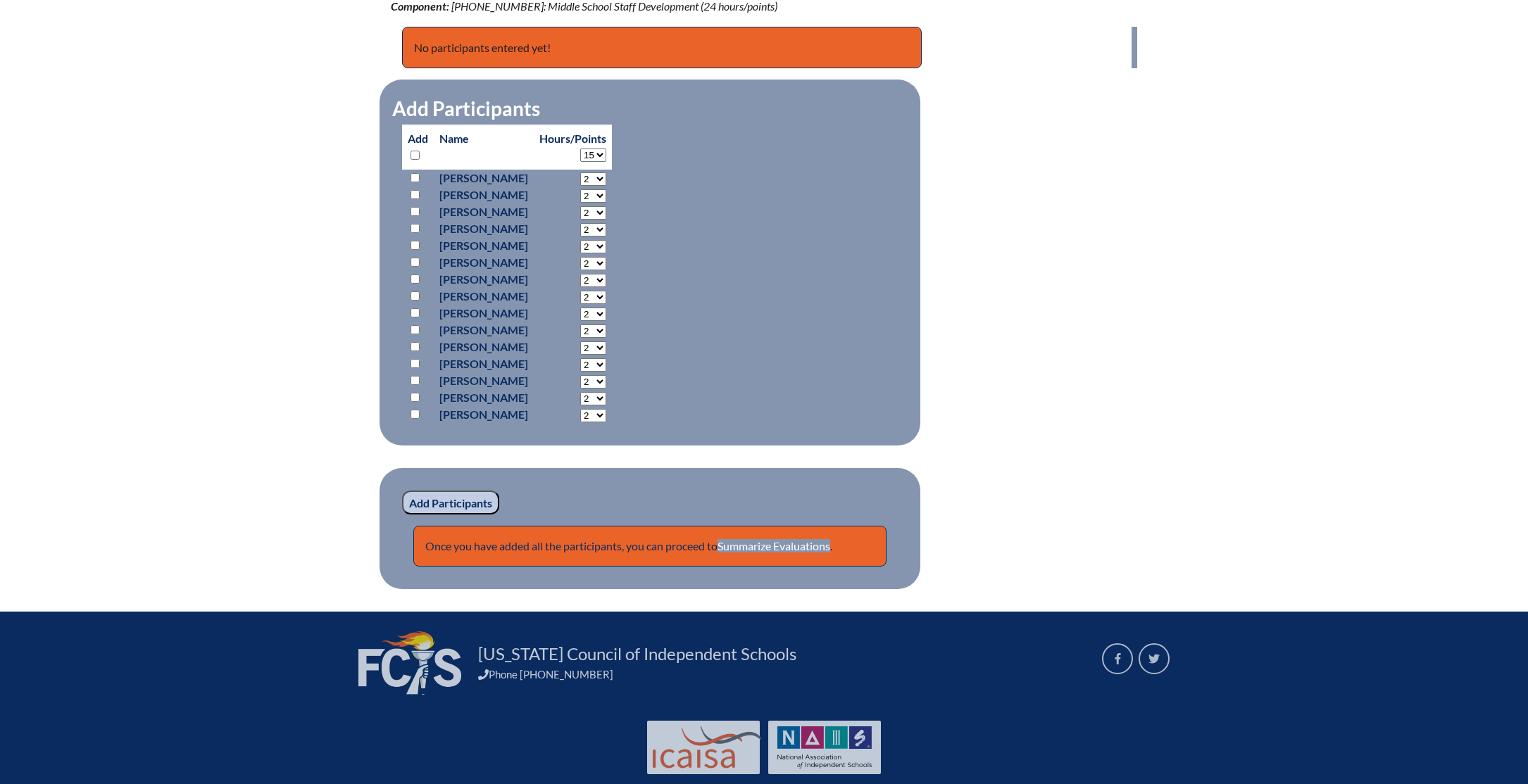
select select "15"
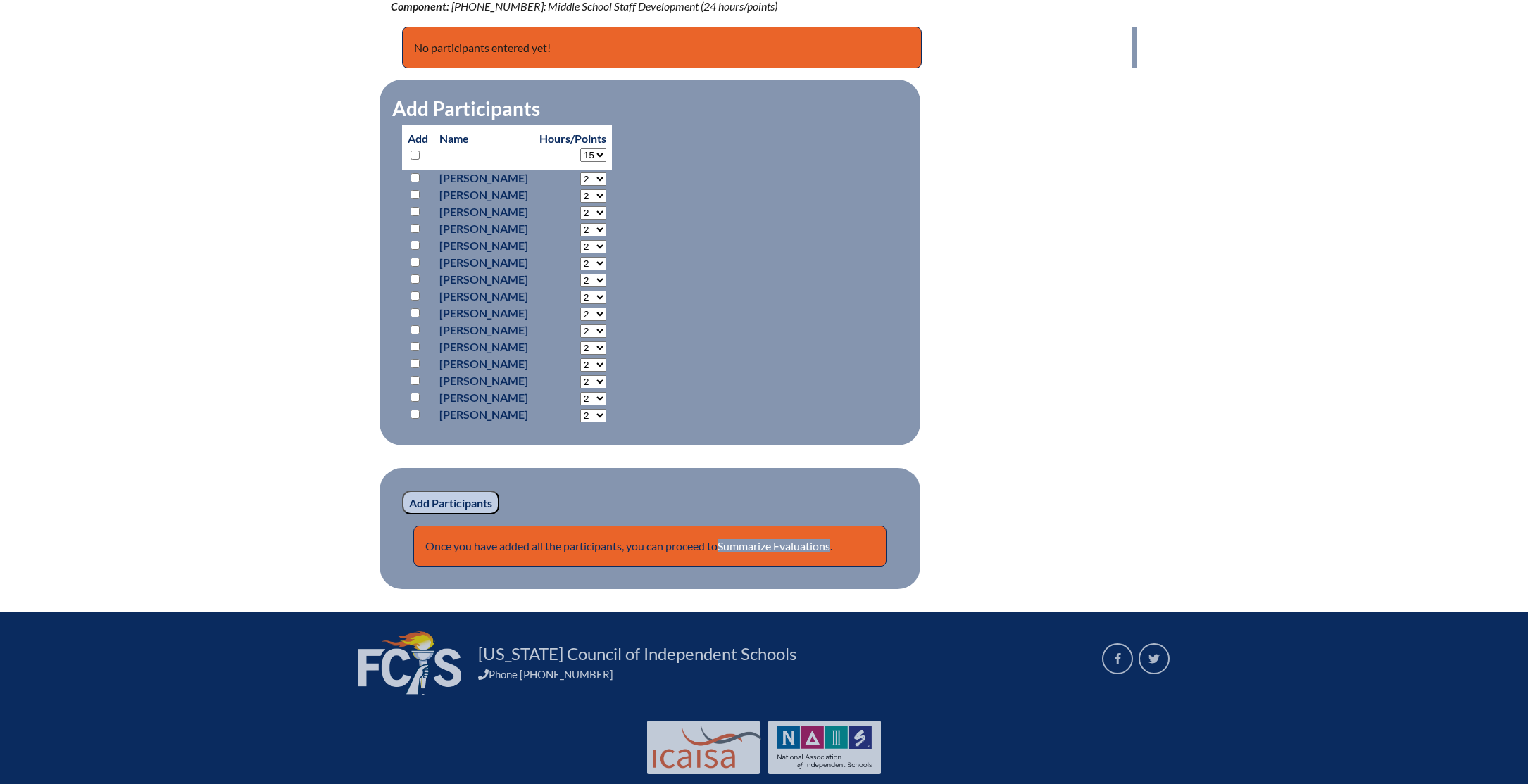
select select "15"
click at [416, 245] on input "checkbox" at bounding box center [415, 245] width 9 height 9
checkbox input "true"
click at [414, 294] on input "checkbox" at bounding box center [415, 296] width 9 height 9
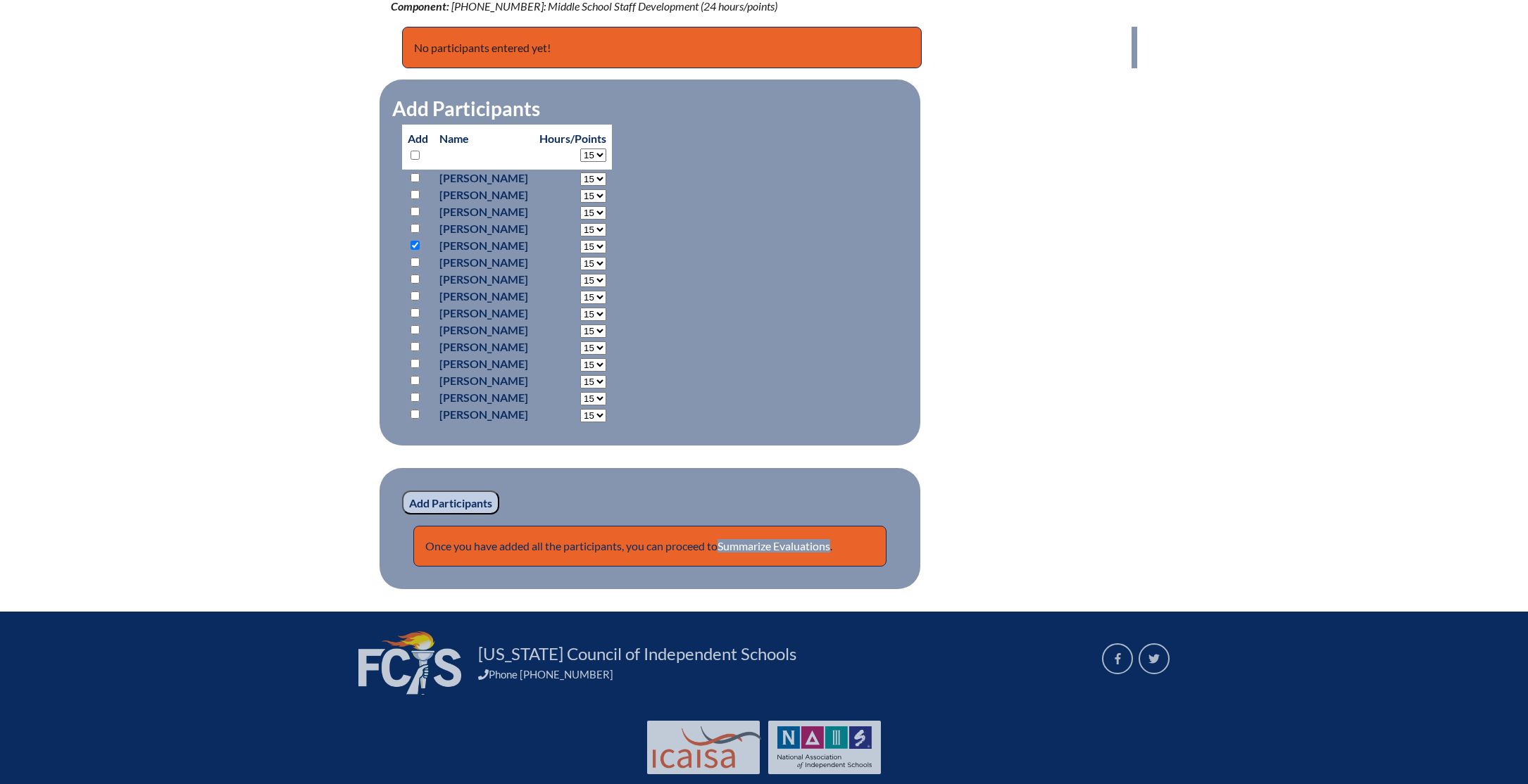
checkbox input "true"
click at [416, 363] on input "checkbox" at bounding box center [415, 363] width 9 height 9
checkbox input "true"
click at [413, 378] on input "checkbox" at bounding box center [415, 380] width 9 height 9
checkbox input "true"
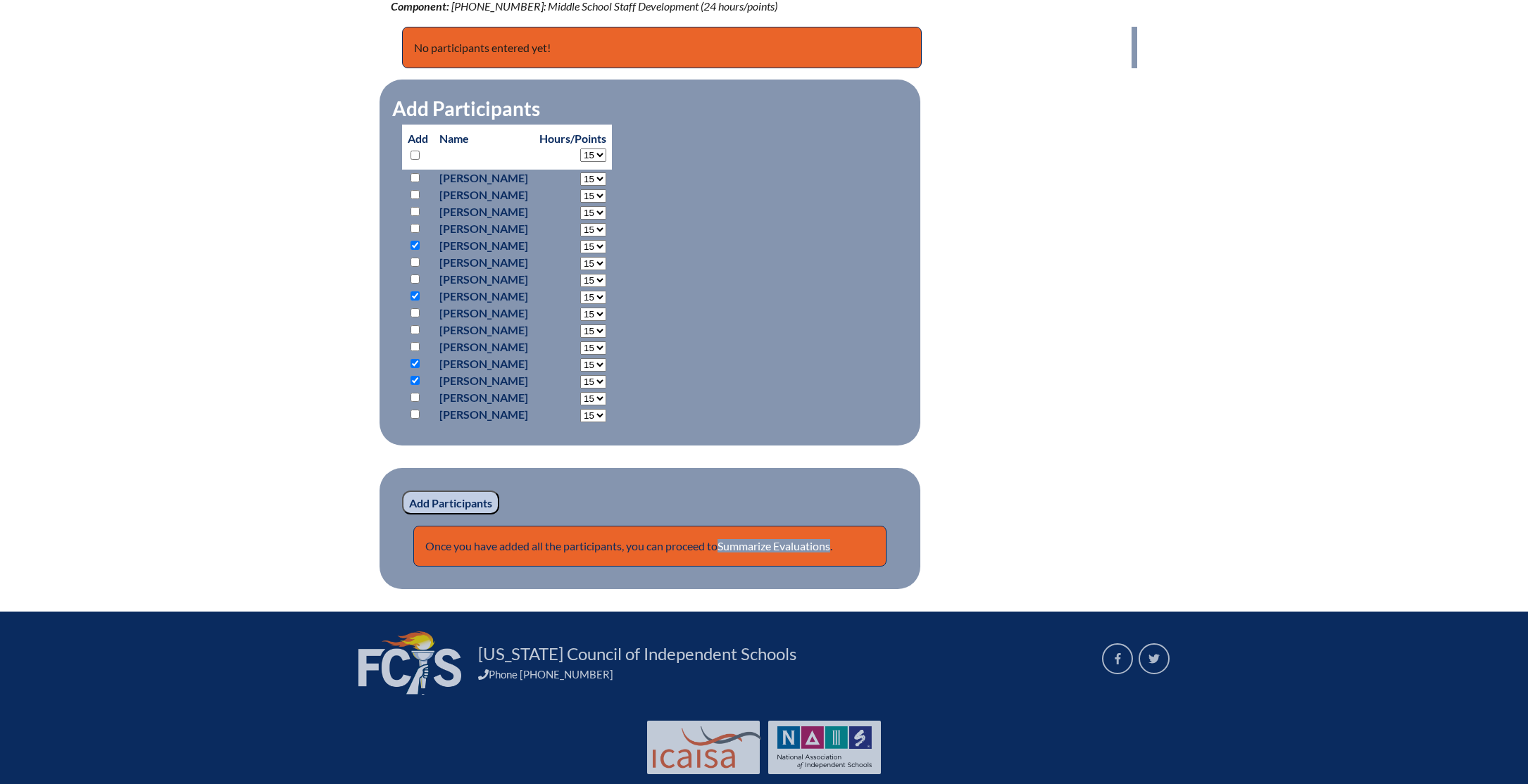
click at [416, 413] on input "checkbox" at bounding box center [415, 414] width 9 height 9
checkbox input "true"
click at [606, 186] on select "2 3 4 5 6 7 8 9 10 11 12 13 14 15 16 17 18 19 20 21 22 23" at bounding box center [593, 180] width 26 height 14
select select "22"
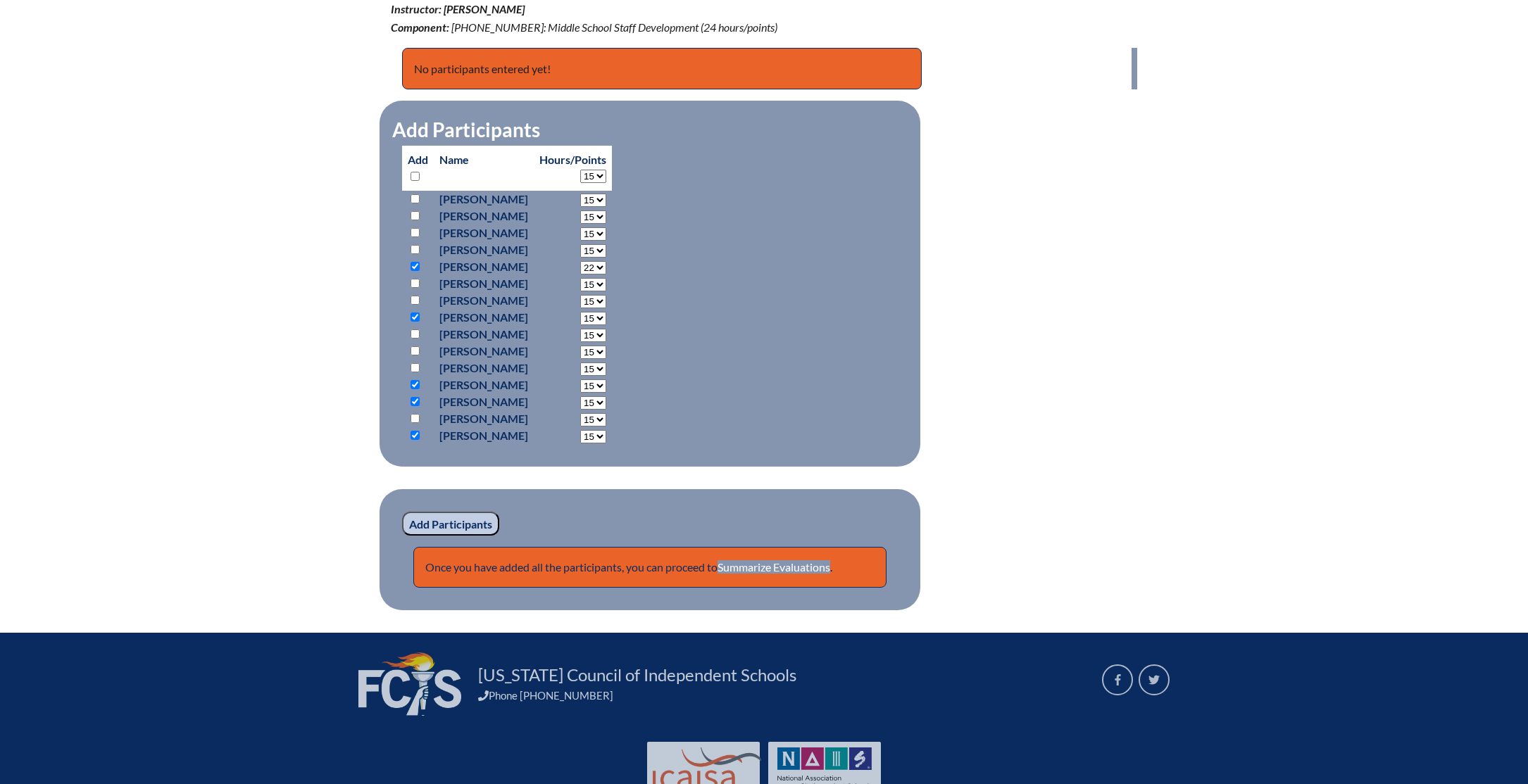
scroll to position [546, 0]
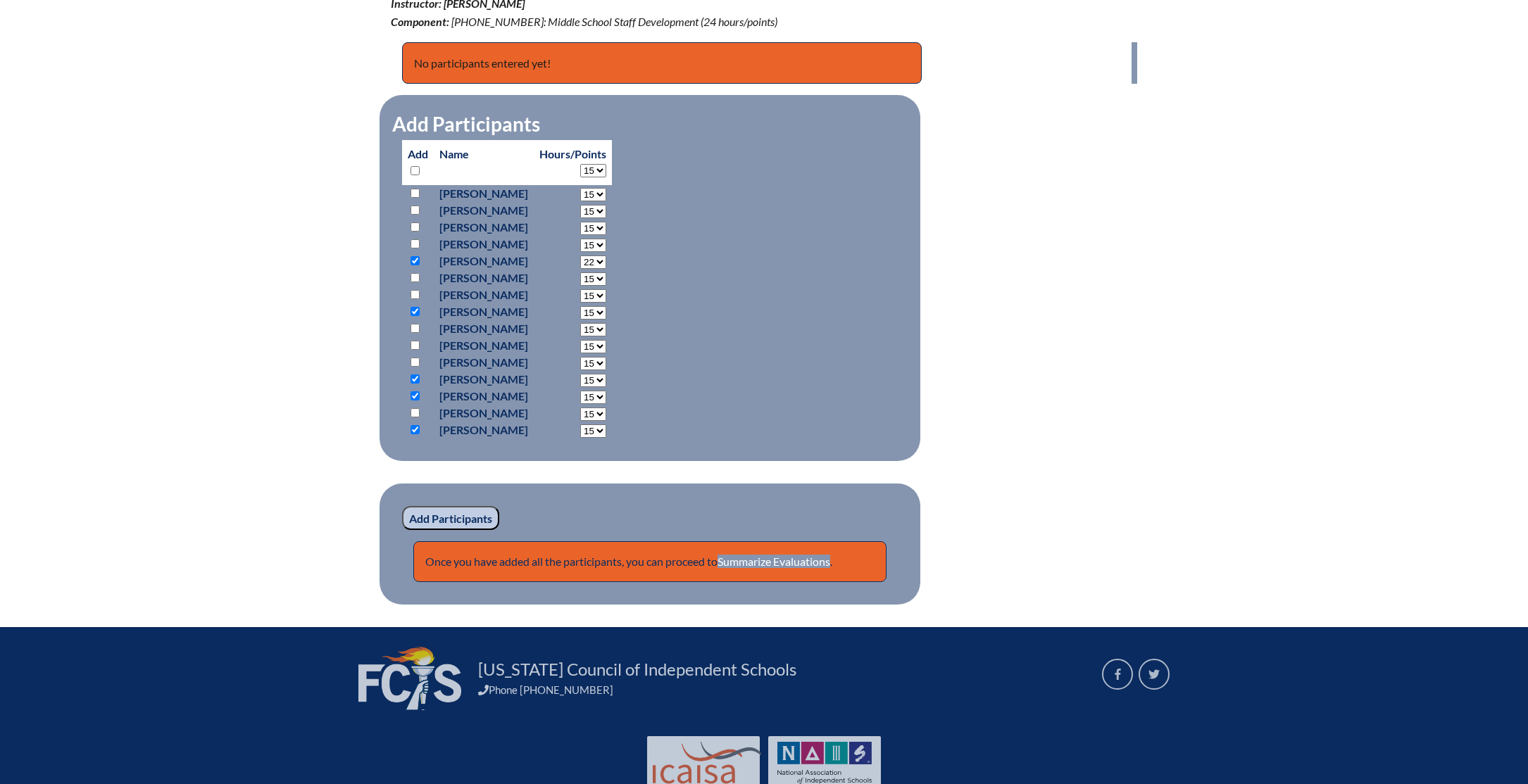
click at [470, 513] on input "Add Participants" at bounding box center [451, 518] width 97 height 24
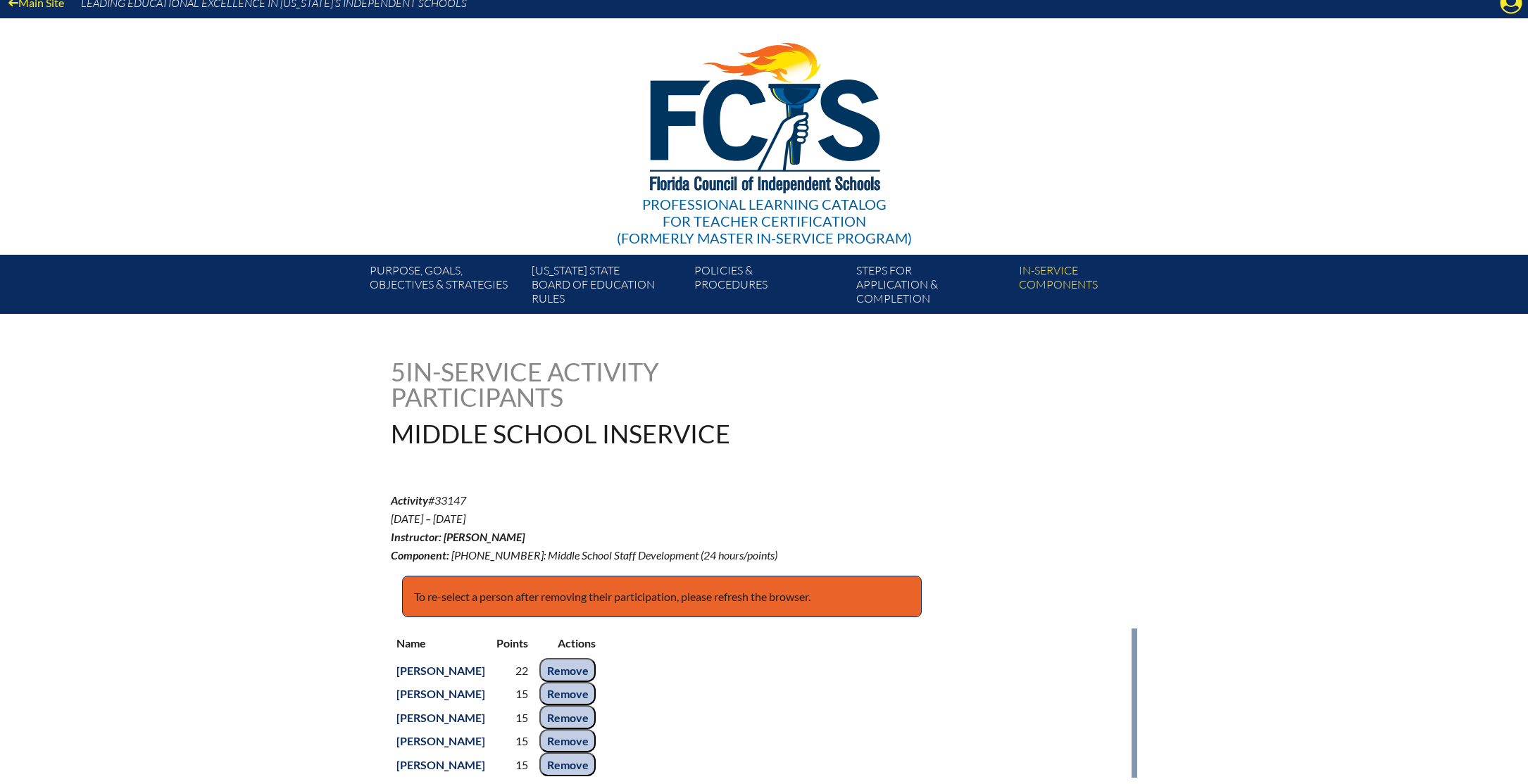
scroll to position [18, 0]
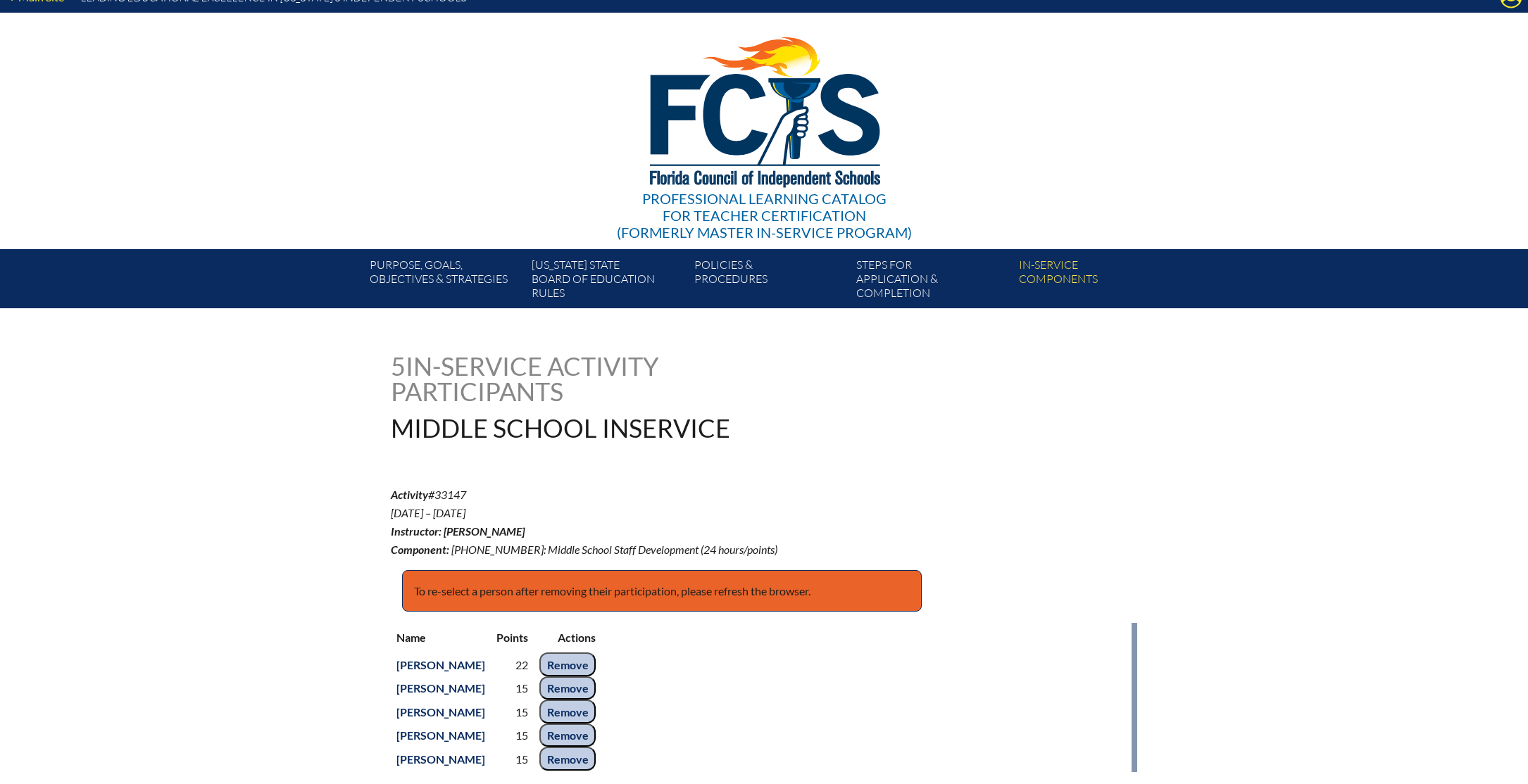
click at [1507, 13] on div "Main Site Leading Educational Excellence in [US_STATE]’s Independent Schools Pr…" at bounding box center [764, 145] width 1528 height 327
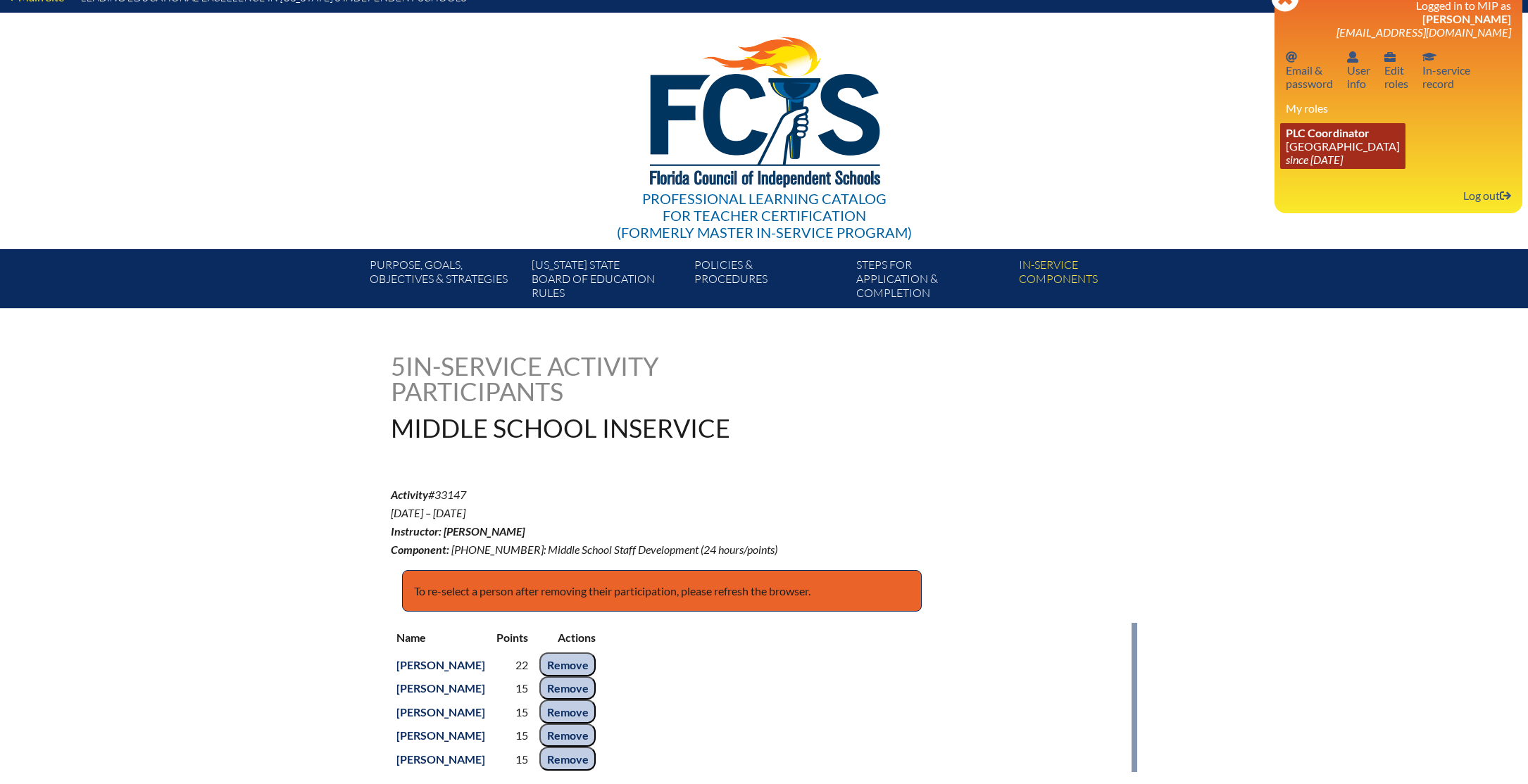
click at [1318, 142] on link "PLC Coordinator [GEOGRAPHIC_DATA] since [DATE]" at bounding box center [1342, 146] width 126 height 46
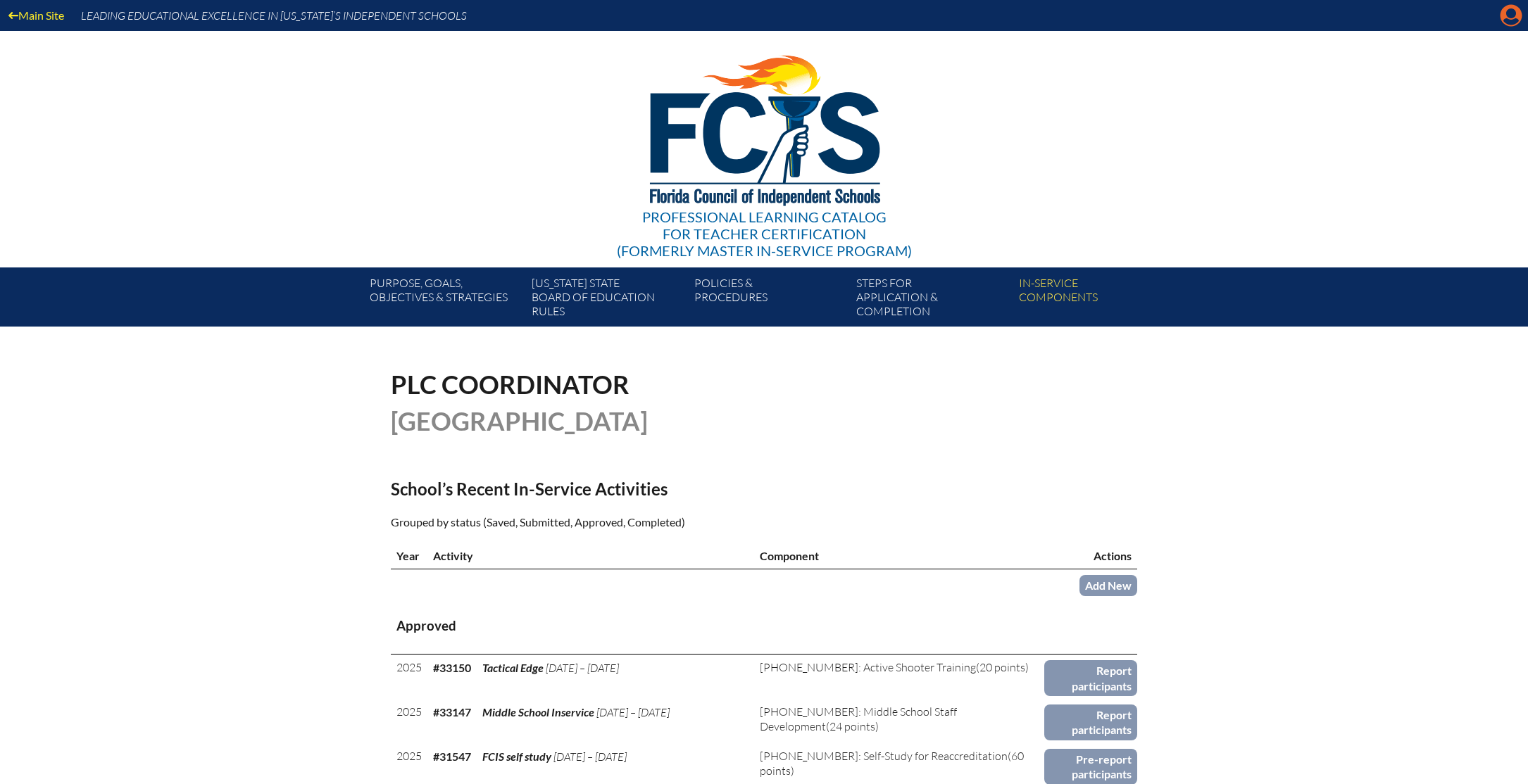
click at [1507, 19] on icon "Manage account" at bounding box center [1511, 15] width 22 height 22
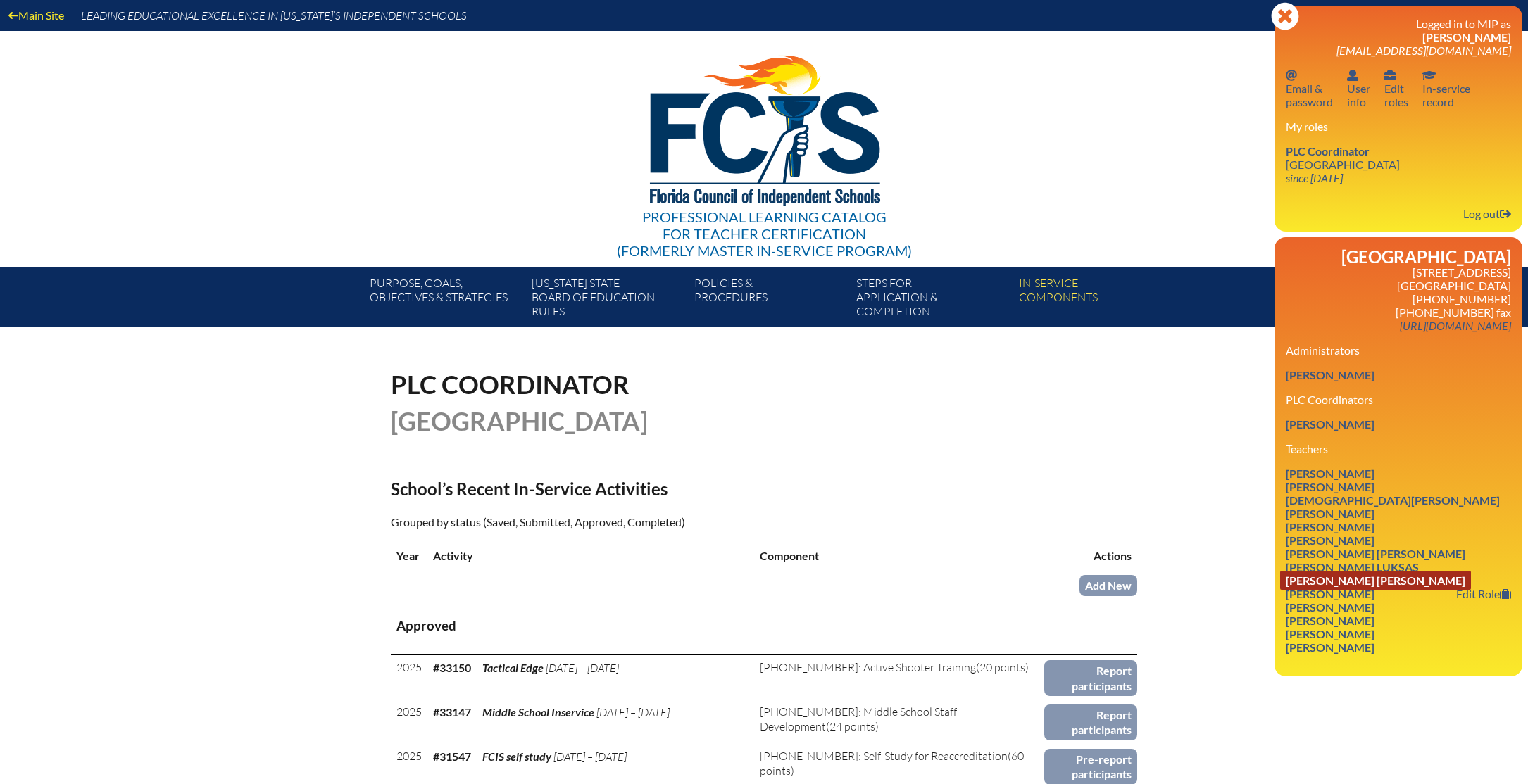
click at [1333, 587] on link "[PERSON_NAME] [PERSON_NAME]" at bounding box center [1375, 581] width 191 height 19
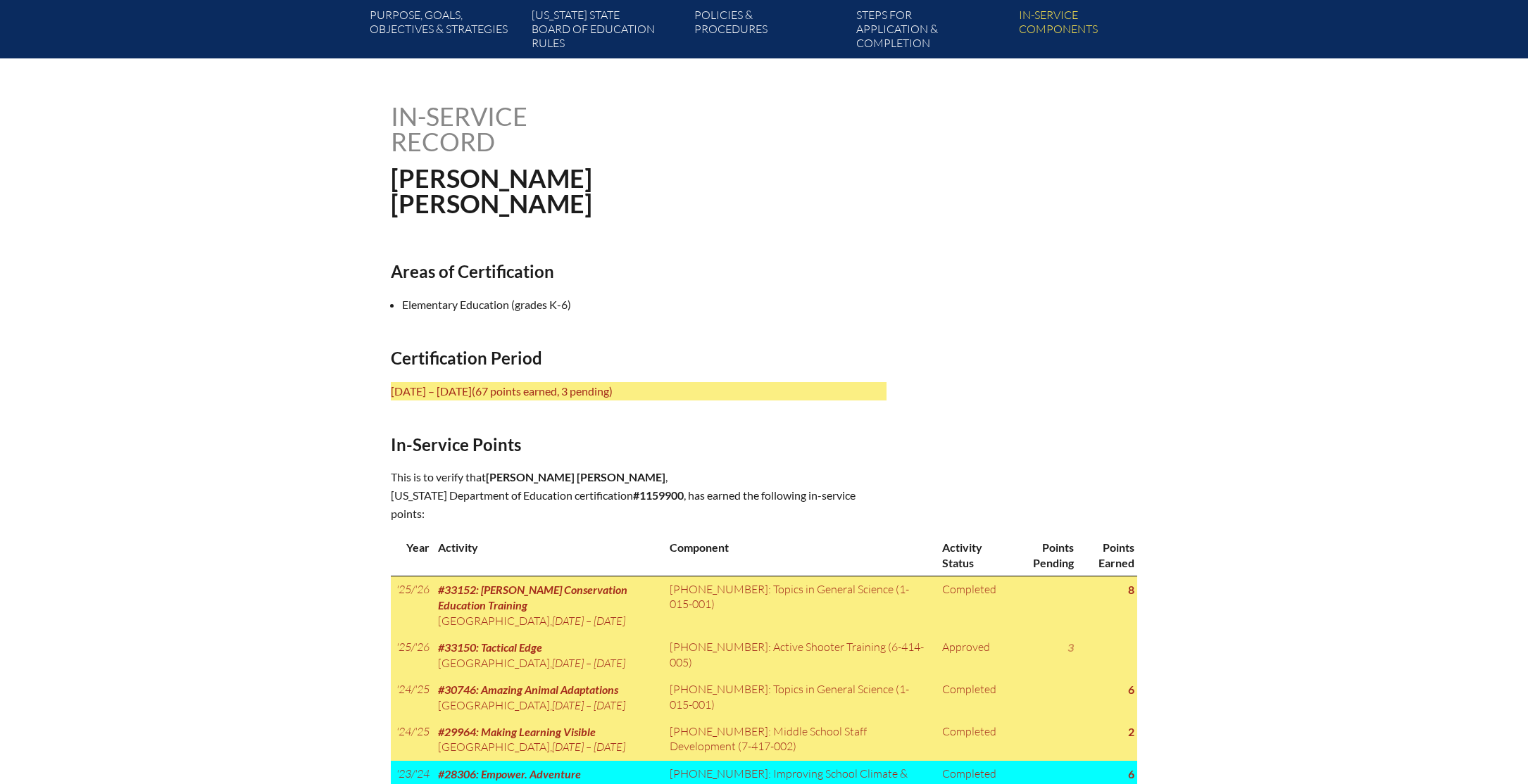
scroll to position [269, 0]
